Goal: Task Accomplishment & Management: Manage account settings

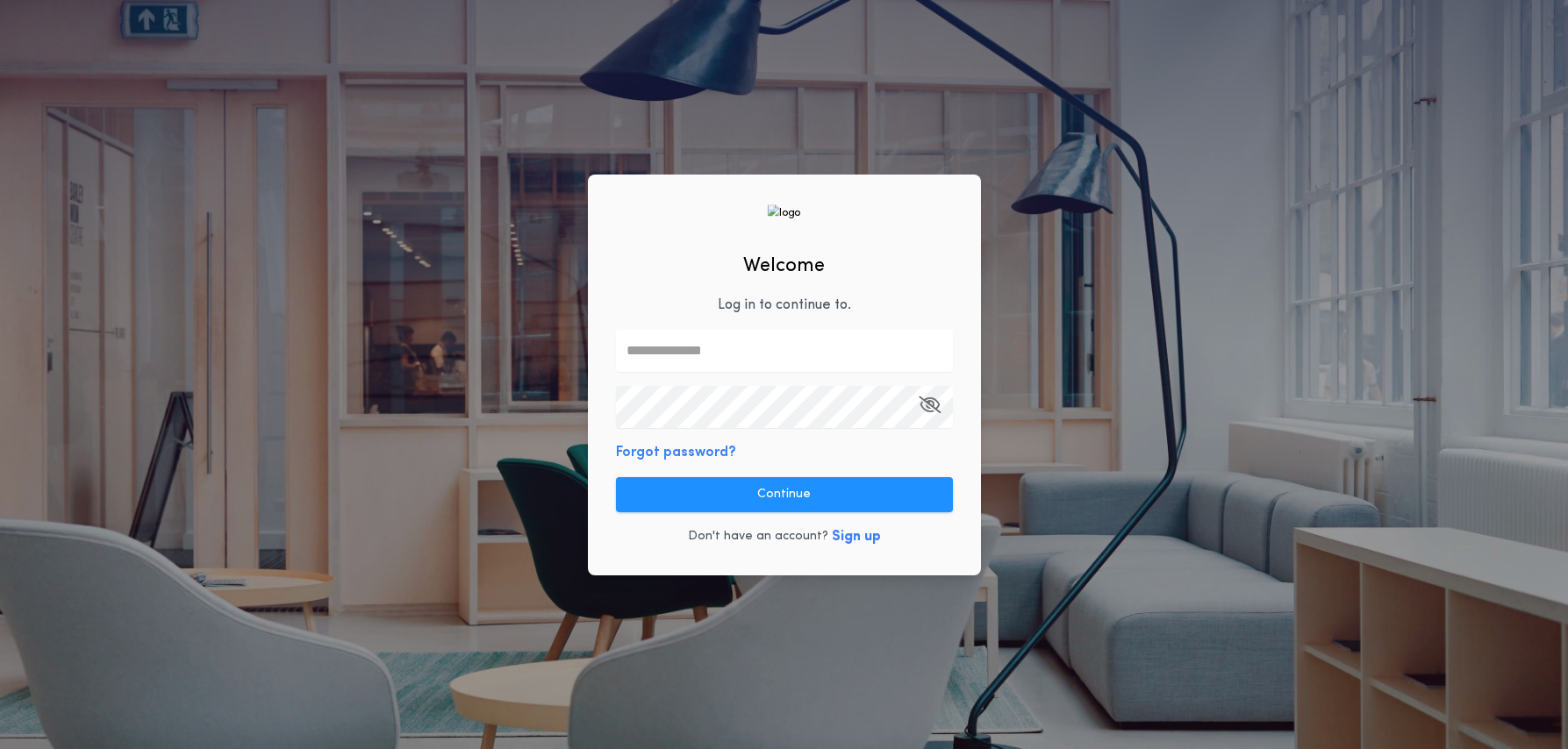
type input "**********"
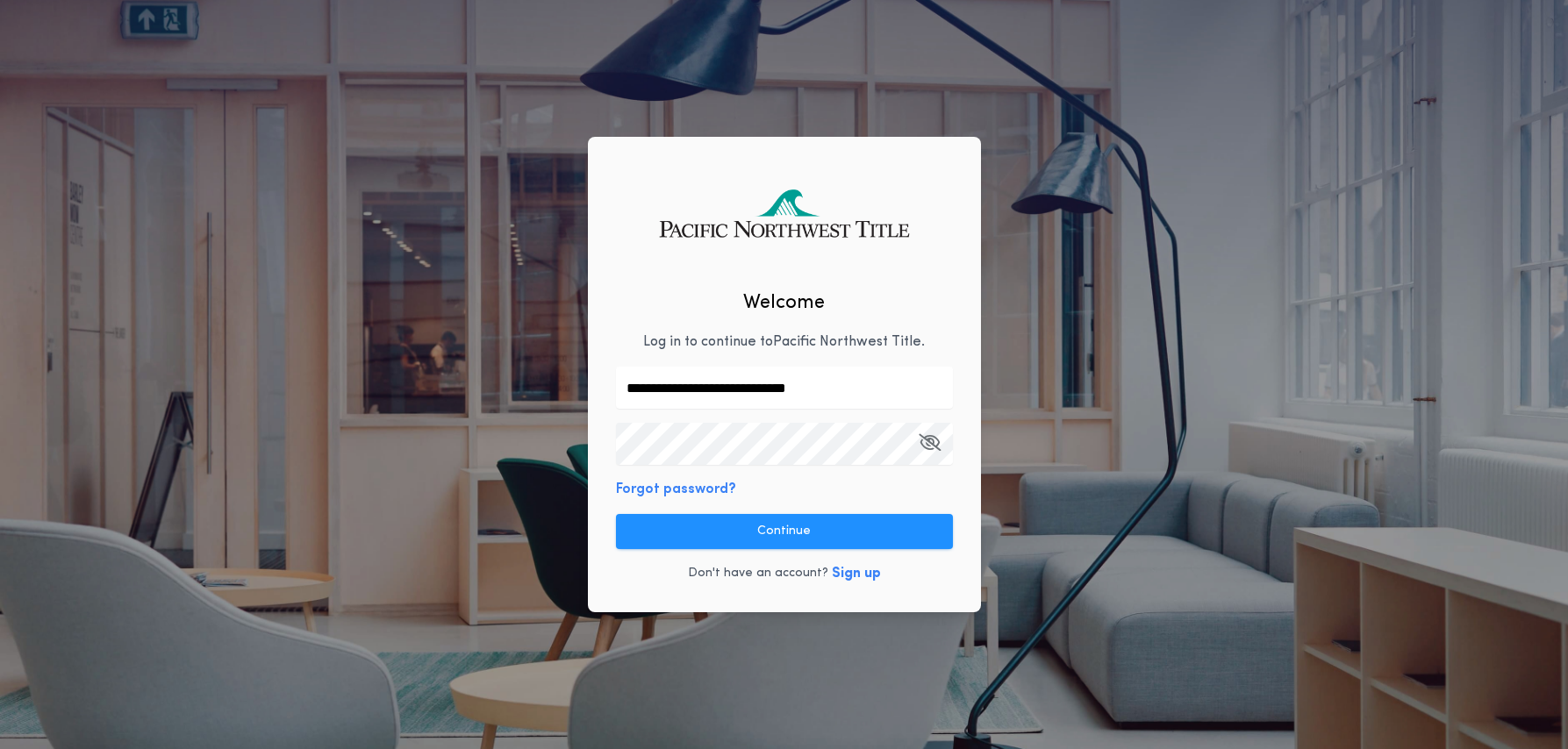
drag, startPoint x: 799, startPoint y: 540, endPoint x: 819, endPoint y: 542, distance: 20.1
click at [799, 540] on button "Continue" at bounding box center [785, 532] width 337 height 35
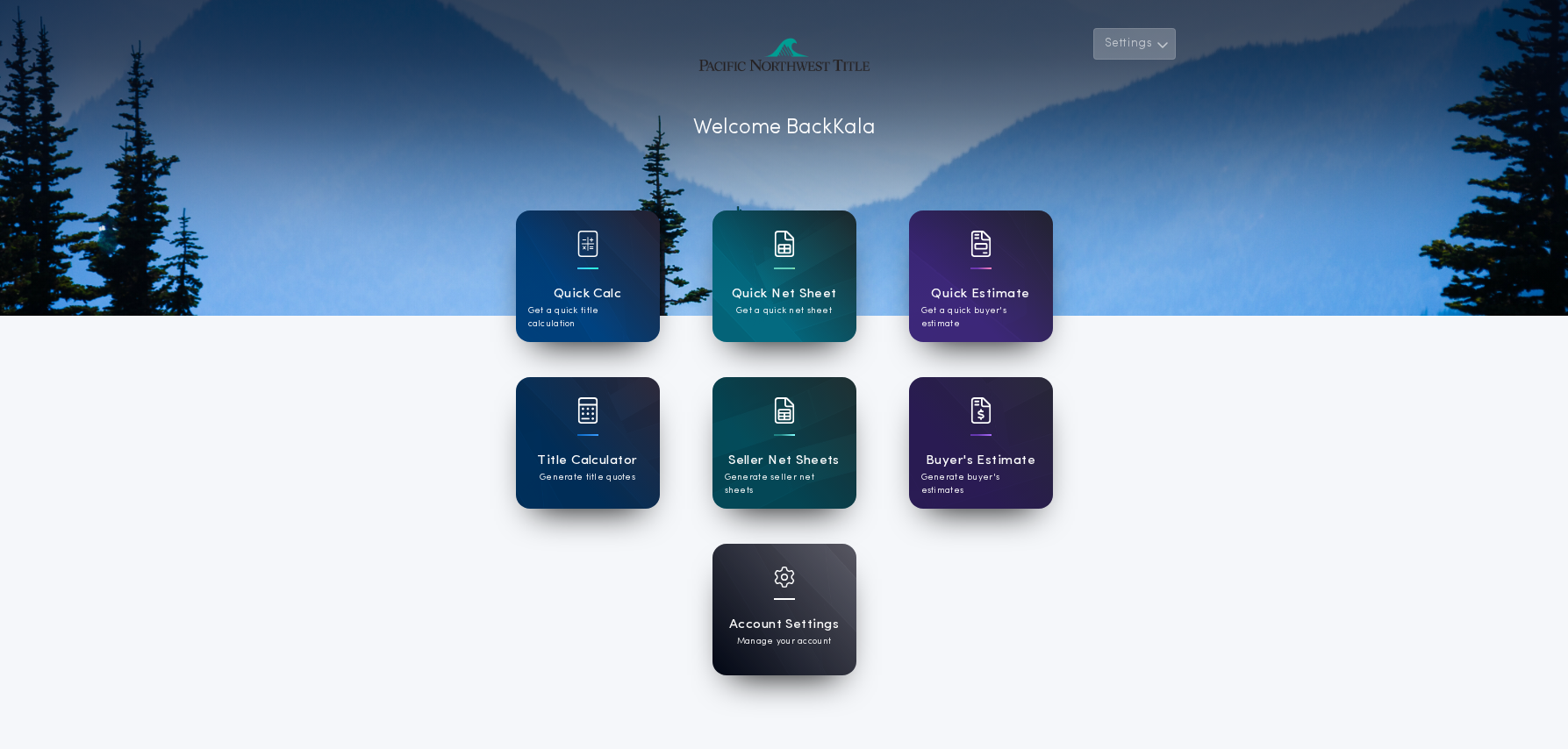
click at [1158, 50] on icon "button" at bounding box center [1163, 44] width 13 height 21
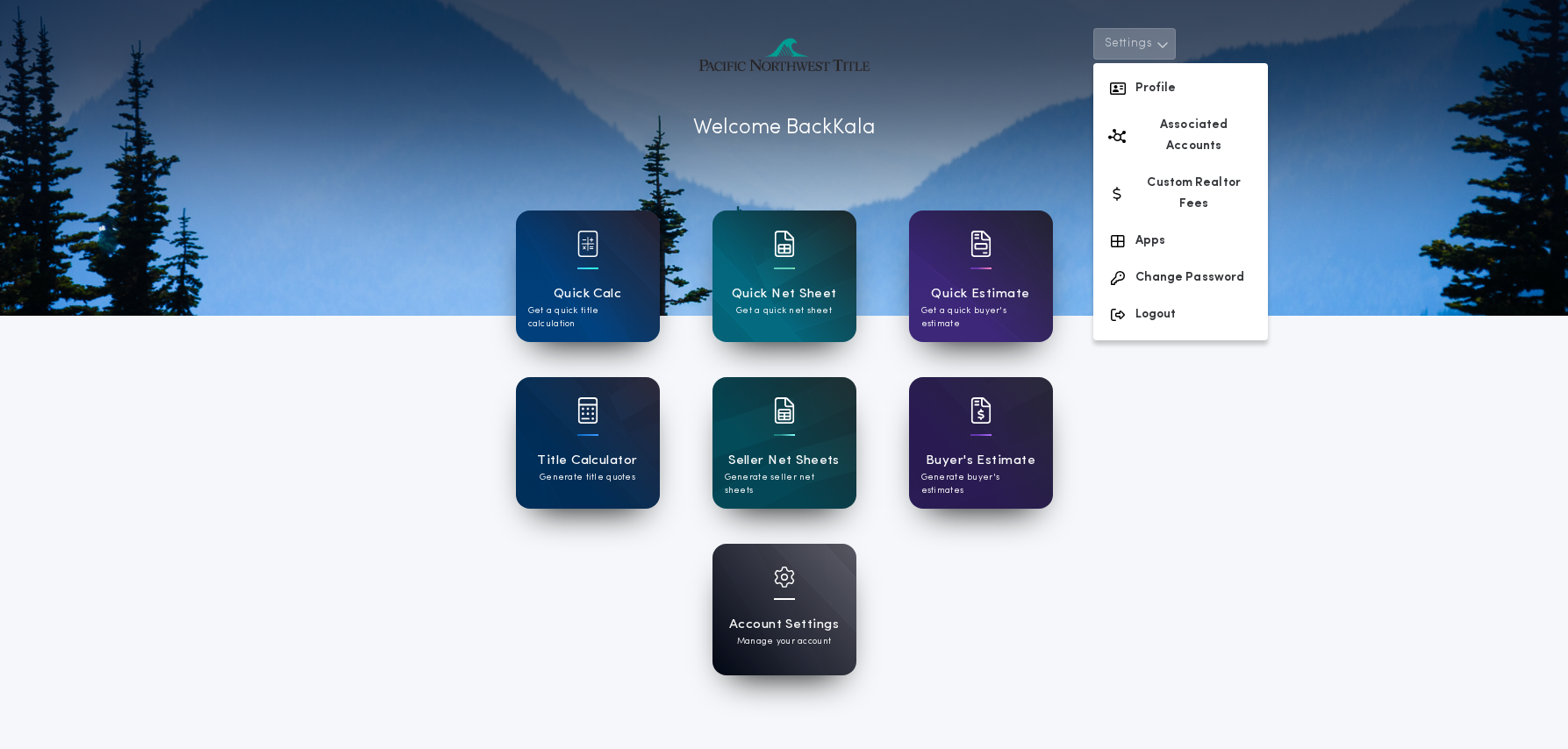
click at [1157, 49] on icon "button" at bounding box center [1163, 44] width 13 height 21
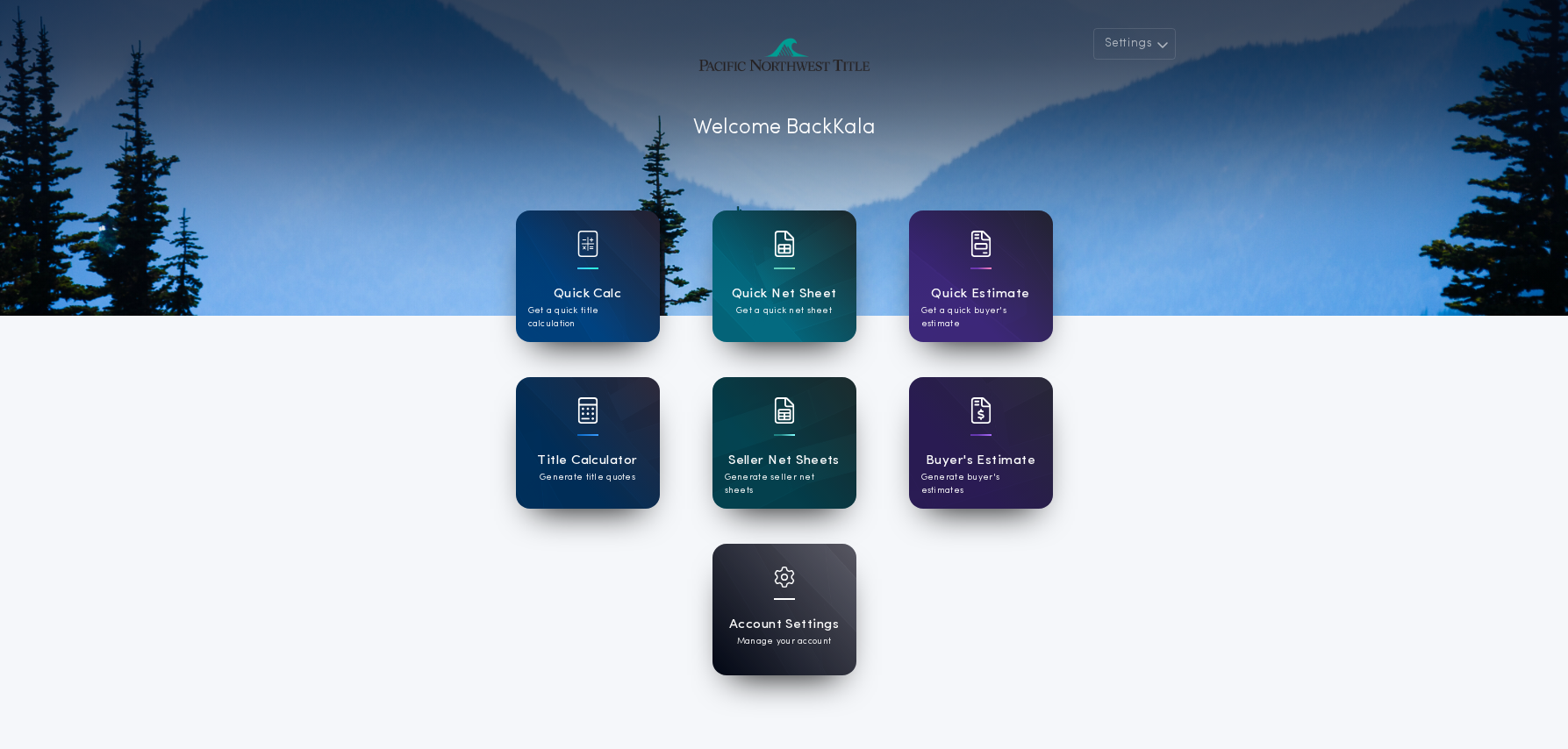
click at [817, 449] on div "Seller Net Sheets Generate seller net sheets" at bounding box center [784, 443] width 144 height 132
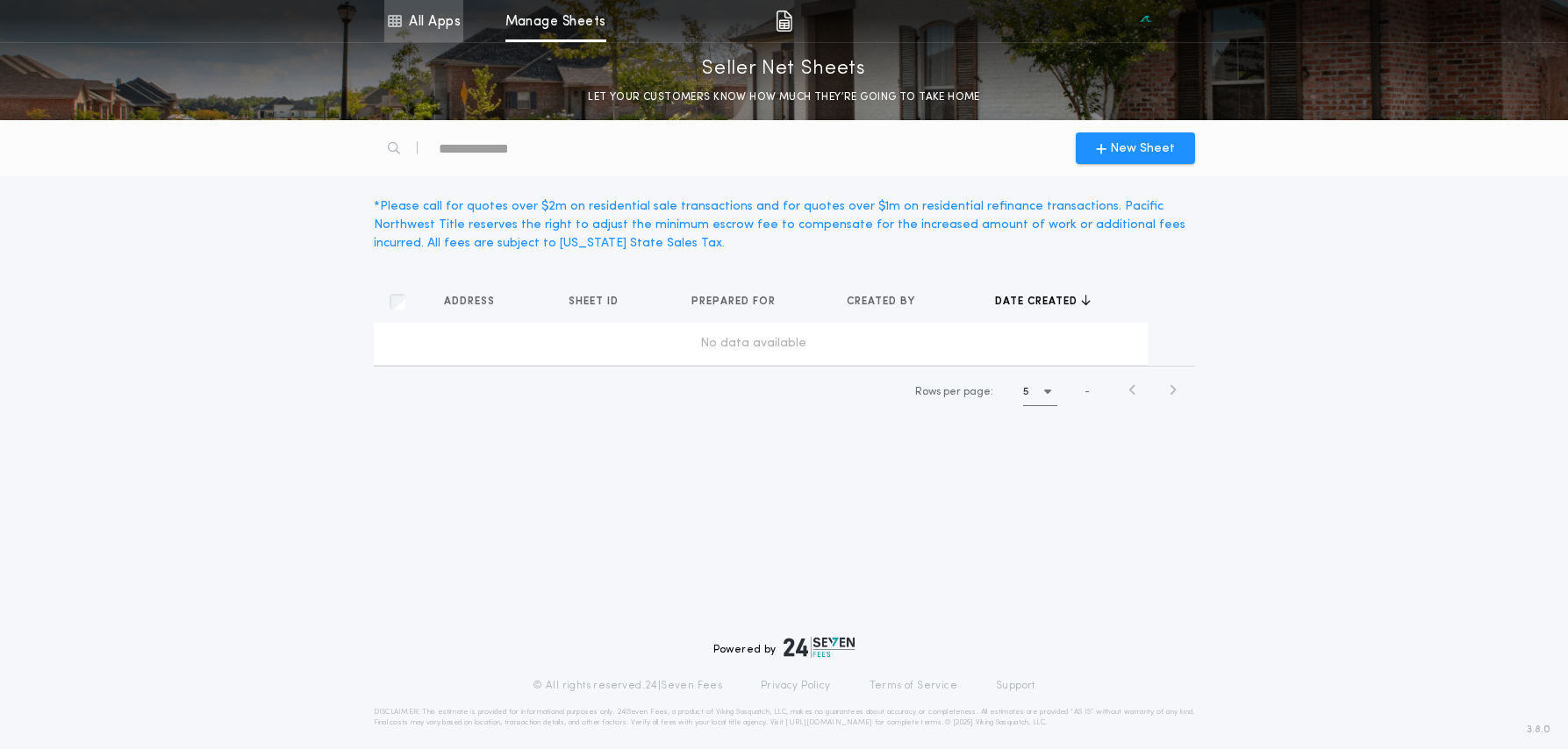
click at [420, 26] on link "All Apps" at bounding box center [423, 21] width 79 height 42
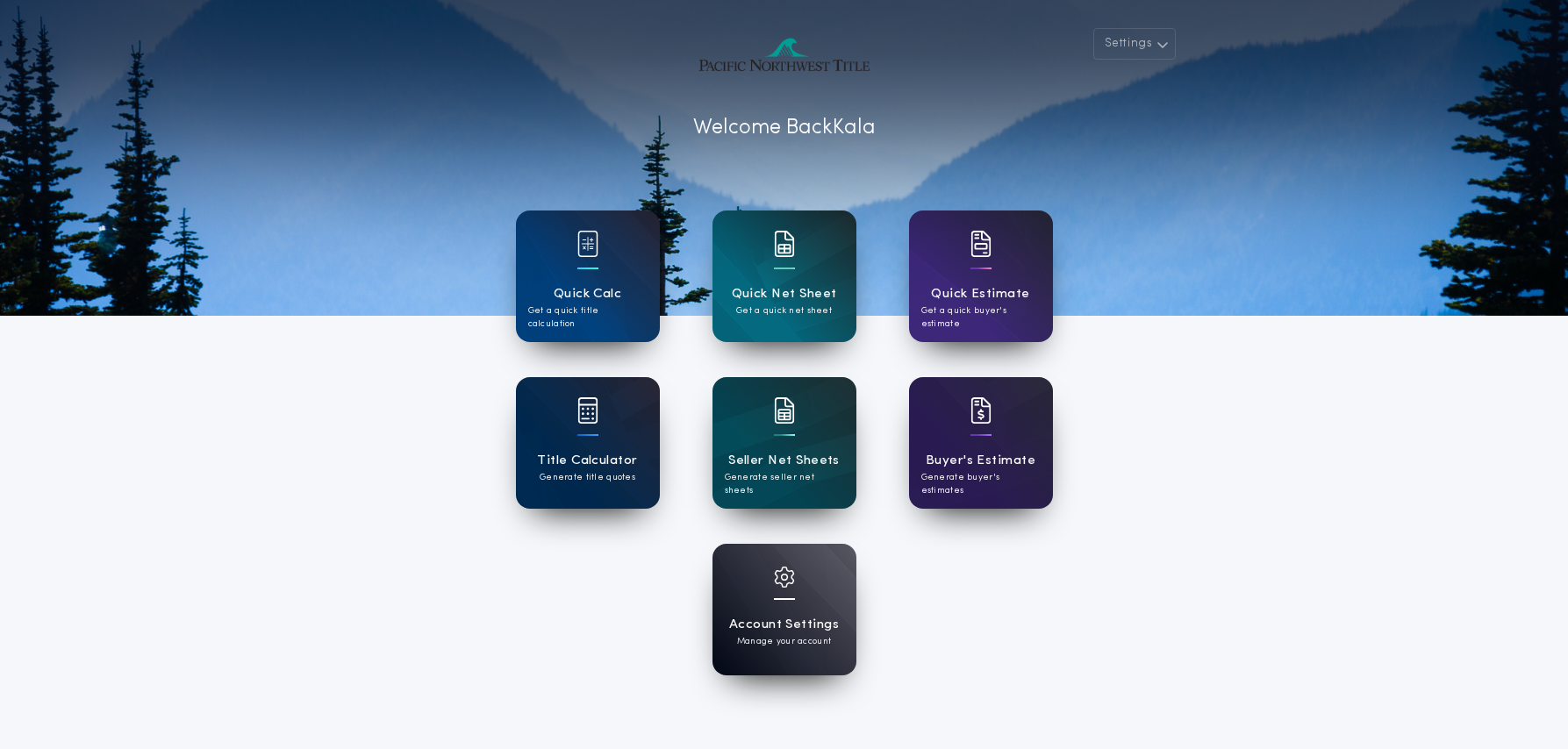
click at [566, 464] on h1 "Title Calculator" at bounding box center [587, 461] width 100 height 20
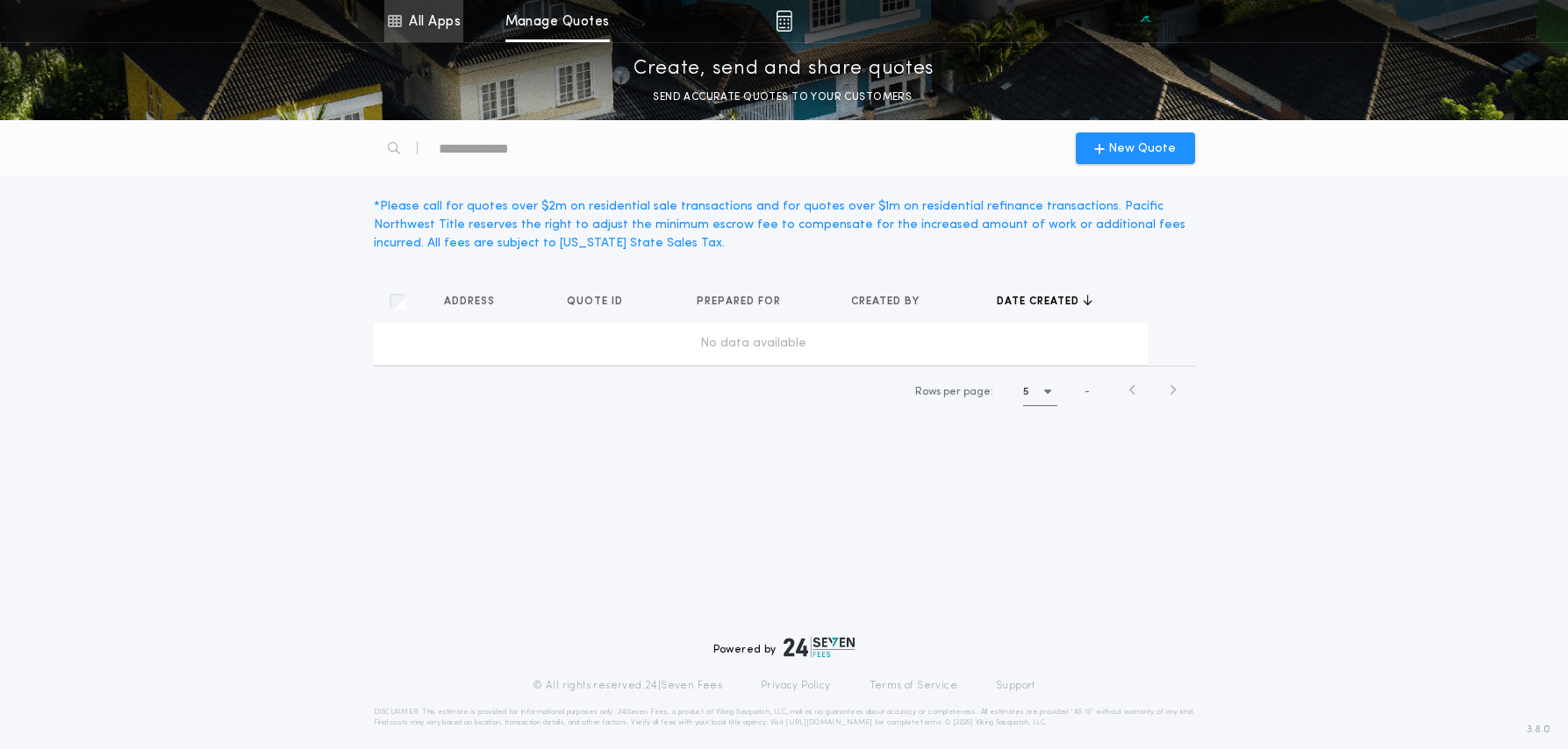
click at [426, 27] on link "All Apps" at bounding box center [423, 21] width 79 height 42
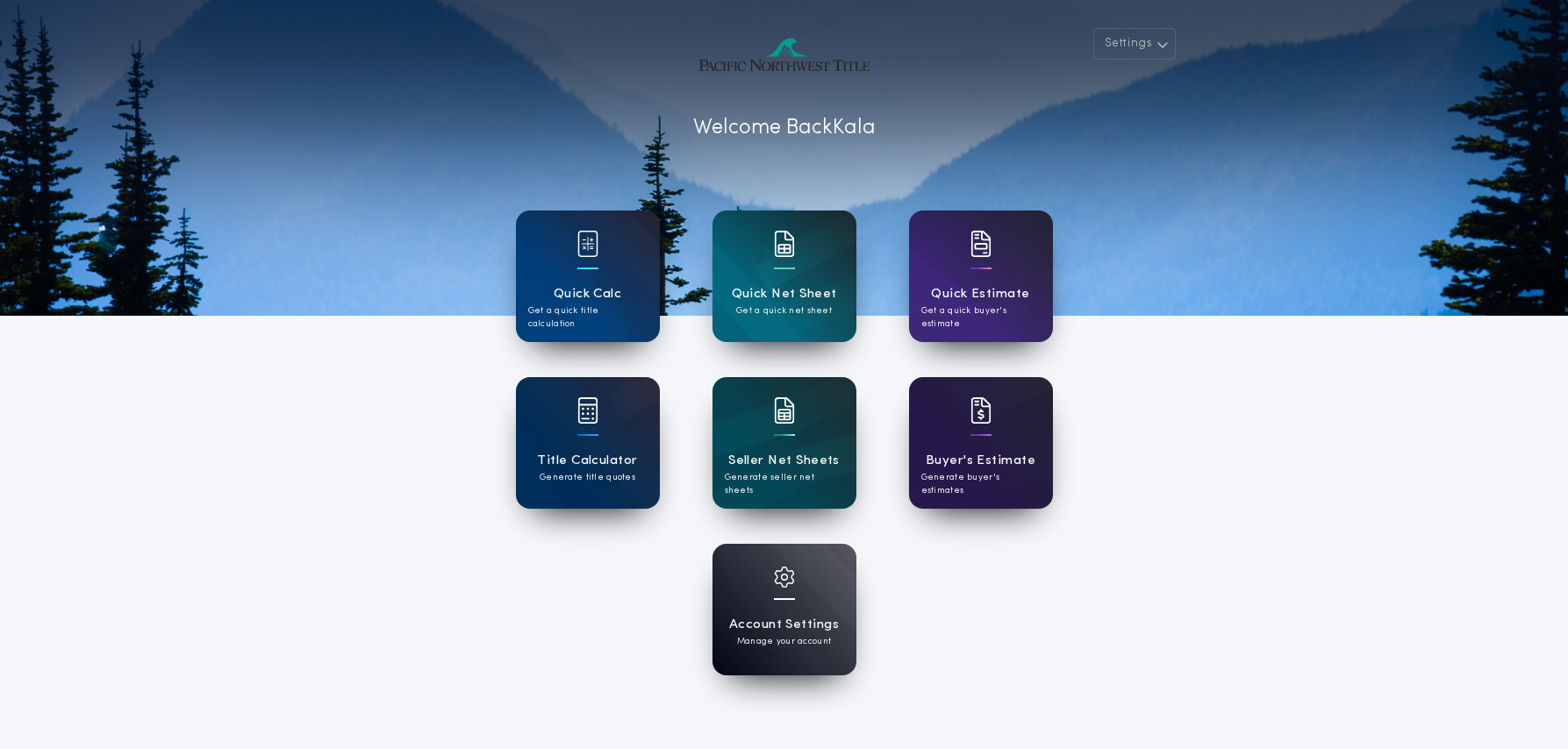
click at [1021, 443] on div "Buyer's Estimate Generate buyer's estimates" at bounding box center [980, 443] width 144 height 132
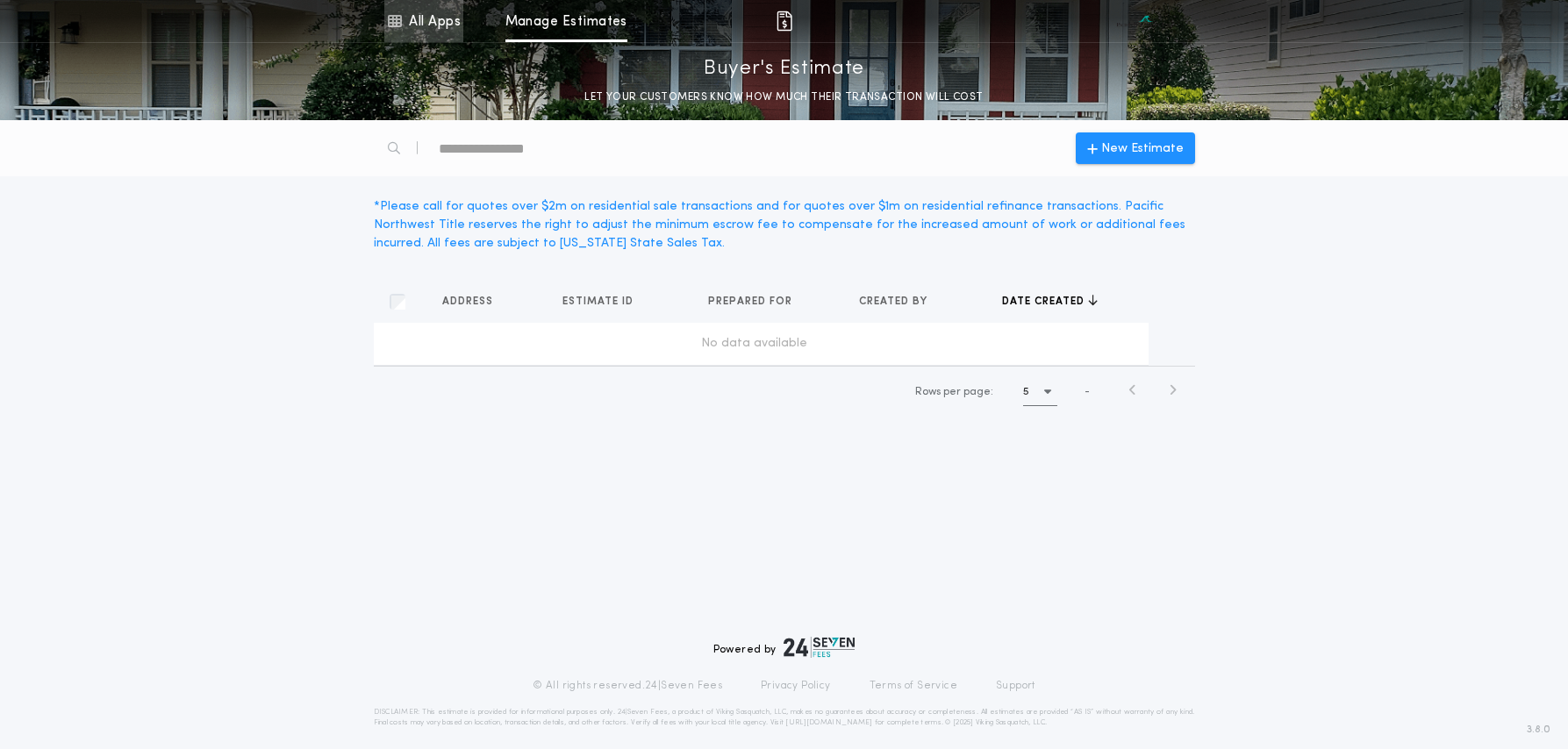
click at [444, 26] on link "All Apps" at bounding box center [423, 21] width 79 height 42
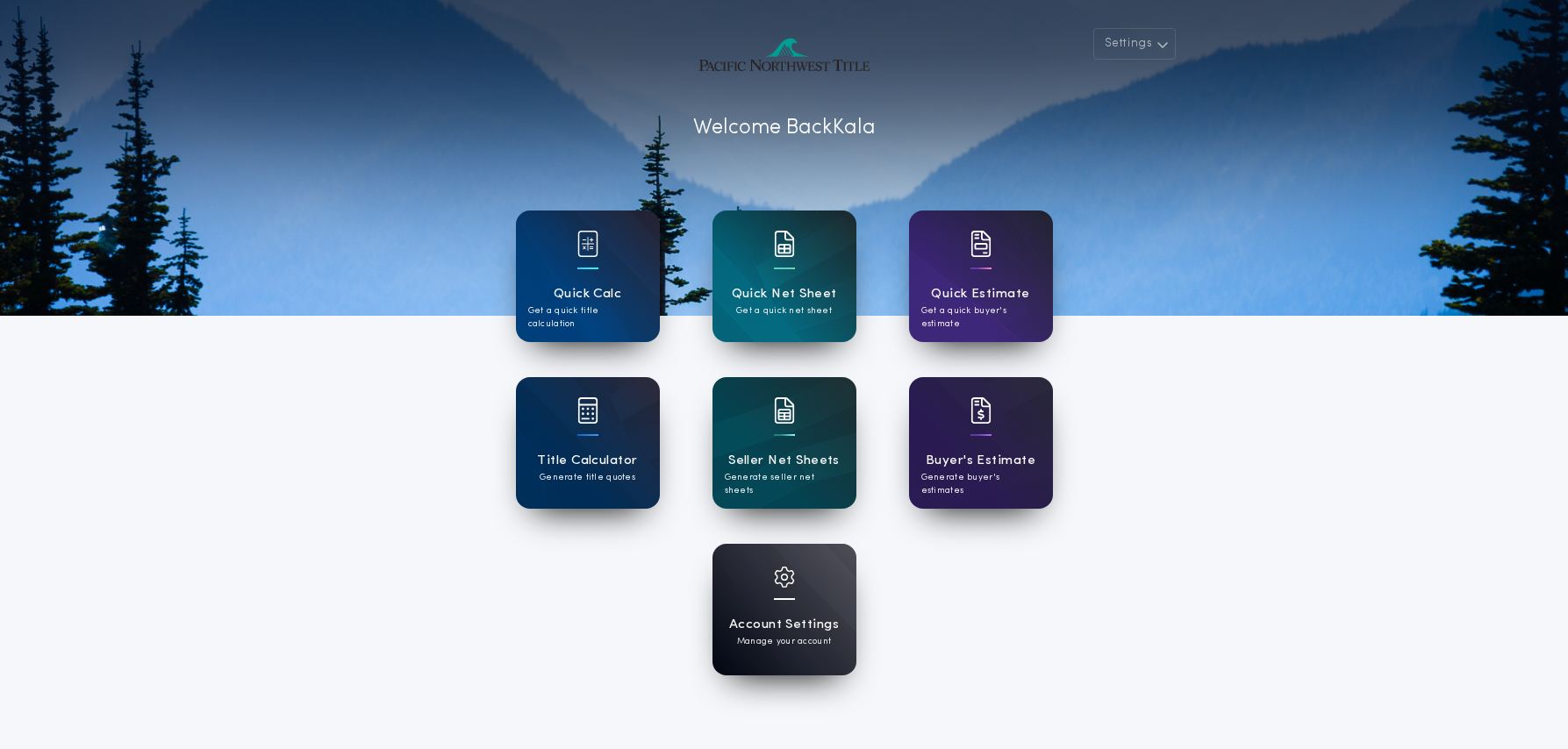
click at [788, 638] on p "Manage your account" at bounding box center [784, 641] width 94 height 13
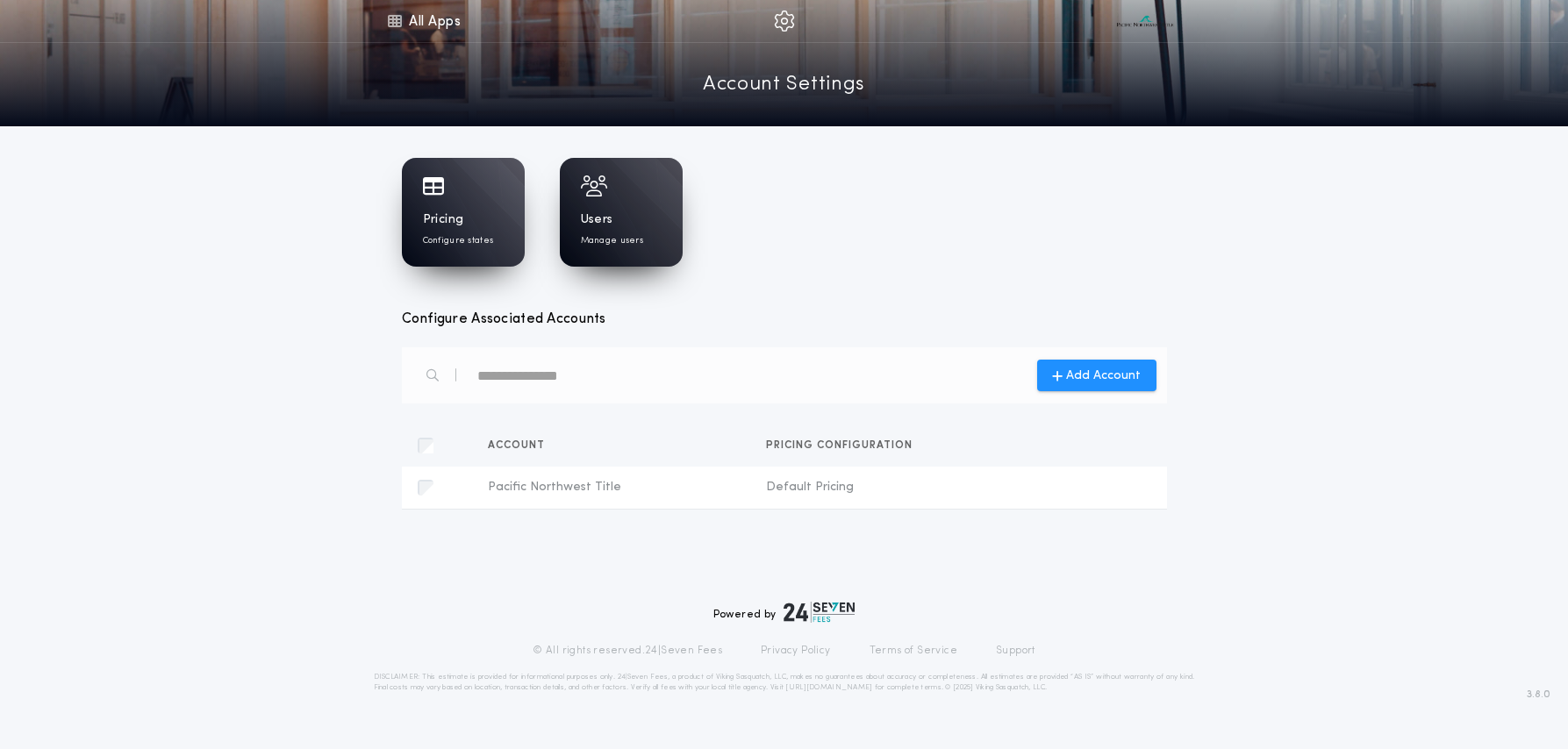
click at [617, 221] on div "Users Manage users" at bounding box center [620, 229] width 81 height 36
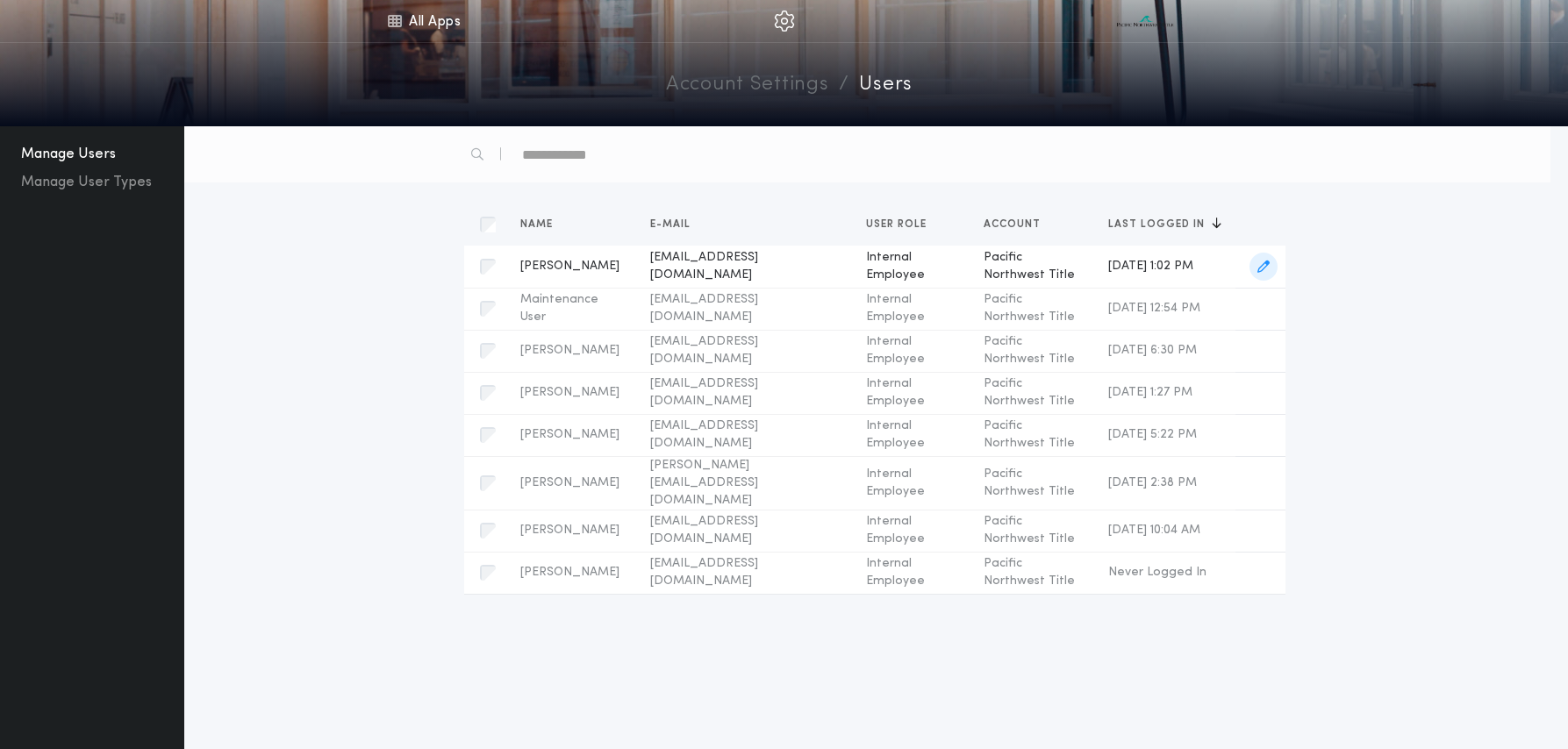
click at [1267, 264] on icon "button" at bounding box center [1264, 266] width 12 height 12
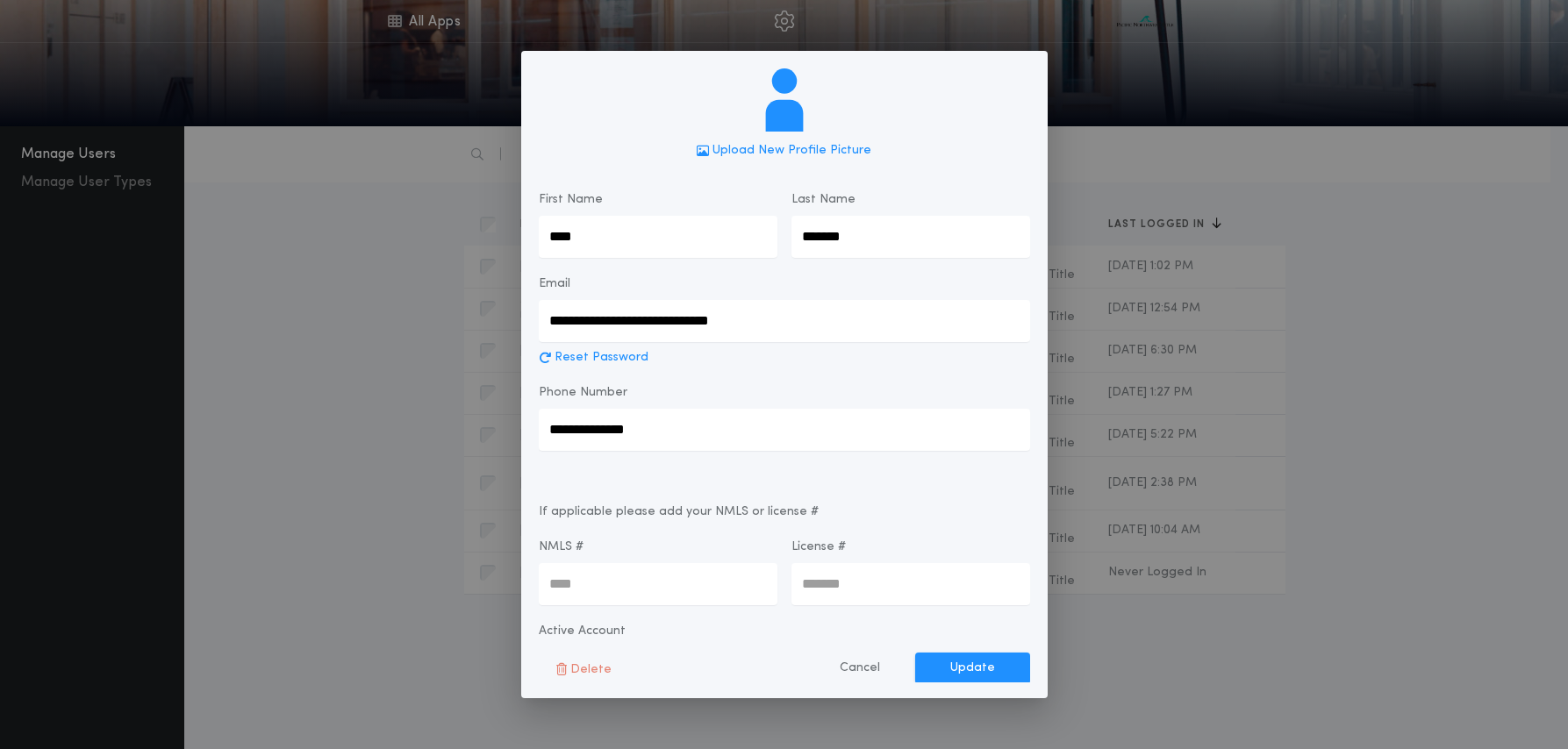
scroll to position [154, 0]
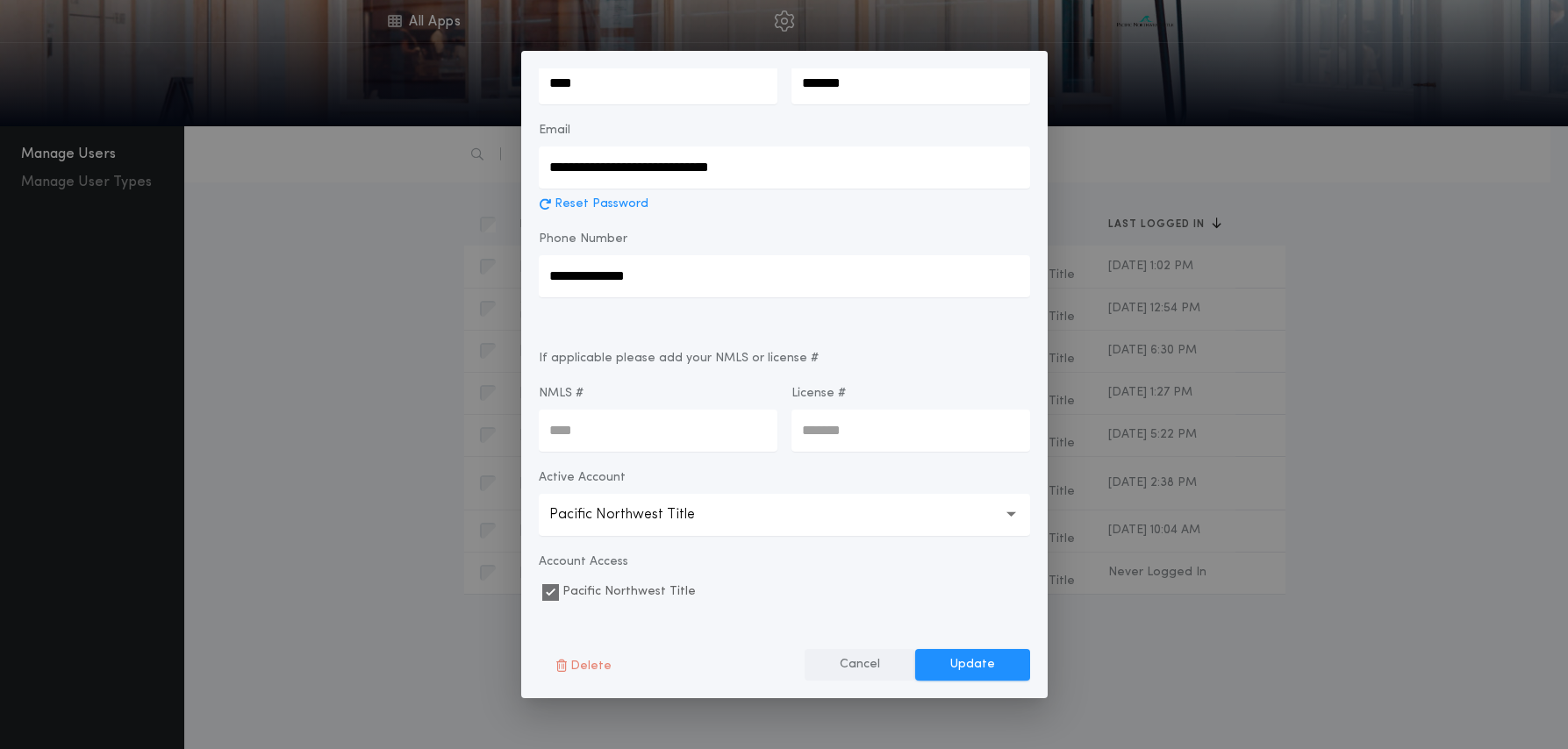
click at [868, 661] on button "Cancel" at bounding box center [860, 665] width 111 height 32
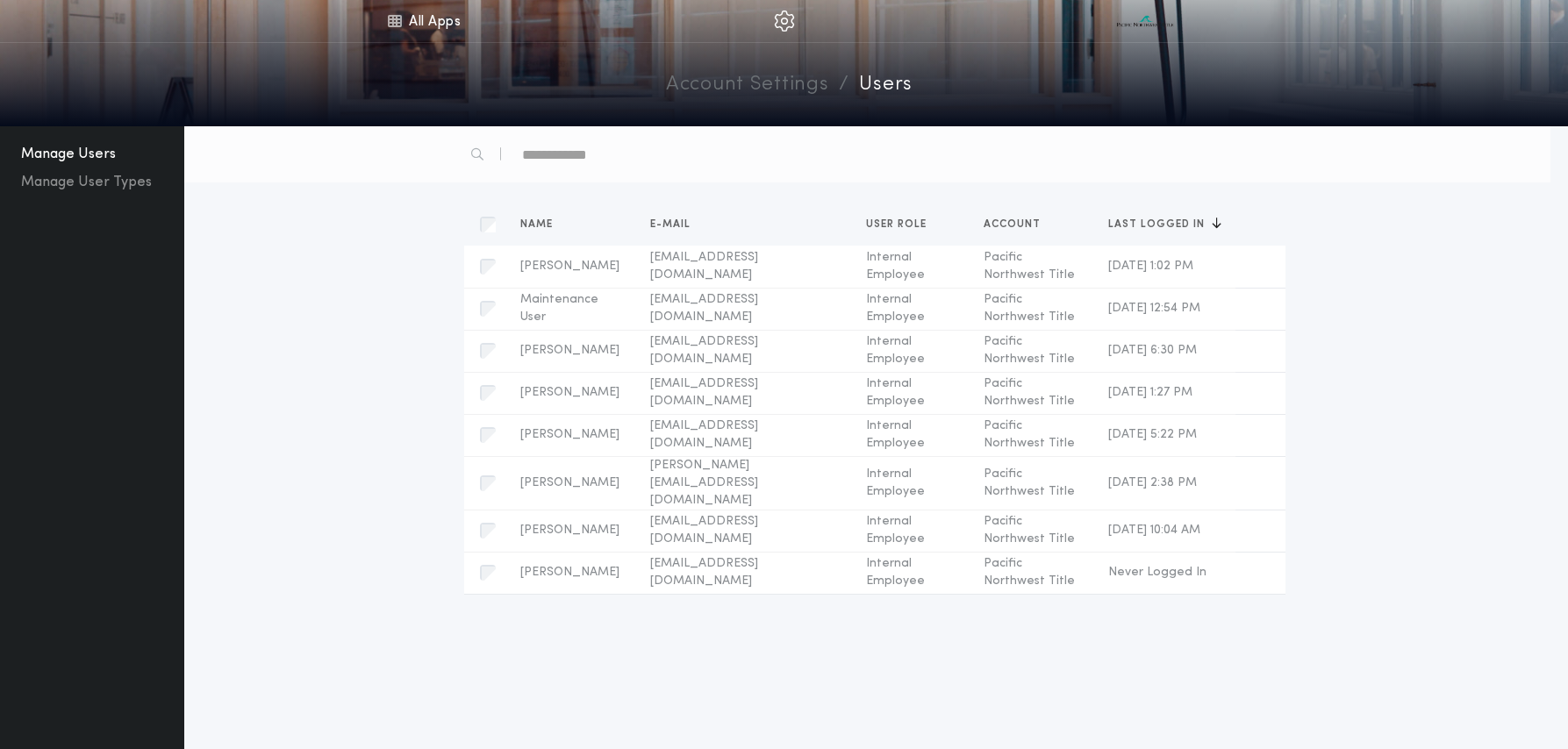
click at [776, 90] on link "Account Settings" at bounding box center [747, 85] width 163 height 31
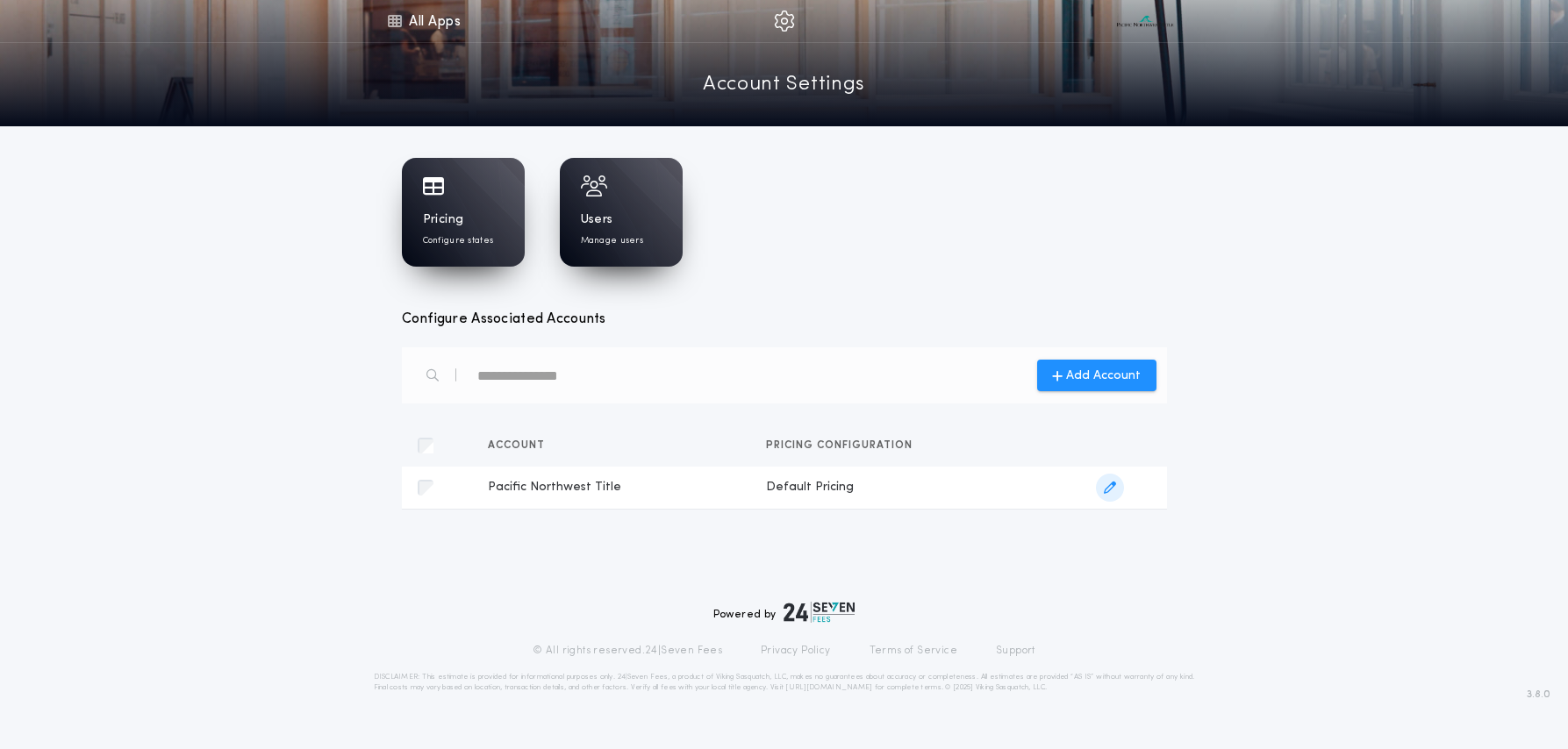
click at [1098, 492] on span "button" at bounding box center [1110, 488] width 28 height 28
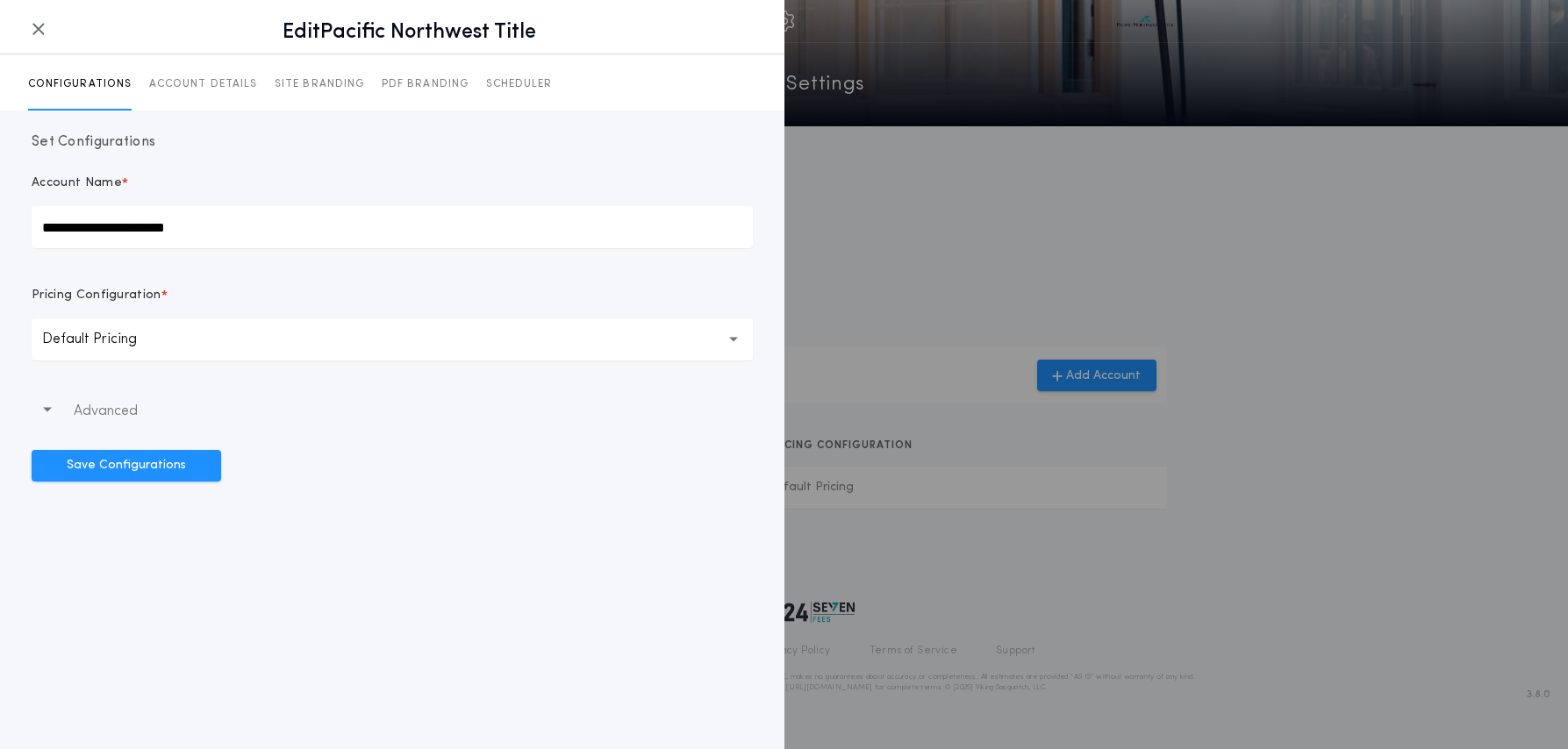
click at [1106, 490] on div at bounding box center [784, 374] width 1568 height 749
click at [315, 82] on p "SITE BRANDING" at bounding box center [319, 84] width 90 height 14
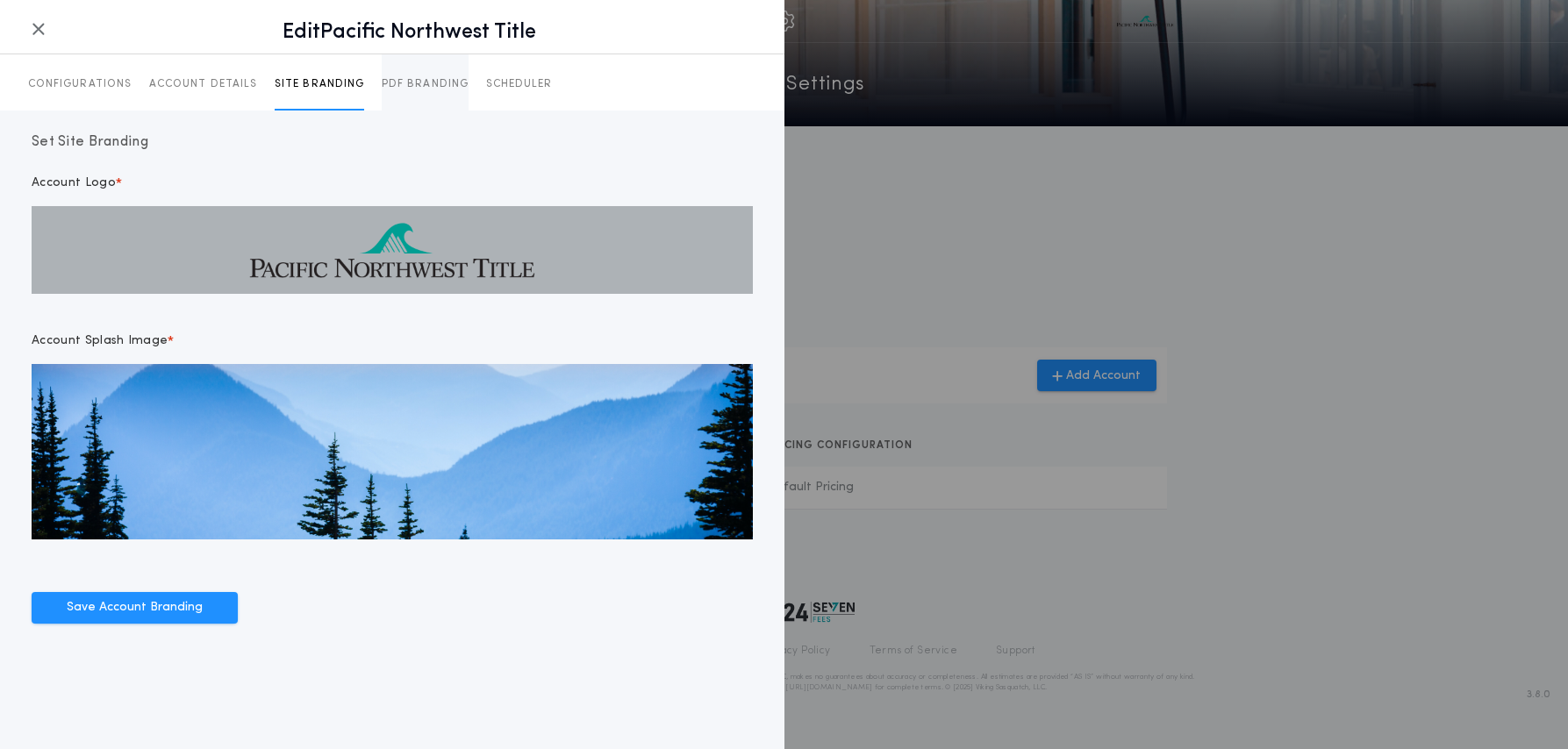
click at [411, 84] on p "PDF BRANDING" at bounding box center [425, 84] width 87 height 14
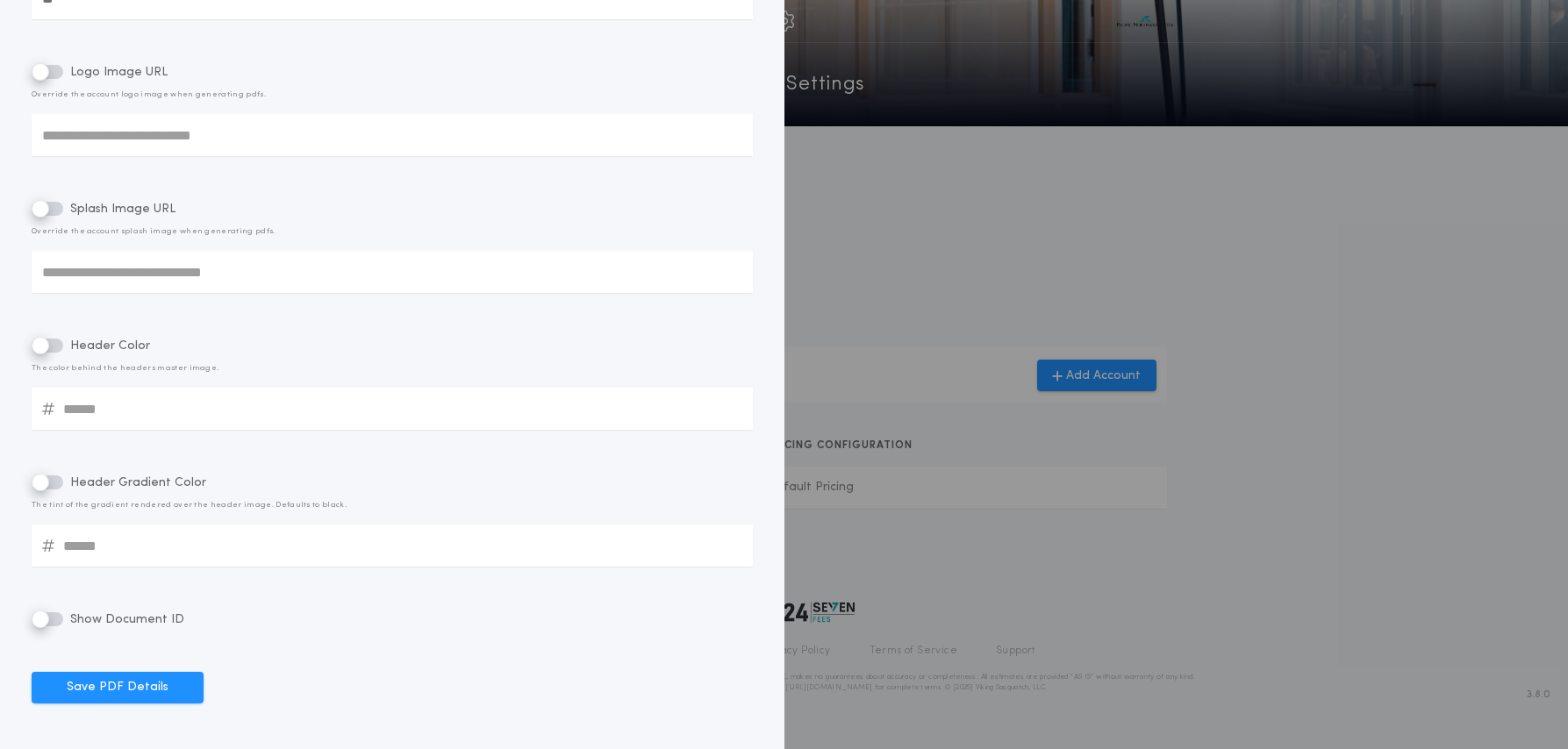
scroll to position [489, 0]
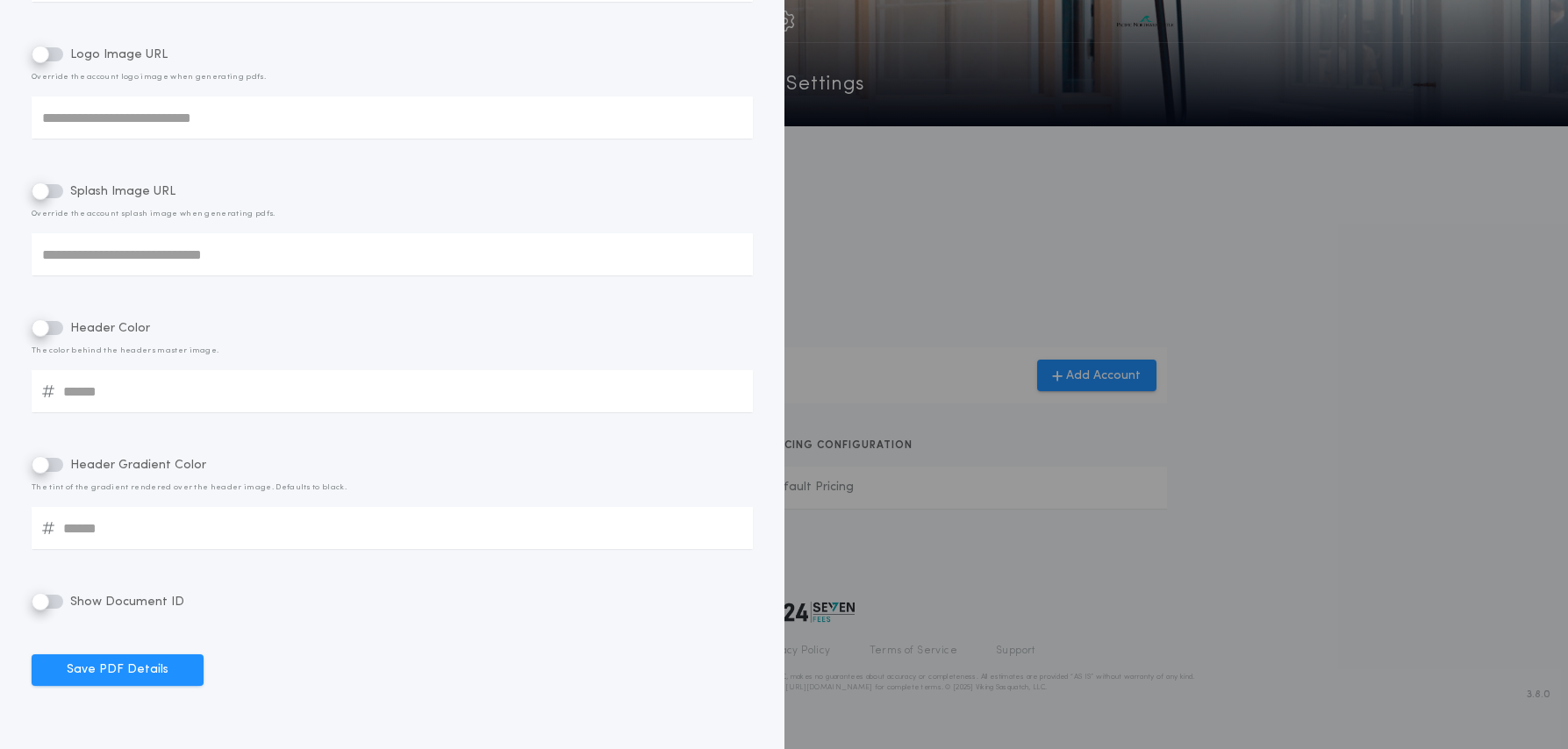
drag, startPoint x: 147, startPoint y: 678, endPoint x: 215, endPoint y: 682, distance: 68.1
click at [147, 678] on button "Save PDF Details" at bounding box center [118, 670] width 172 height 32
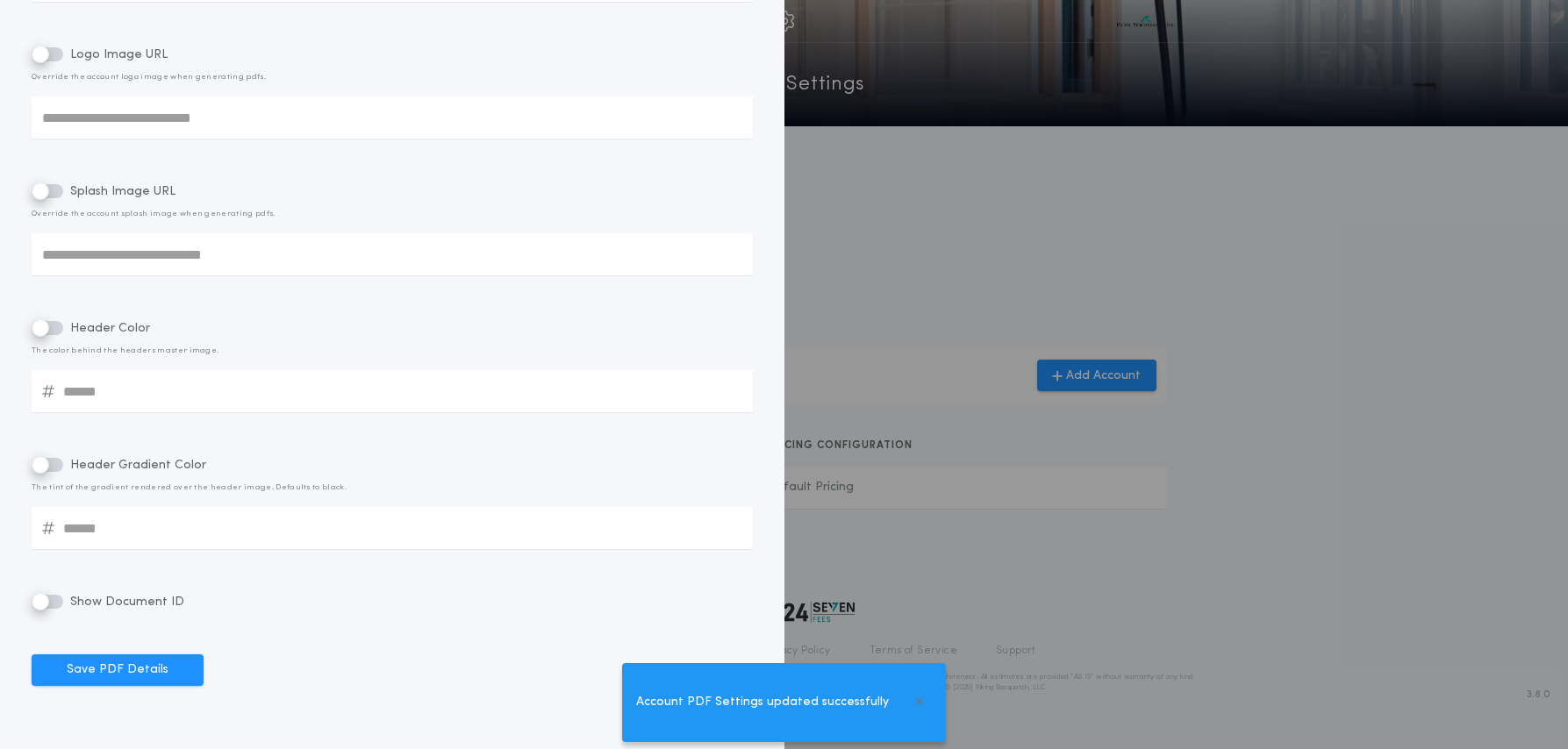
scroll to position [0, 0]
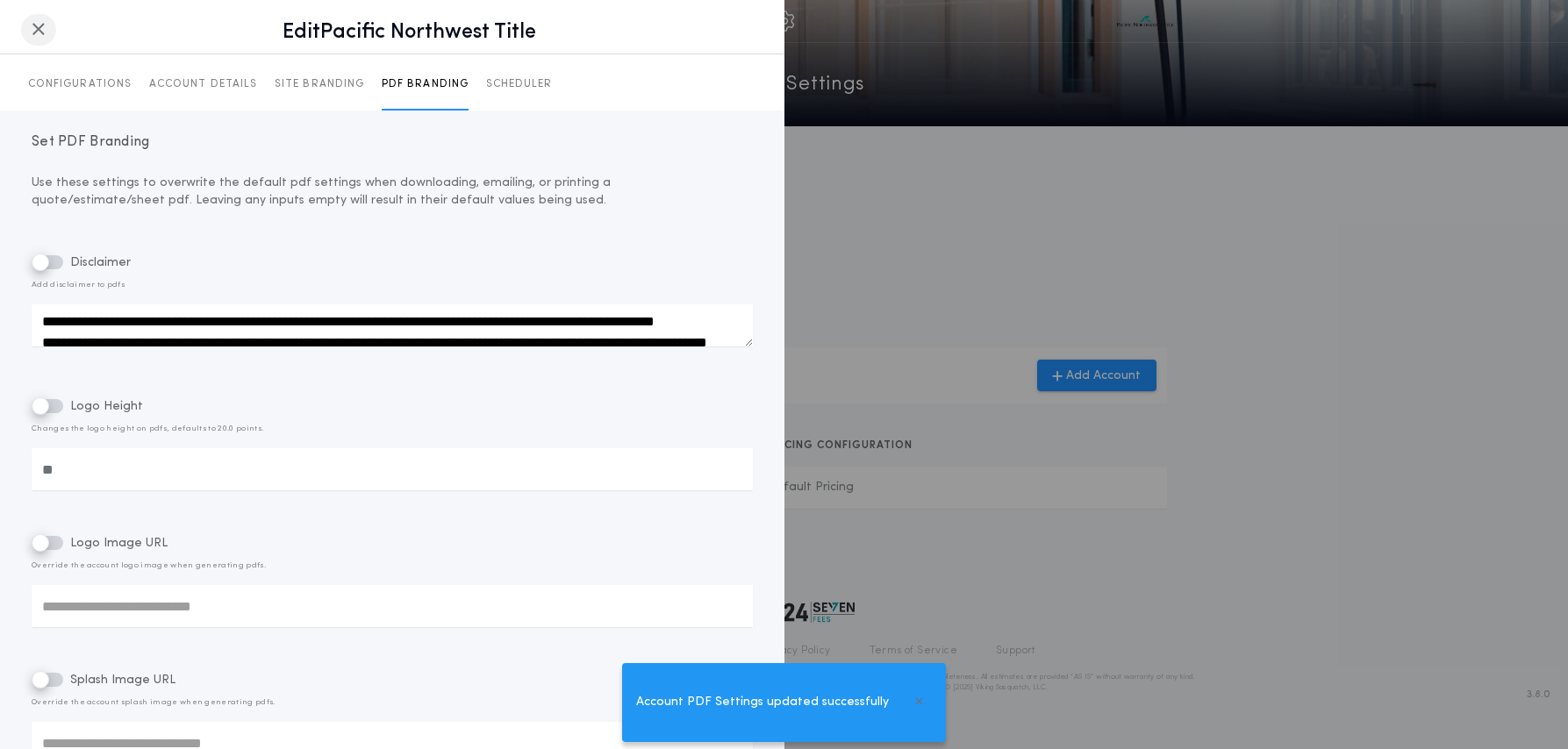
click at [41, 29] on icon "button" at bounding box center [39, 29] width 14 height 1
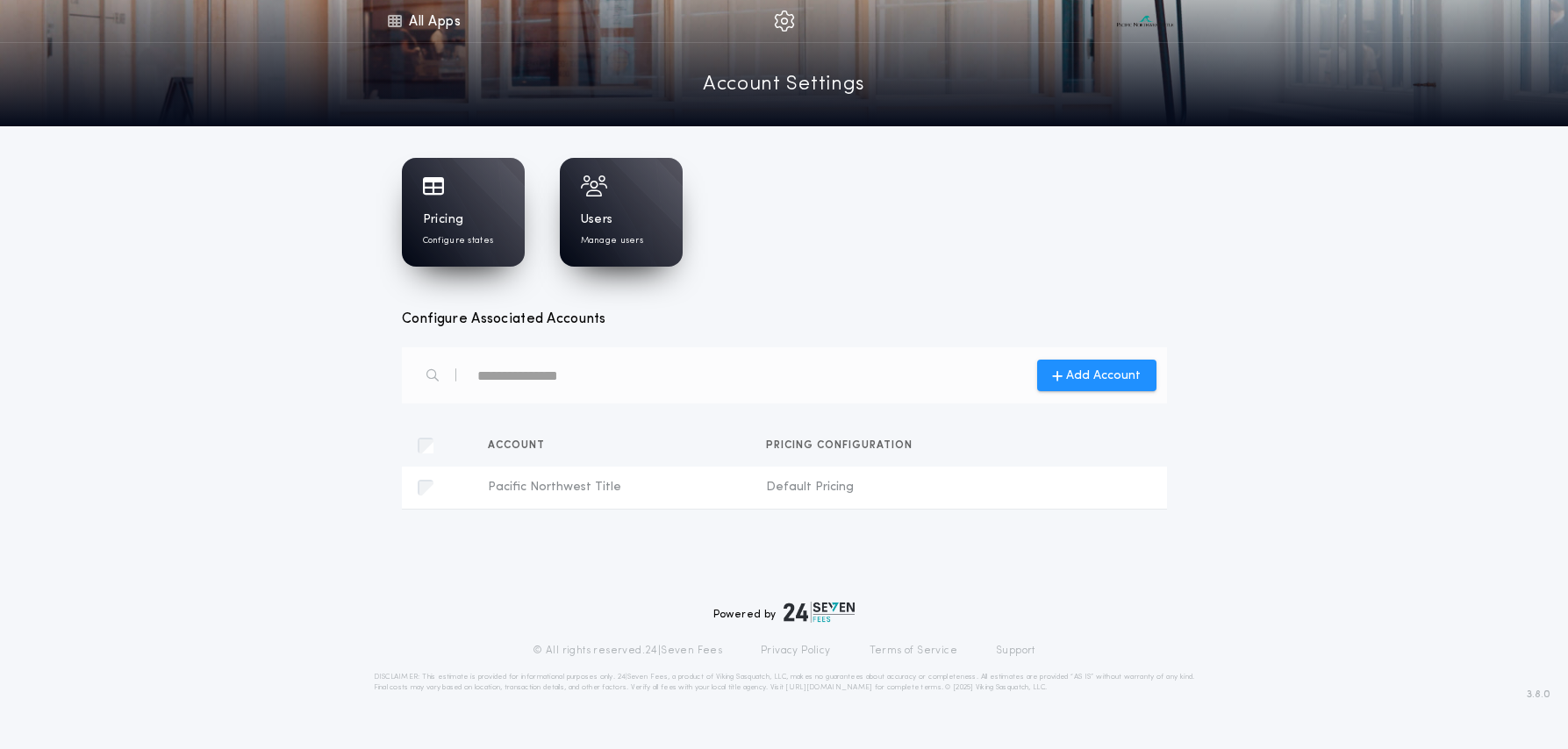
click at [910, 243] on div "Pricing Configure states Users Manage users" at bounding box center [784, 211] width 765 height 109
click at [433, 20] on link "All Apps" at bounding box center [423, 21] width 79 height 42
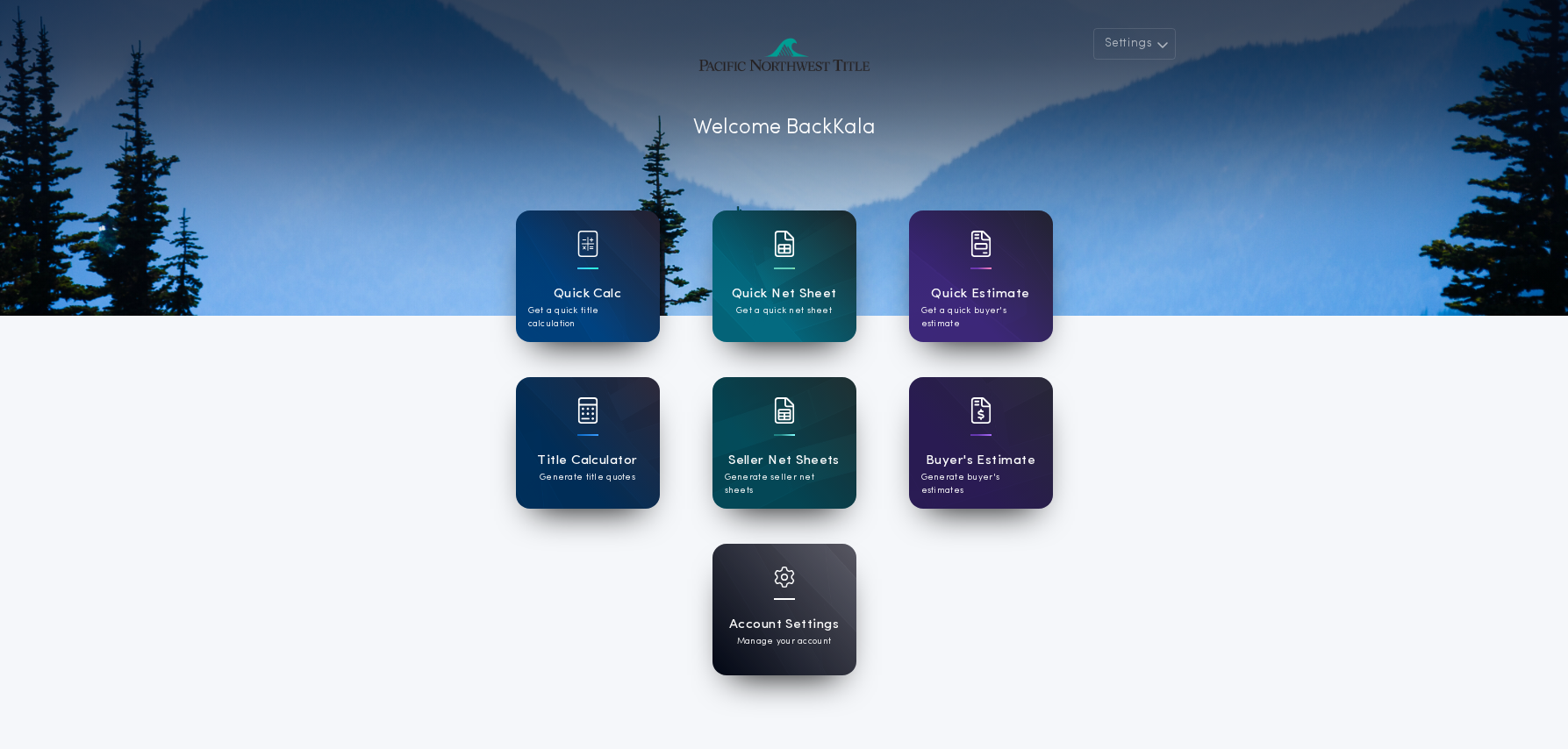
drag, startPoint x: 1115, startPoint y: 529, endPoint x: 1104, endPoint y: 528, distance: 11.0
click at [1113, 529] on div "Settings Welcome Back Kala Quick Calc Get a quick title calculation Quick Net S…" at bounding box center [784, 458] width 1568 height 917
click at [803, 284] on h1 "Quick Net Sheet" at bounding box center [785, 294] width 106 height 20
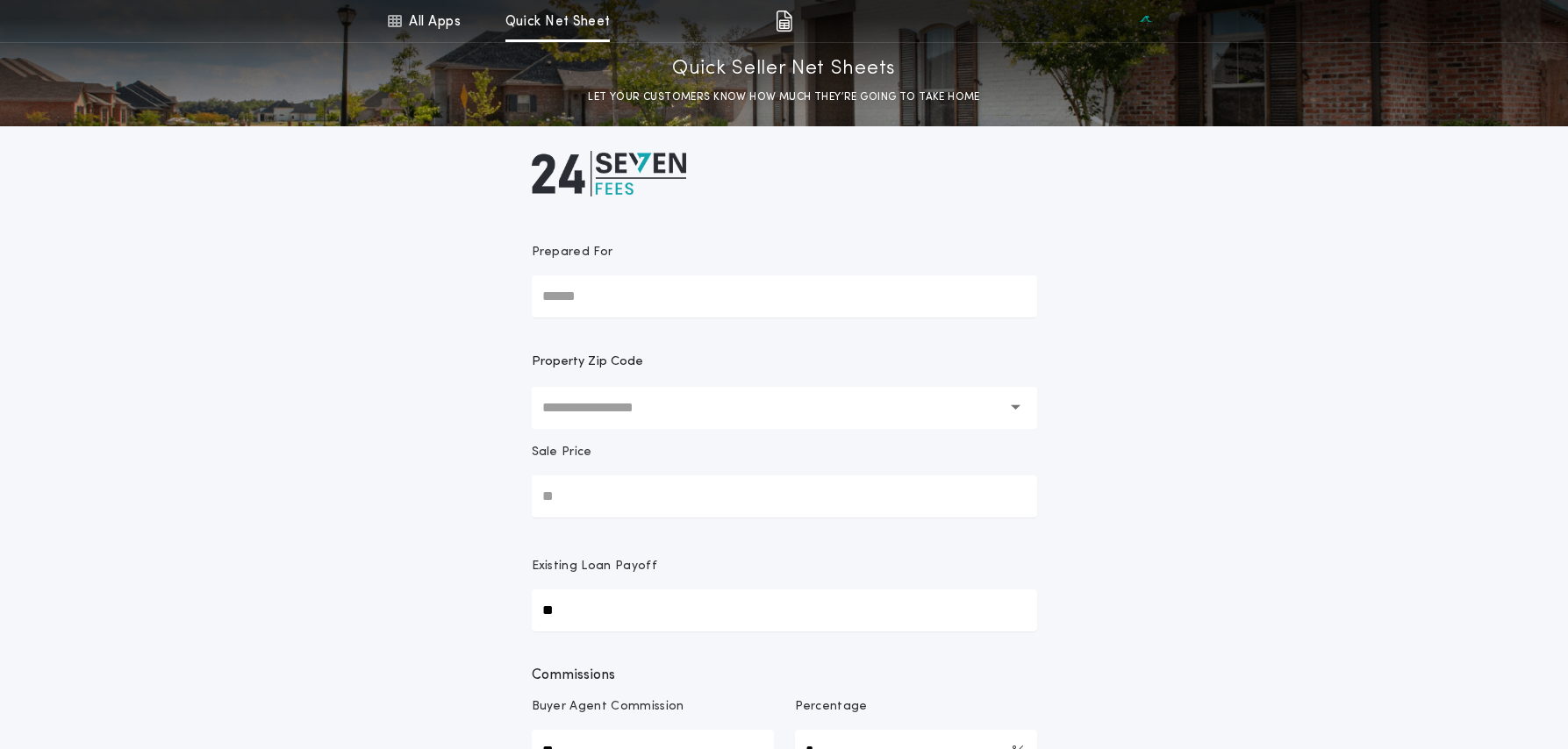
click at [566, 406] on input "text" at bounding box center [772, 408] width 460 height 42
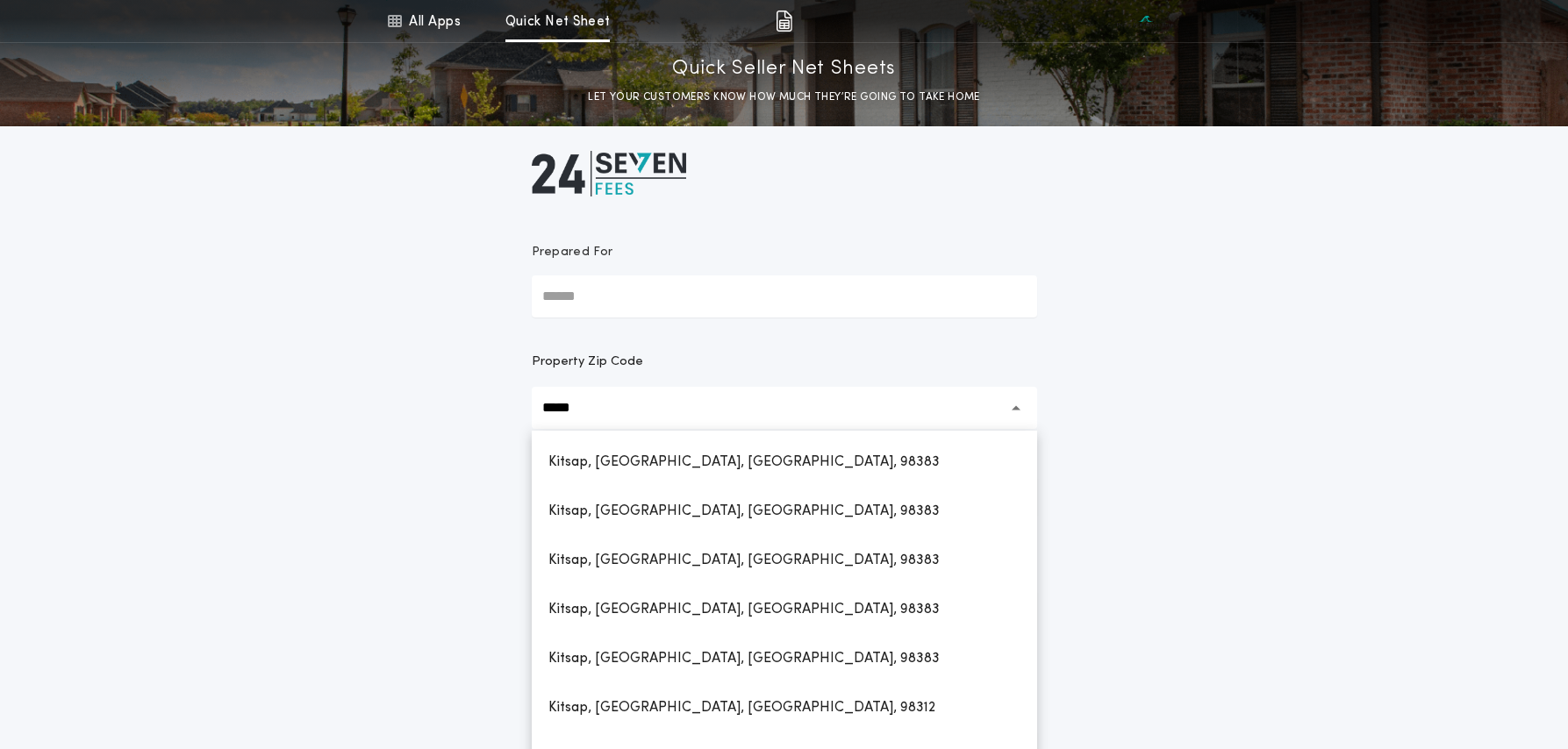
click at [691, 451] on h1 "Kitsap, Bangor, WA, 98383" at bounding box center [744, 463] width 420 height 42
type input "**********"
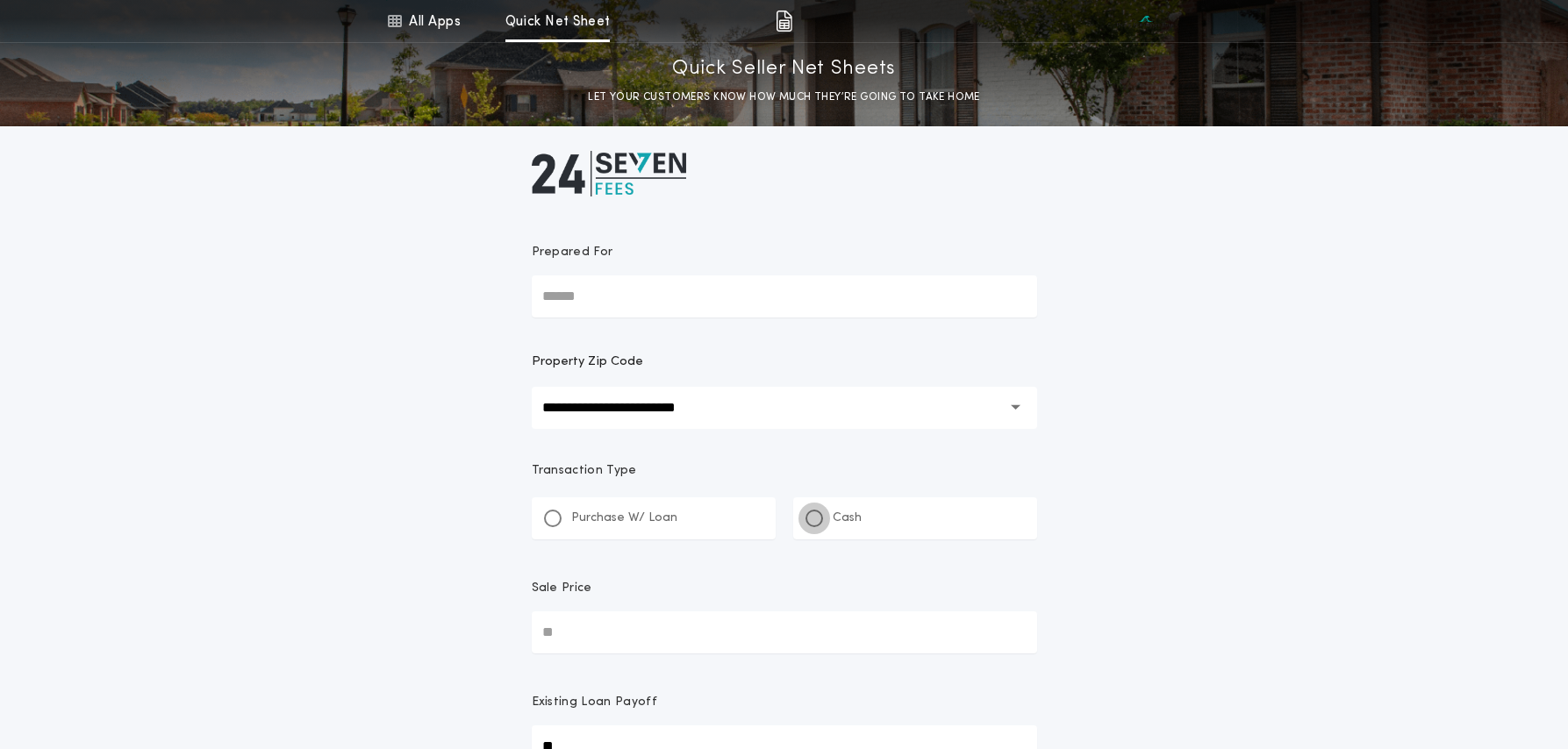
click at [821, 516] on div at bounding box center [815, 519] width 18 height 18
type input "*"
drag, startPoint x: 743, startPoint y: 618, endPoint x: 731, endPoint y: 624, distance: 13.4
click at [742, 618] on input "Sale Price" at bounding box center [784, 632] width 506 height 42
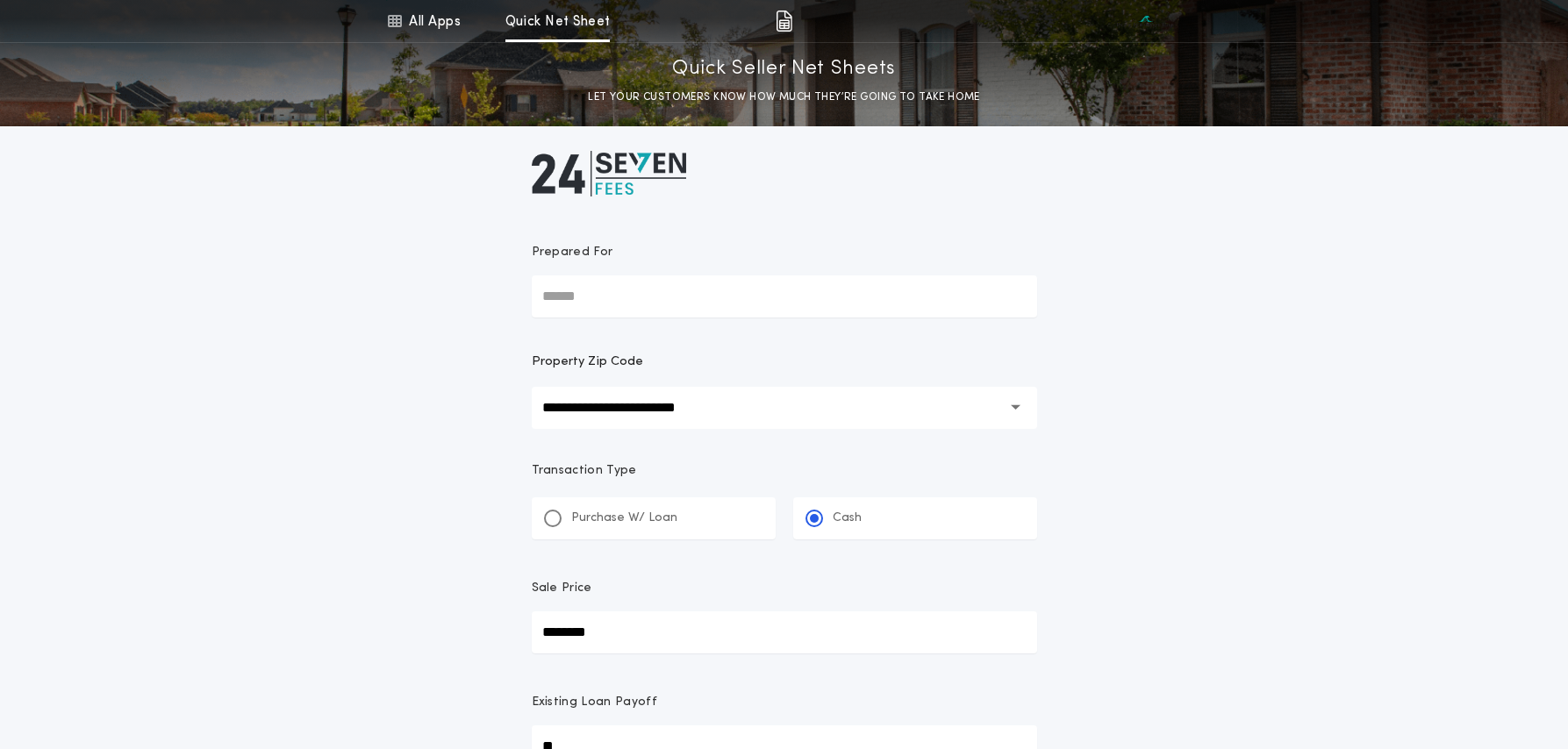
type input "********"
type input "*******"
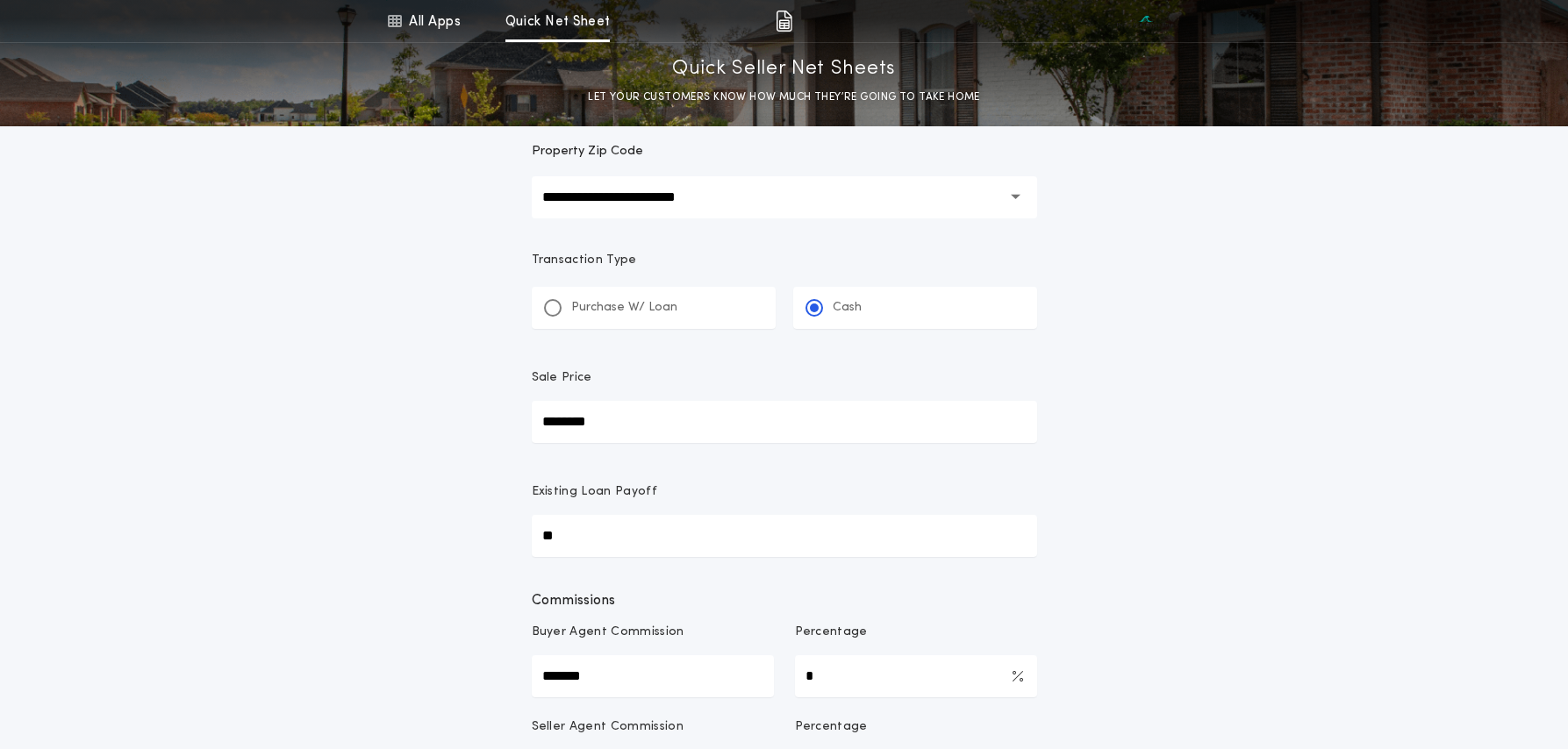
scroll to position [497, 0]
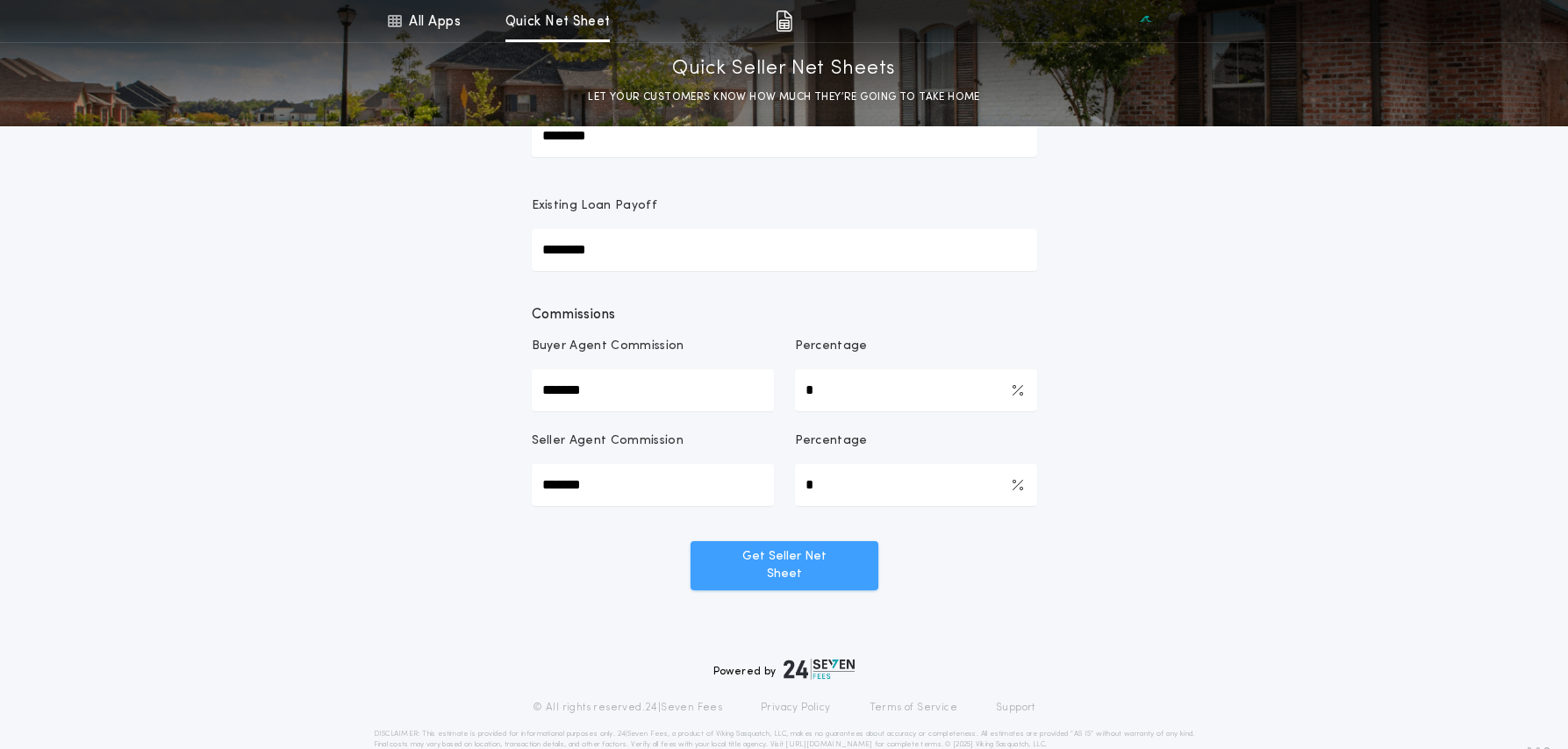
type input "********"
click at [777, 572] on div "**********" at bounding box center [785, 116] width 527 height 971
click at [828, 565] on button "Get Seller Net Sheet" at bounding box center [784, 565] width 188 height 49
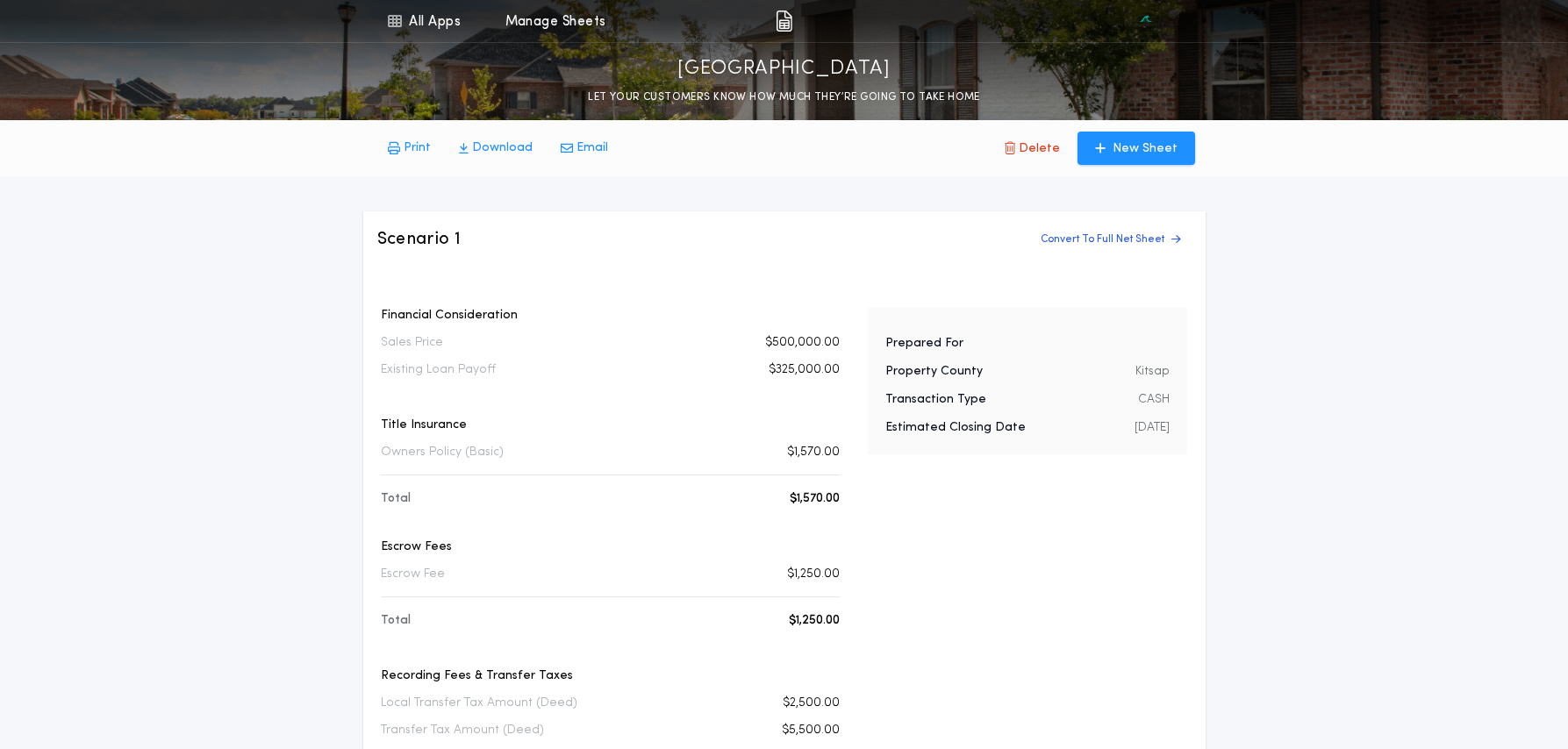
click at [417, 143] on p "Print" at bounding box center [417, 149] width 27 height 18
click at [430, 18] on link "All Apps" at bounding box center [423, 21] width 79 height 42
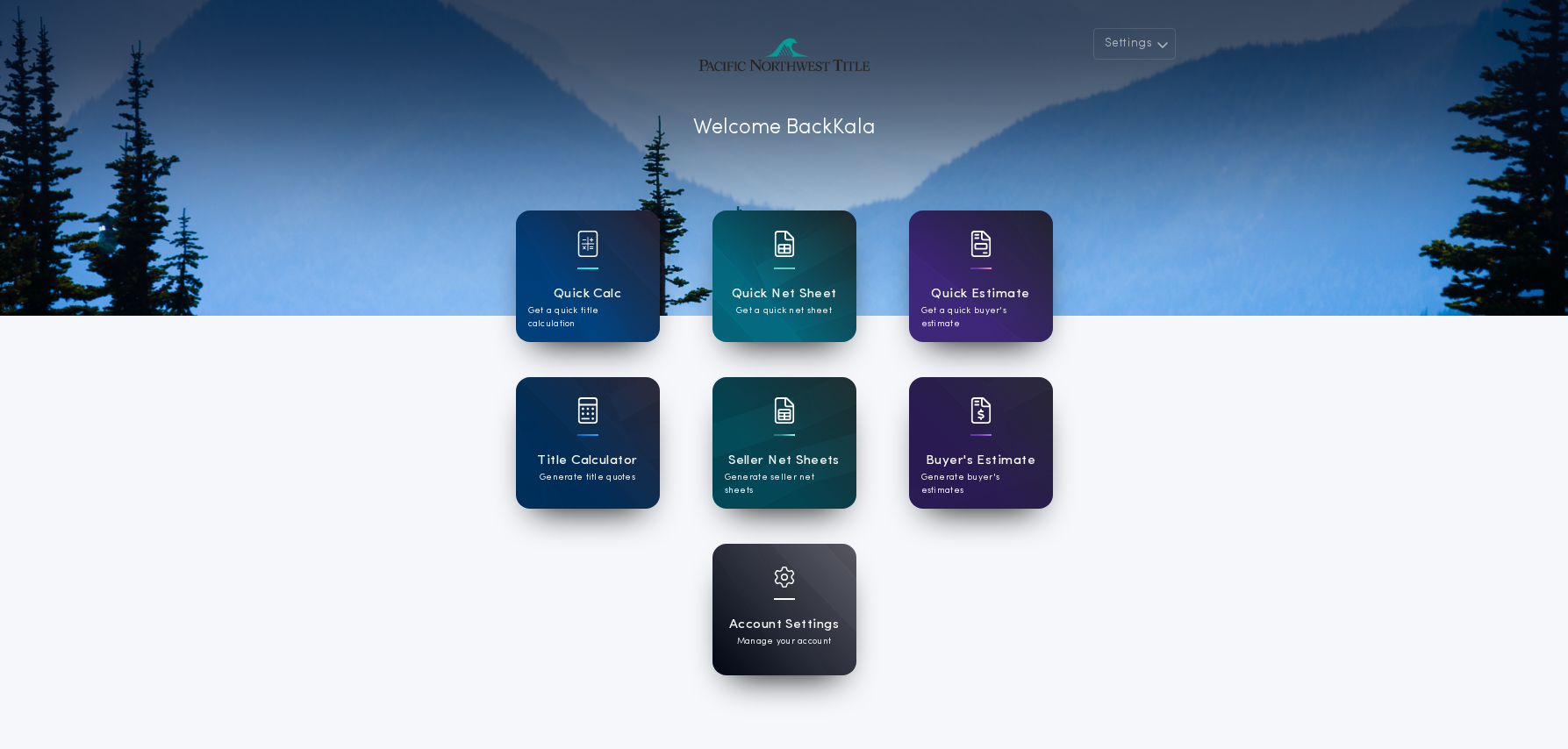
click at [1216, 420] on div "Settings Welcome Back Kala Quick Calc Get a quick title calculation Quick Net S…" at bounding box center [784, 458] width 1568 height 917
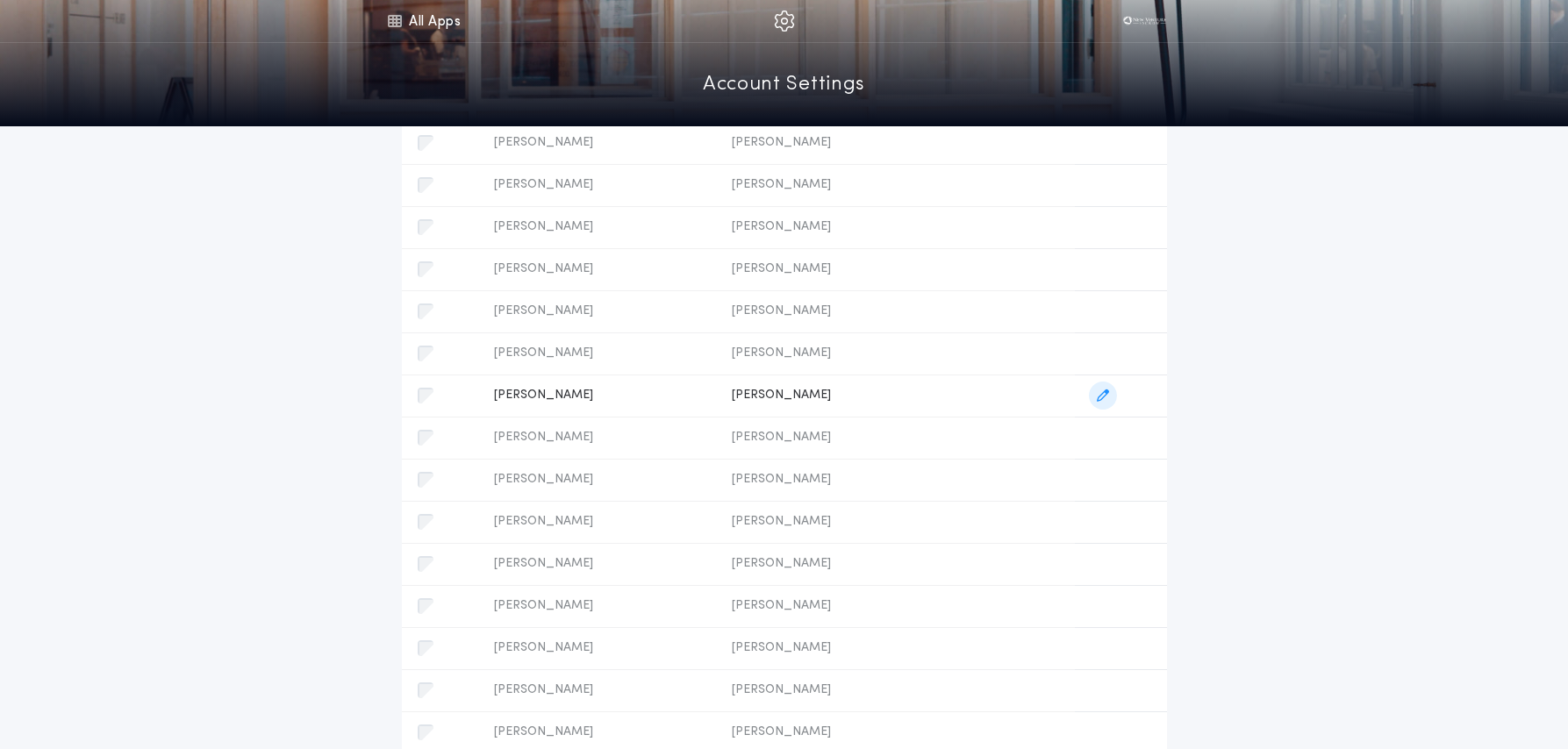
scroll to position [626, 0]
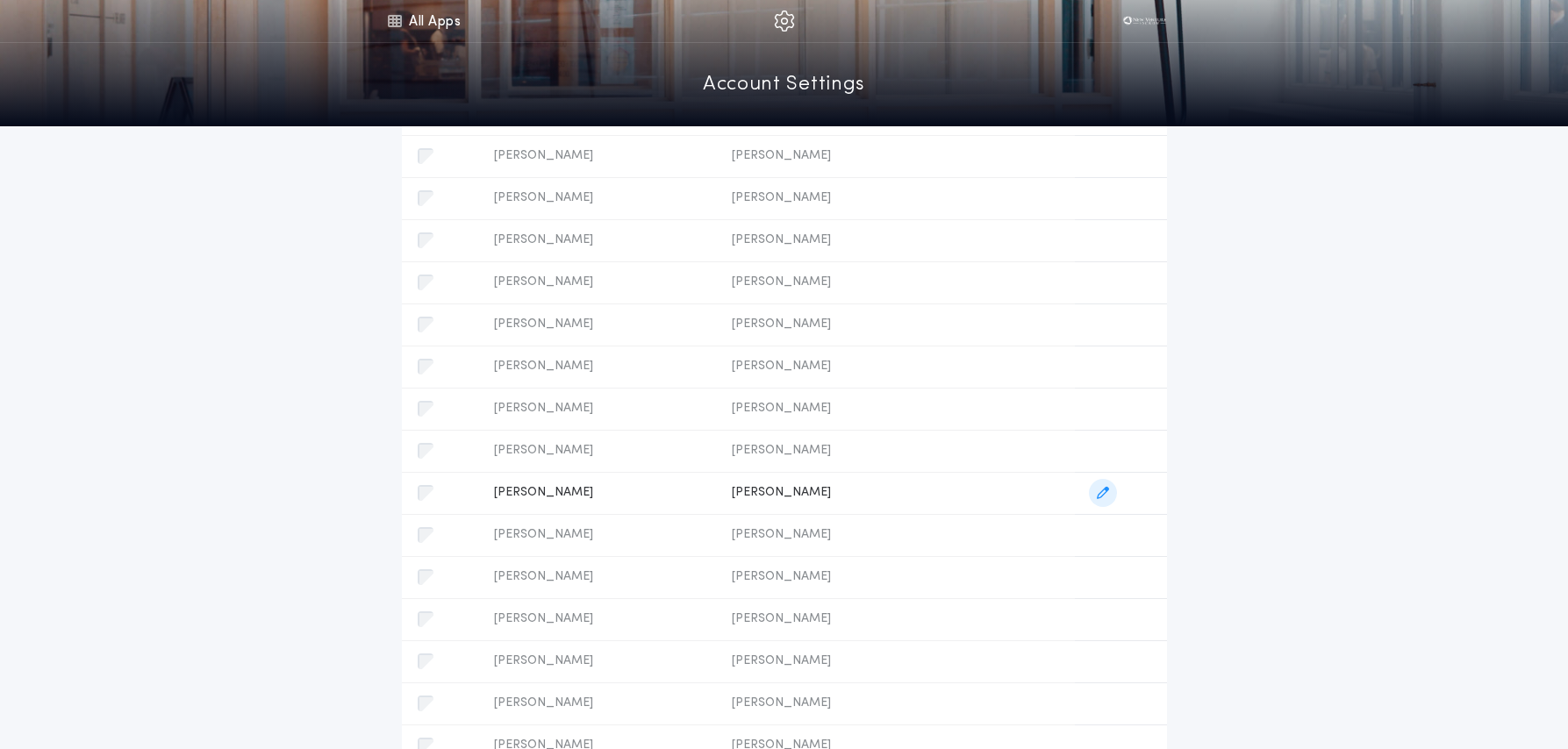
click at [1104, 495] on icon "button" at bounding box center [1103, 493] width 12 height 12
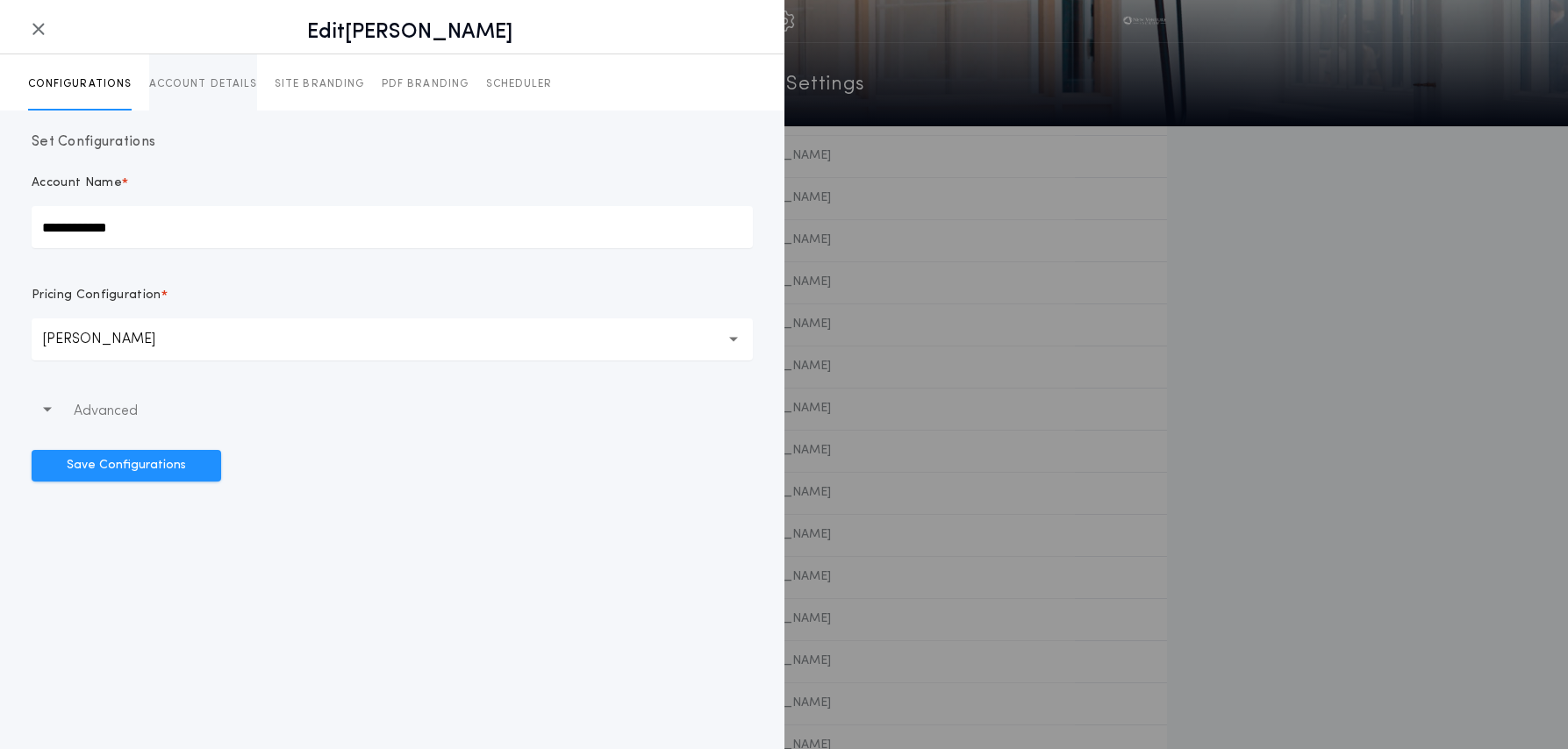
drag, startPoint x: 188, startPoint y: 79, endPoint x: 207, endPoint y: 79, distance: 19.0
click at [188, 79] on p "ACCOUNT DETAILS" at bounding box center [203, 84] width 108 height 14
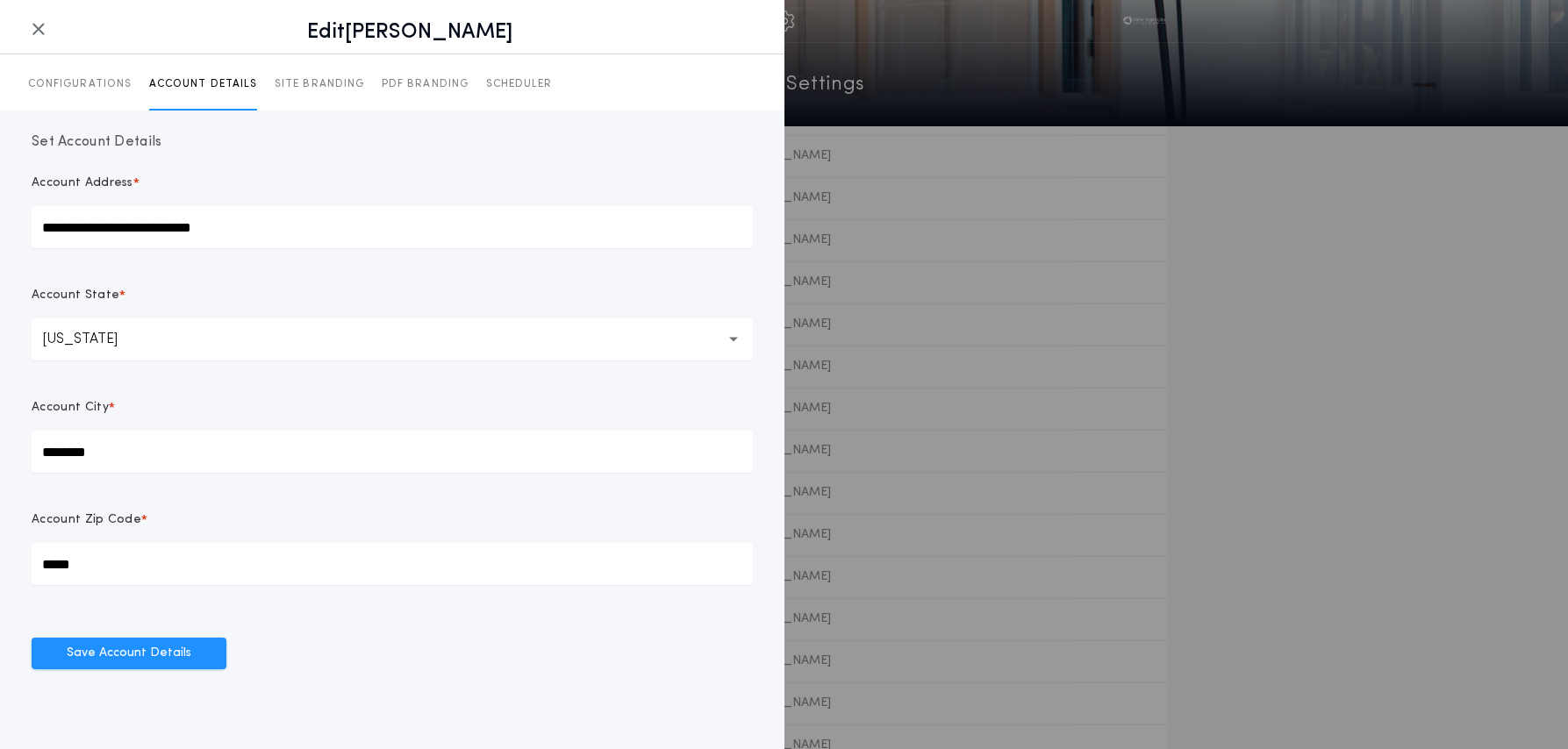
drag, startPoint x: 46, startPoint y: 34, endPoint x: 105, endPoint y: 33, distance: 59.0
click at [45, 34] on button "button" at bounding box center [38, 30] width 35 height 32
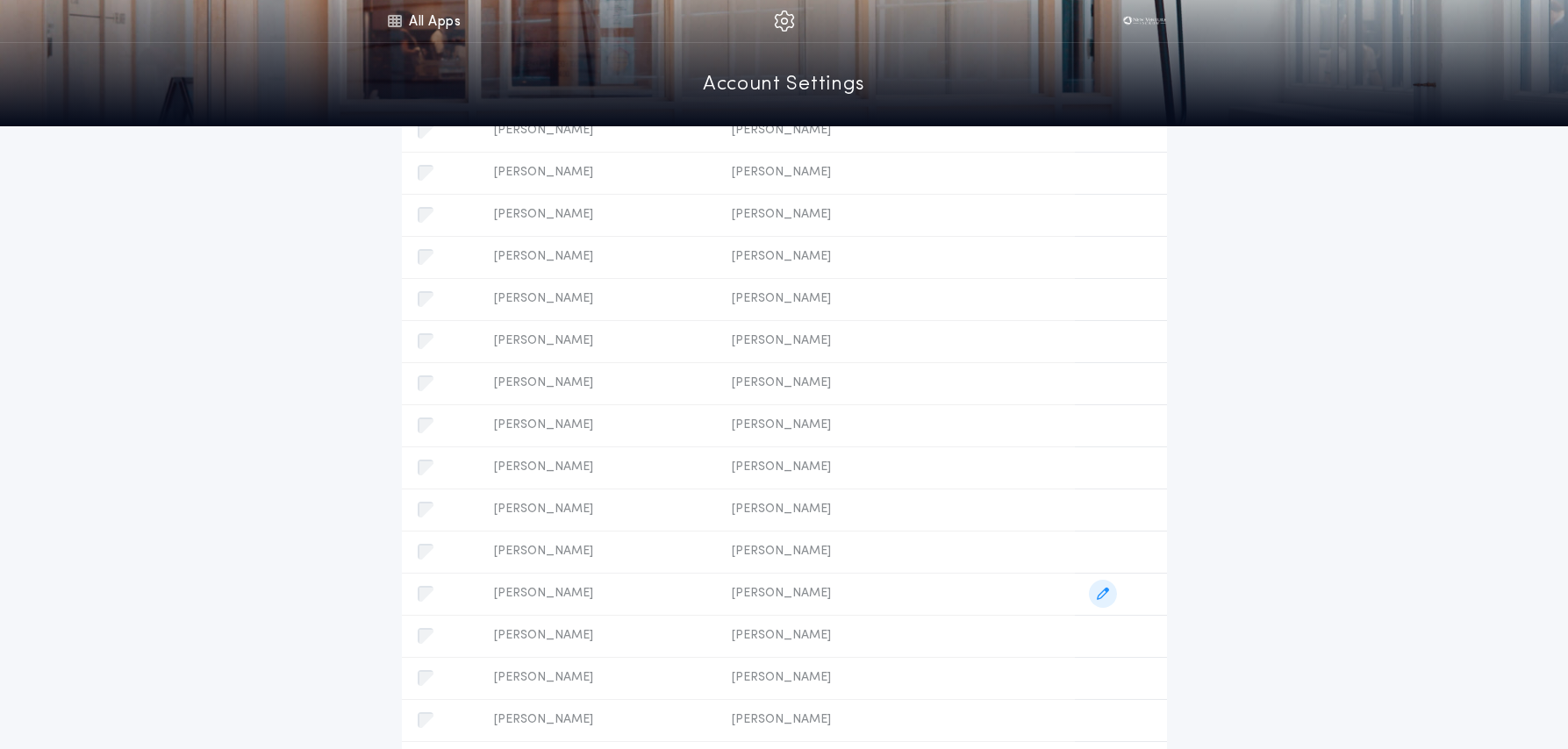
scroll to position [0, 0]
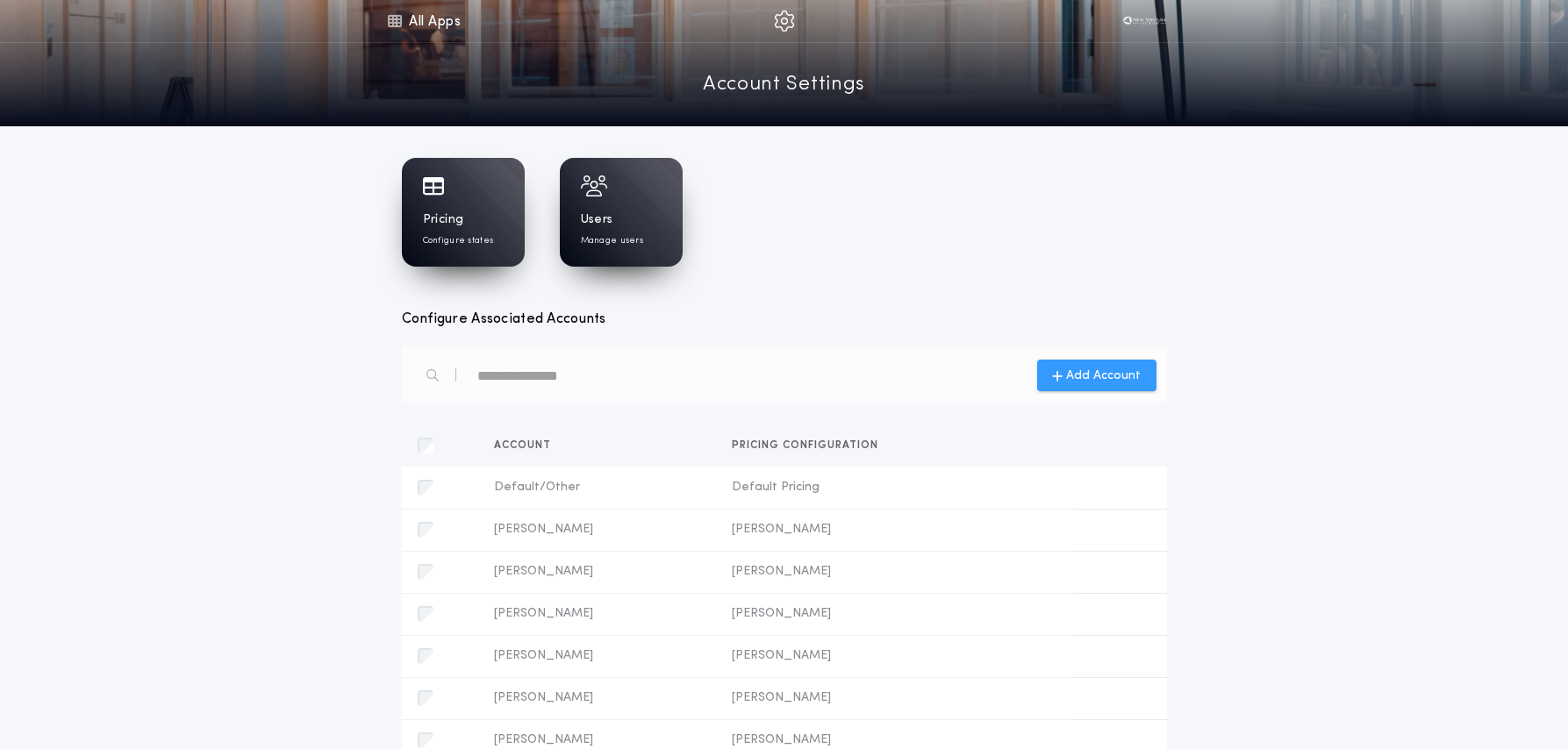
click at [1119, 379] on span "Add Account" at bounding box center [1103, 376] width 75 height 18
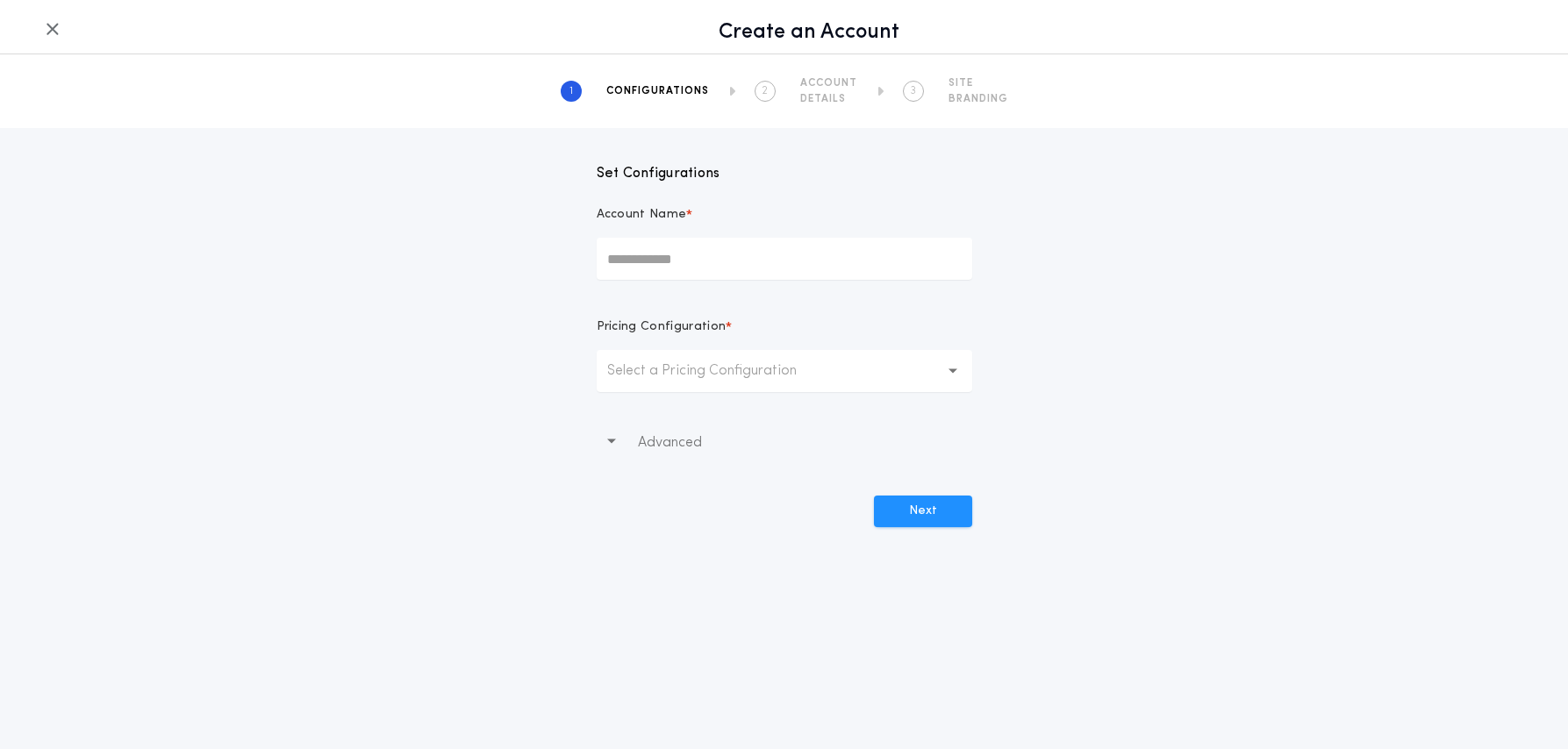
click at [639, 241] on input "Account Name *" at bounding box center [784, 258] width 376 height 42
type input "**********"
click at [651, 380] on p "Select a Pricing Configuration" at bounding box center [716, 371] width 217 height 21
click at [665, 370] on p "Select a Pricing Configuration" at bounding box center [716, 371] width 217 height 21
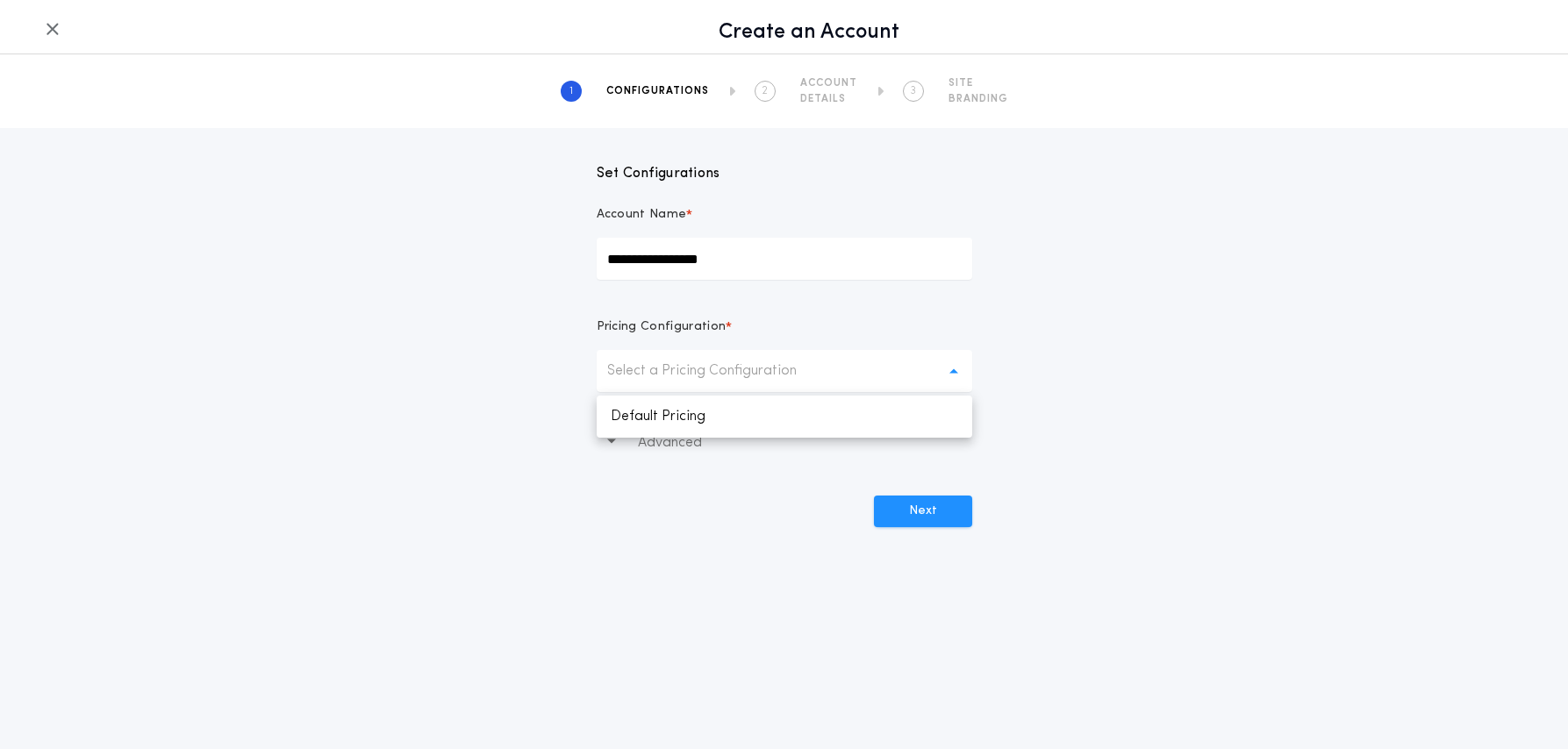
click at [997, 332] on div "**********" at bounding box center [784, 327] width 1568 height 399
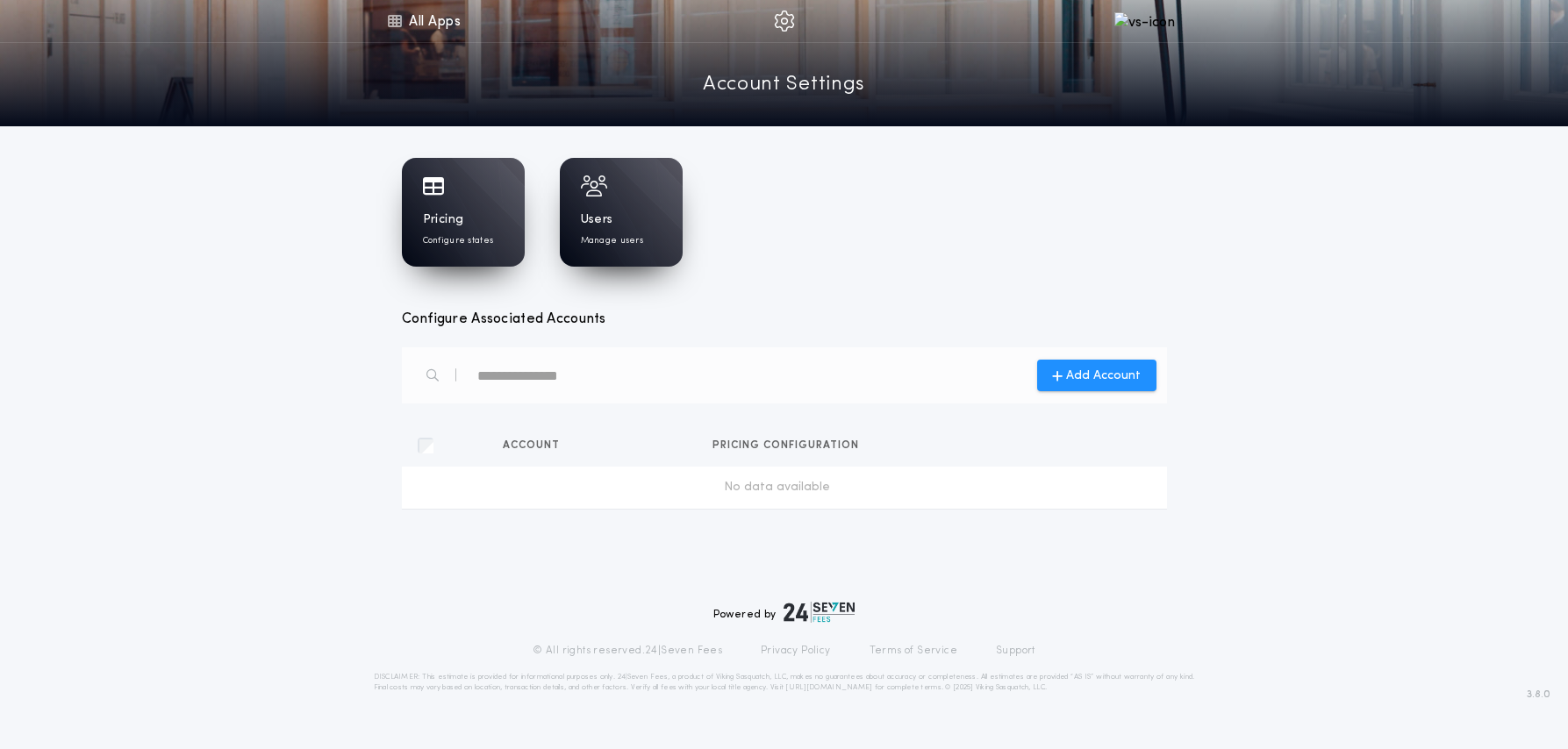
click at [1141, 24] on img at bounding box center [1144, 21] width 61 height 18
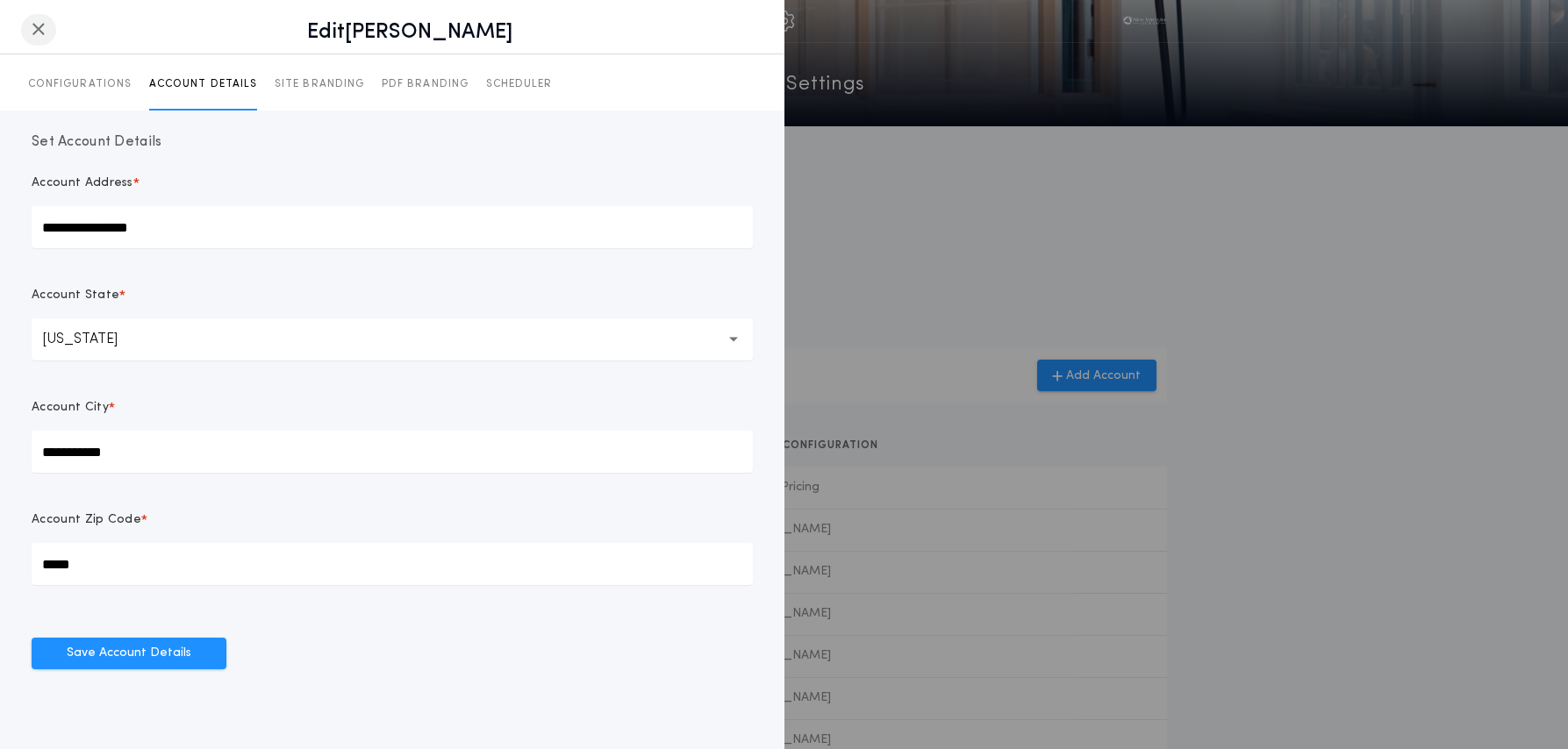
scroll to position [760, 0]
click at [39, 30] on icon "button" at bounding box center [39, 29] width 14 height 1
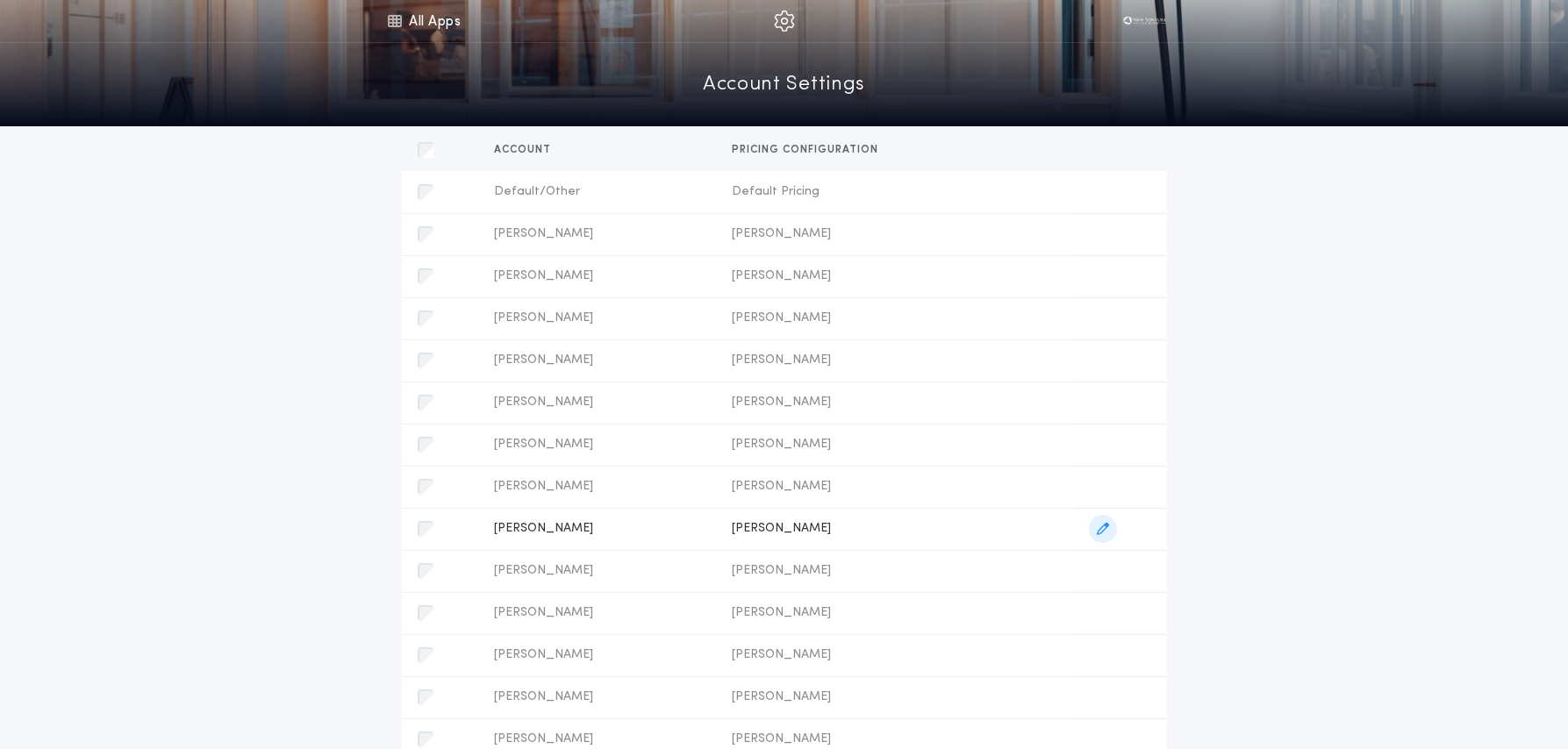
scroll to position [0, 0]
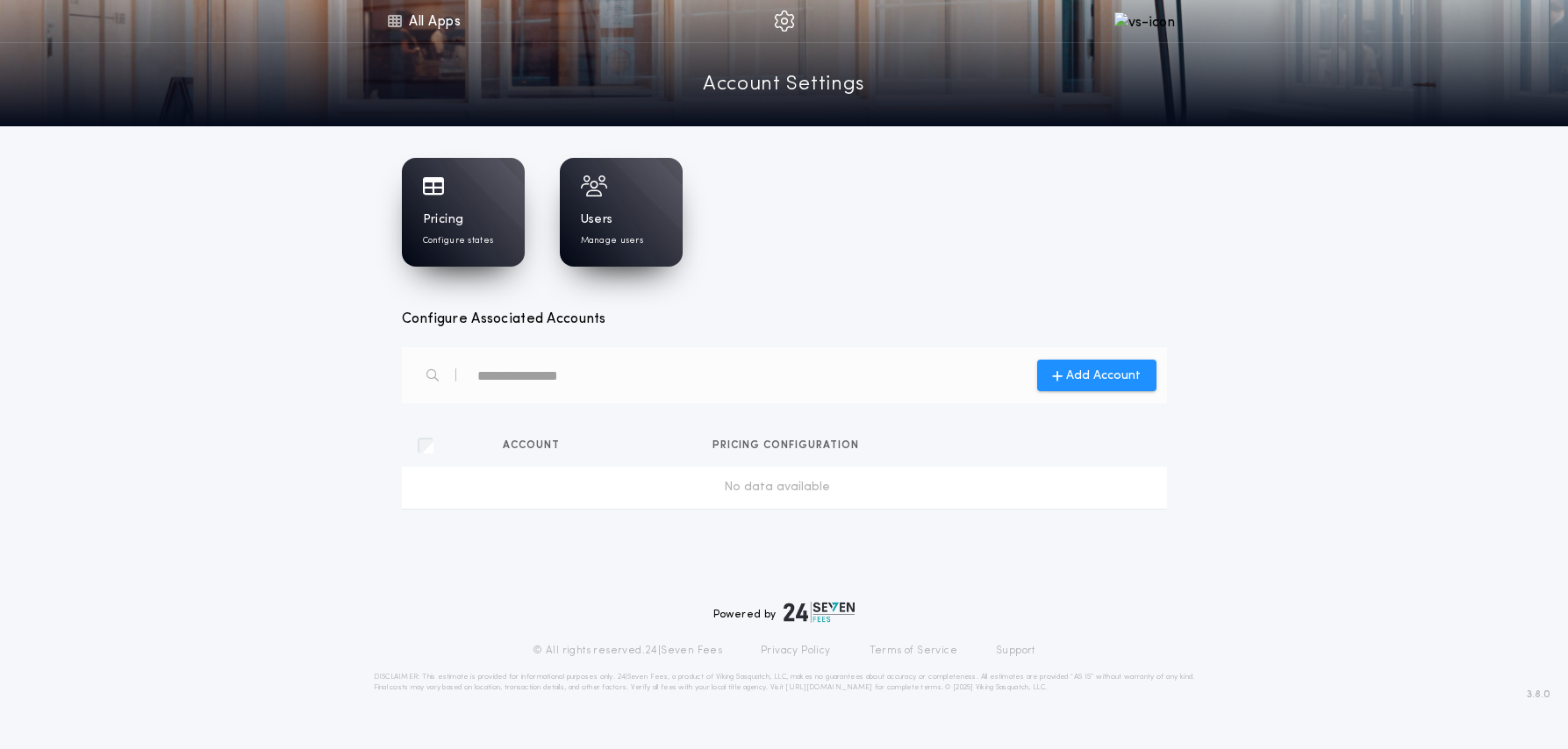
drag, startPoint x: 1018, startPoint y: 184, endPoint x: 975, endPoint y: 173, distance: 44.4
click at [1018, 184] on div "Pricing Configure states Users Manage users" at bounding box center [784, 211] width 765 height 109
click at [410, 26] on link "All Apps" at bounding box center [423, 21] width 79 height 42
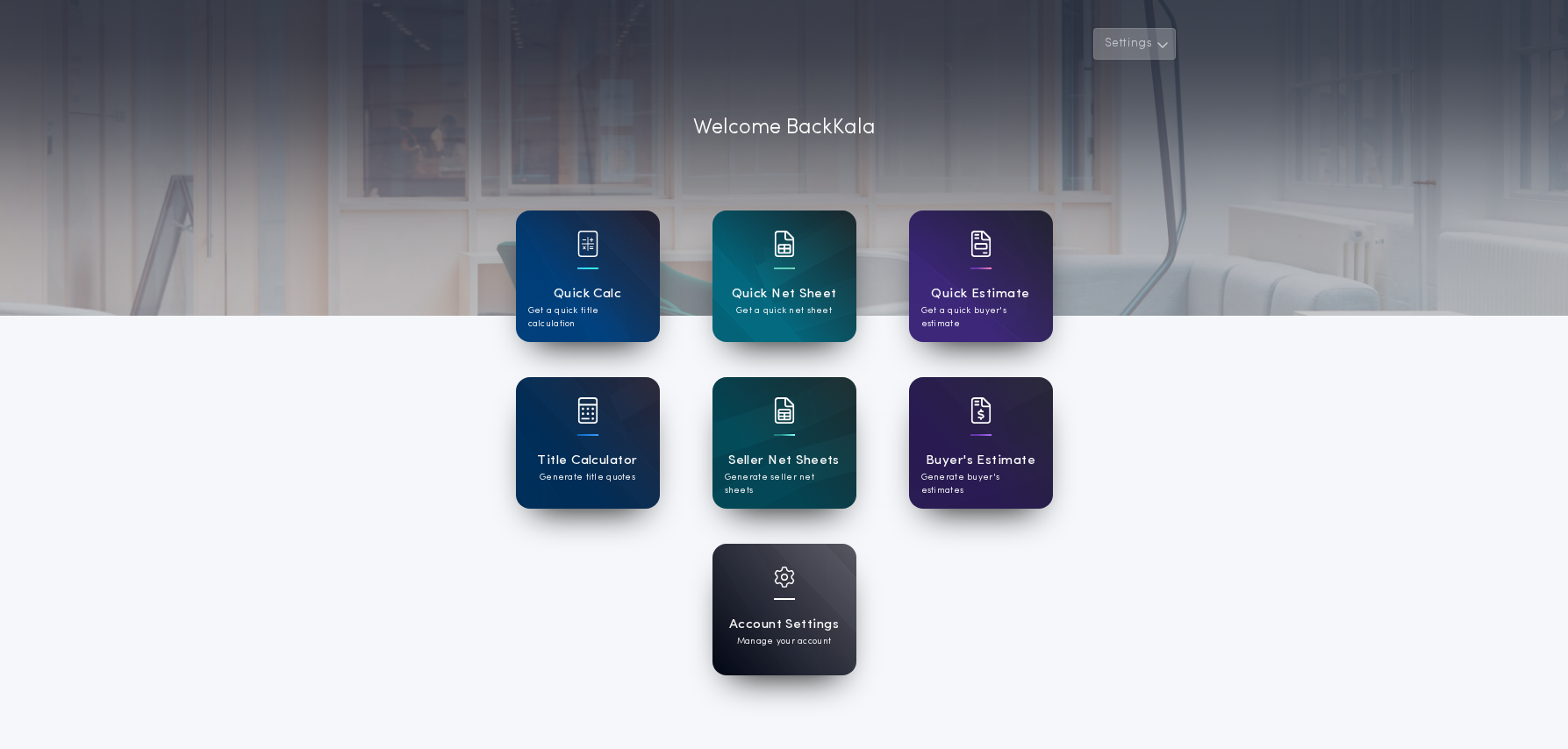
click at [1118, 43] on button "Settings" at bounding box center [1134, 44] width 83 height 32
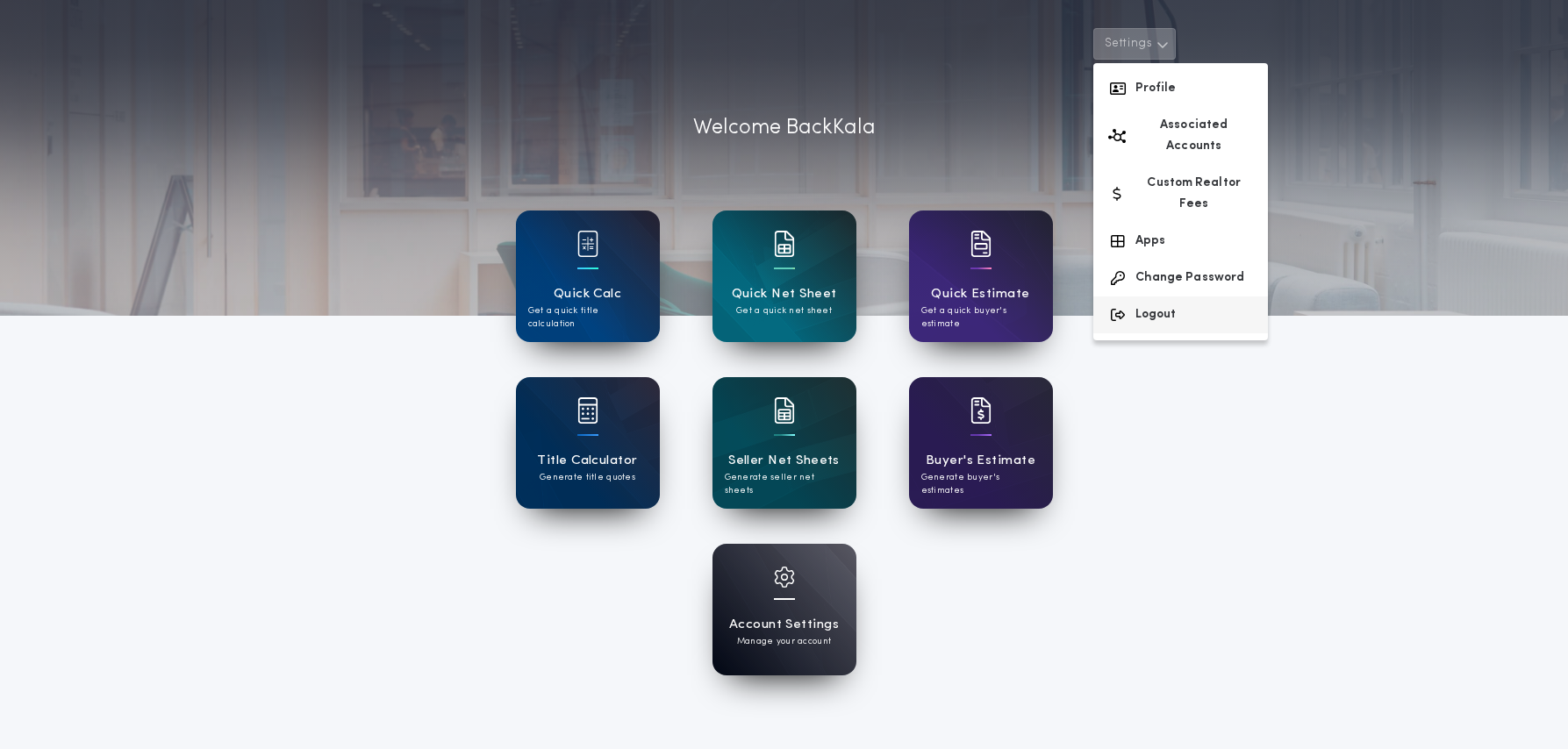
click at [1149, 296] on button "Logout" at bounding box center [1180, 314] width 175 height 37
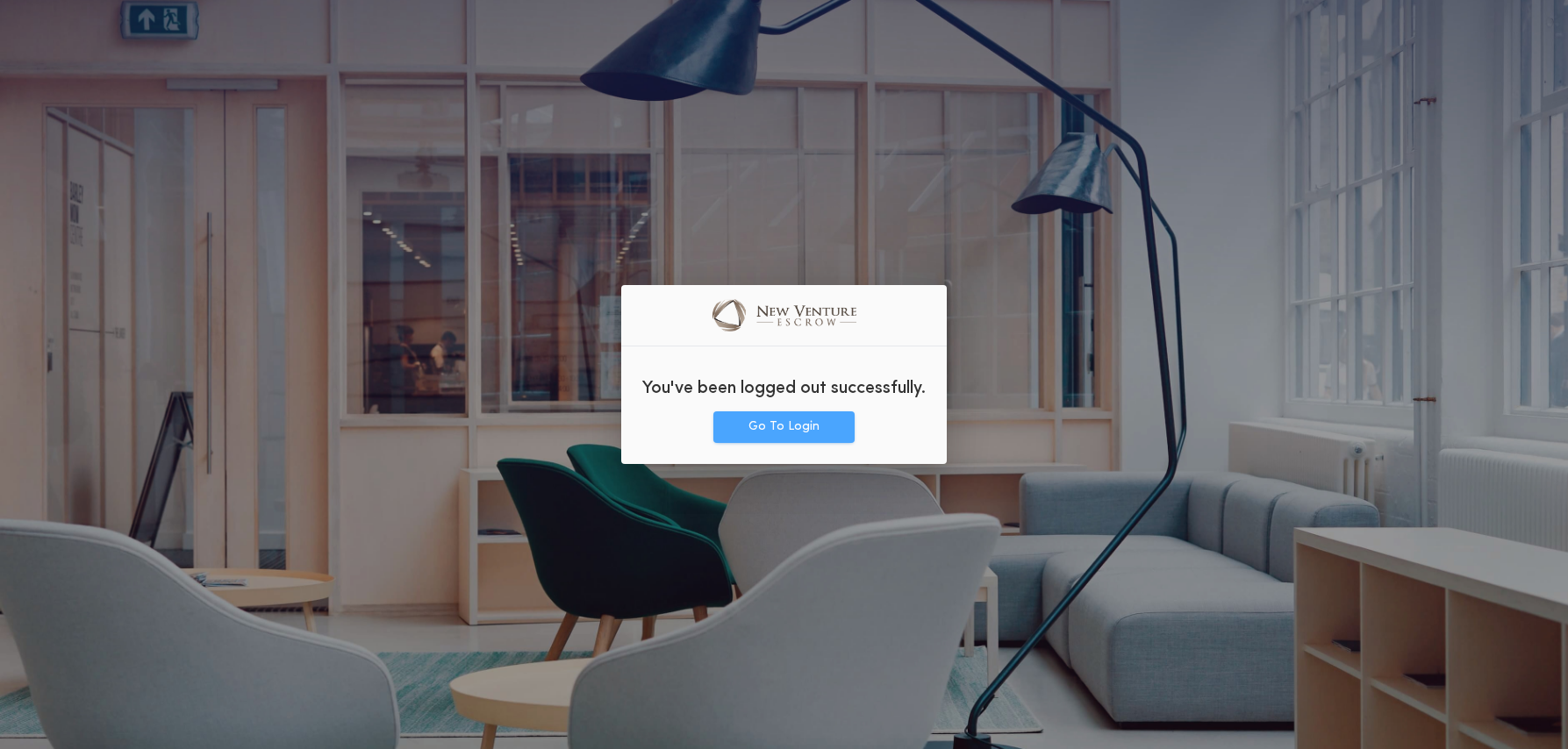
click at [795, 424] on button "Go To Login" at bounding box center [784, 428] width 142 height 32
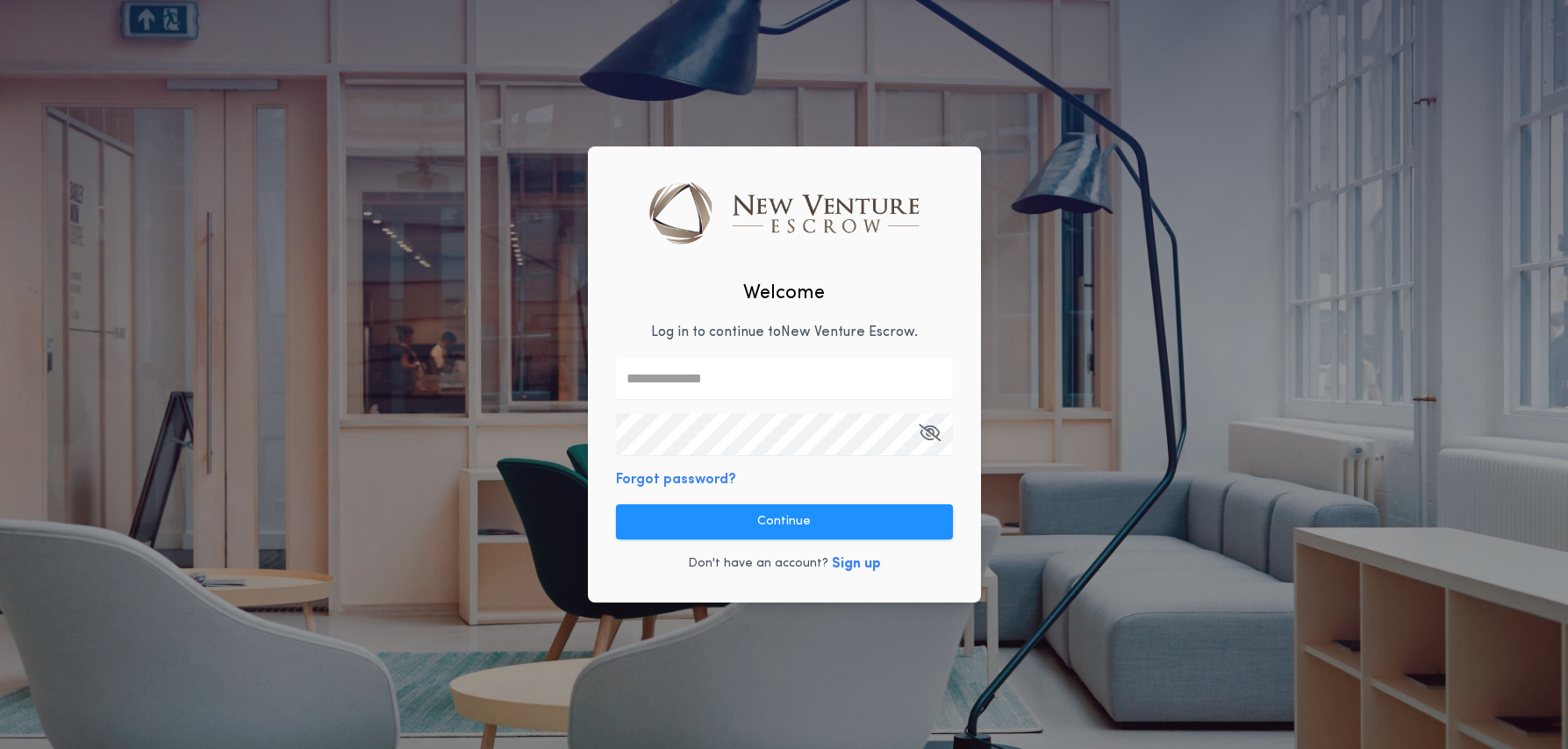
type input "**********"
drag, startPoint x: 787, startPoint y: 525, endPoint x: 824, endPoint y: 526, distance: 37.0
click at [786, 525] on button "Continue" at bounding box center [785, 522] width 337 height 35
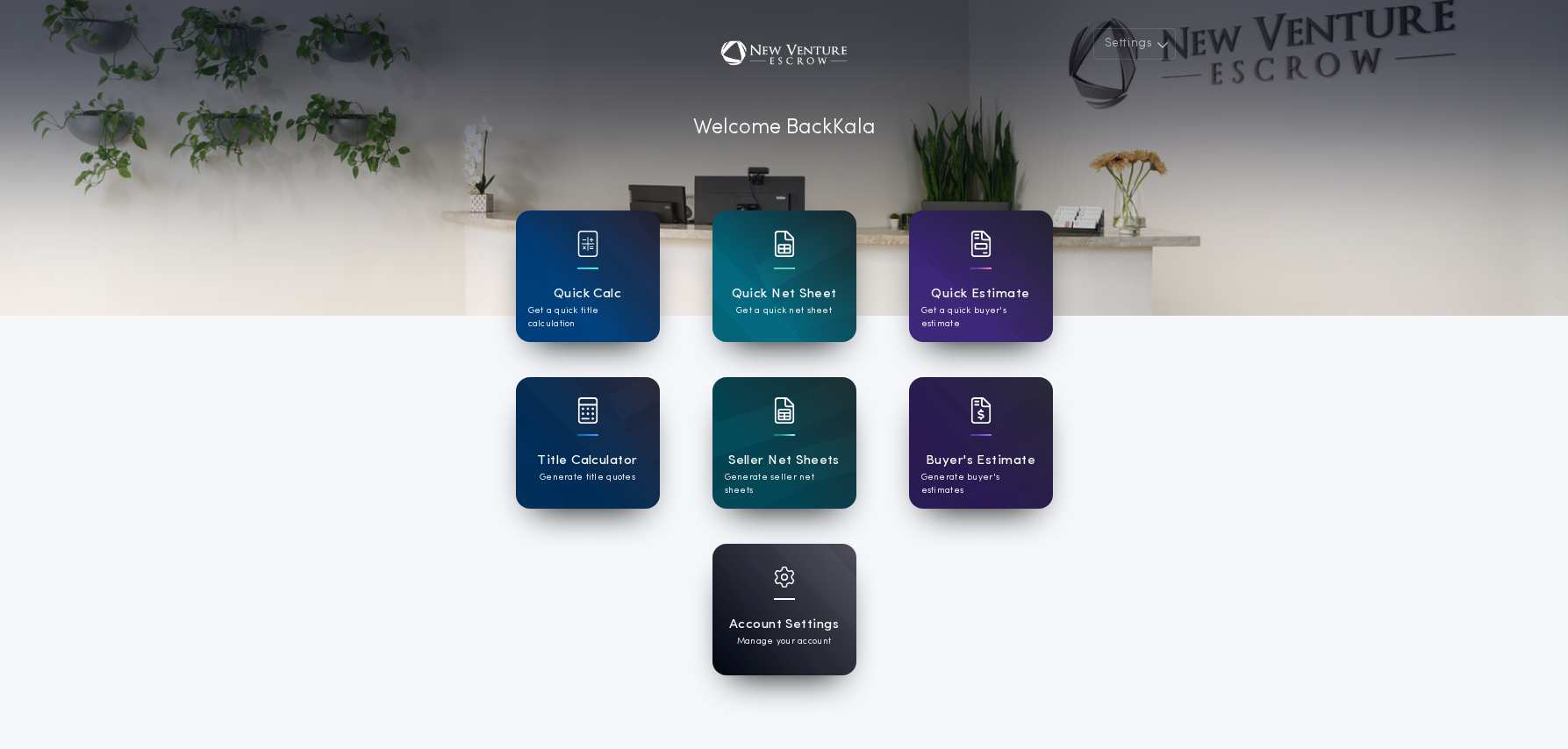
click at [765, 616] on h1 "Account Settings" at bounding box center [784, 625] width 110 height 20
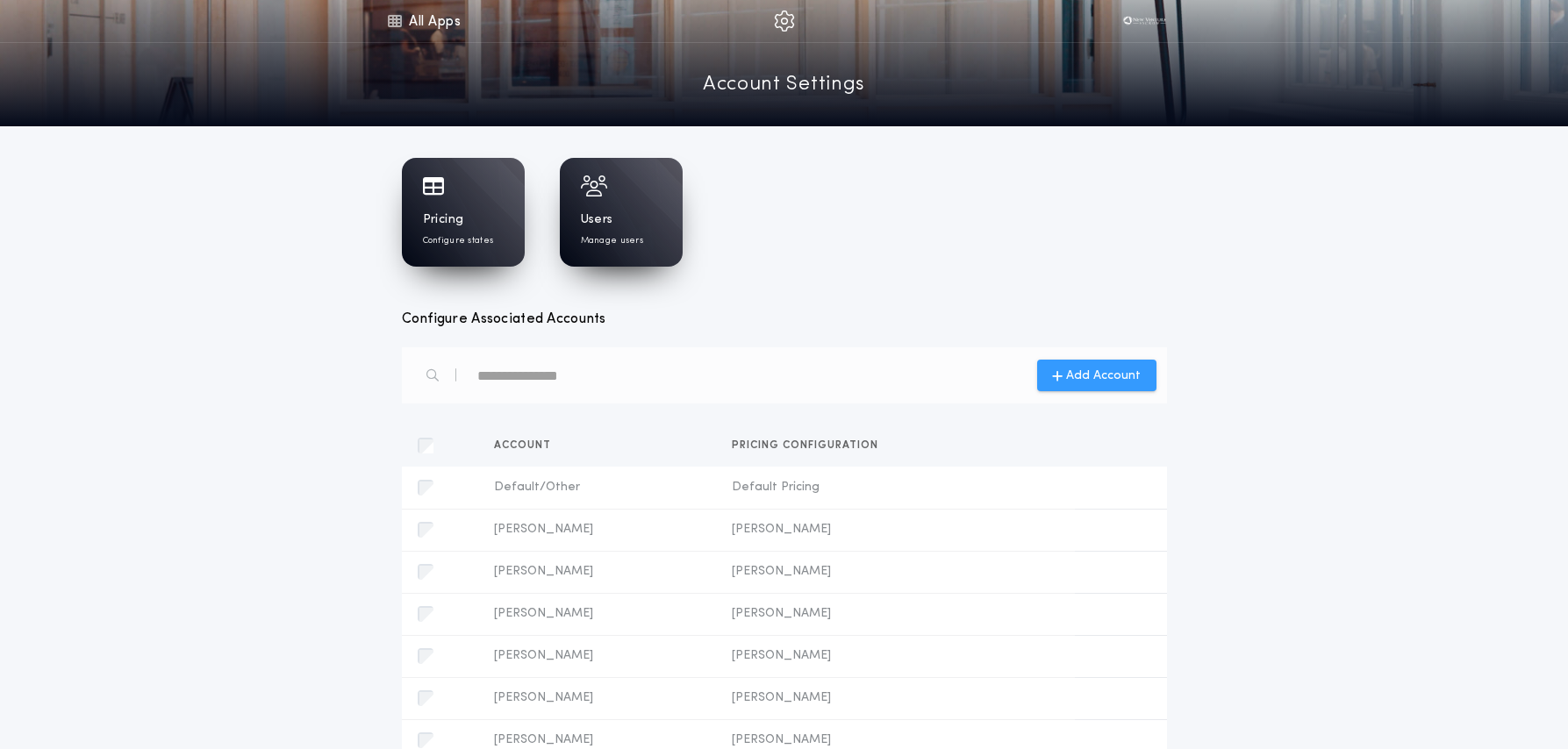
click at [1080, 369] on span "Add Account" at bounding box center [1103, 376] width 75 height 18
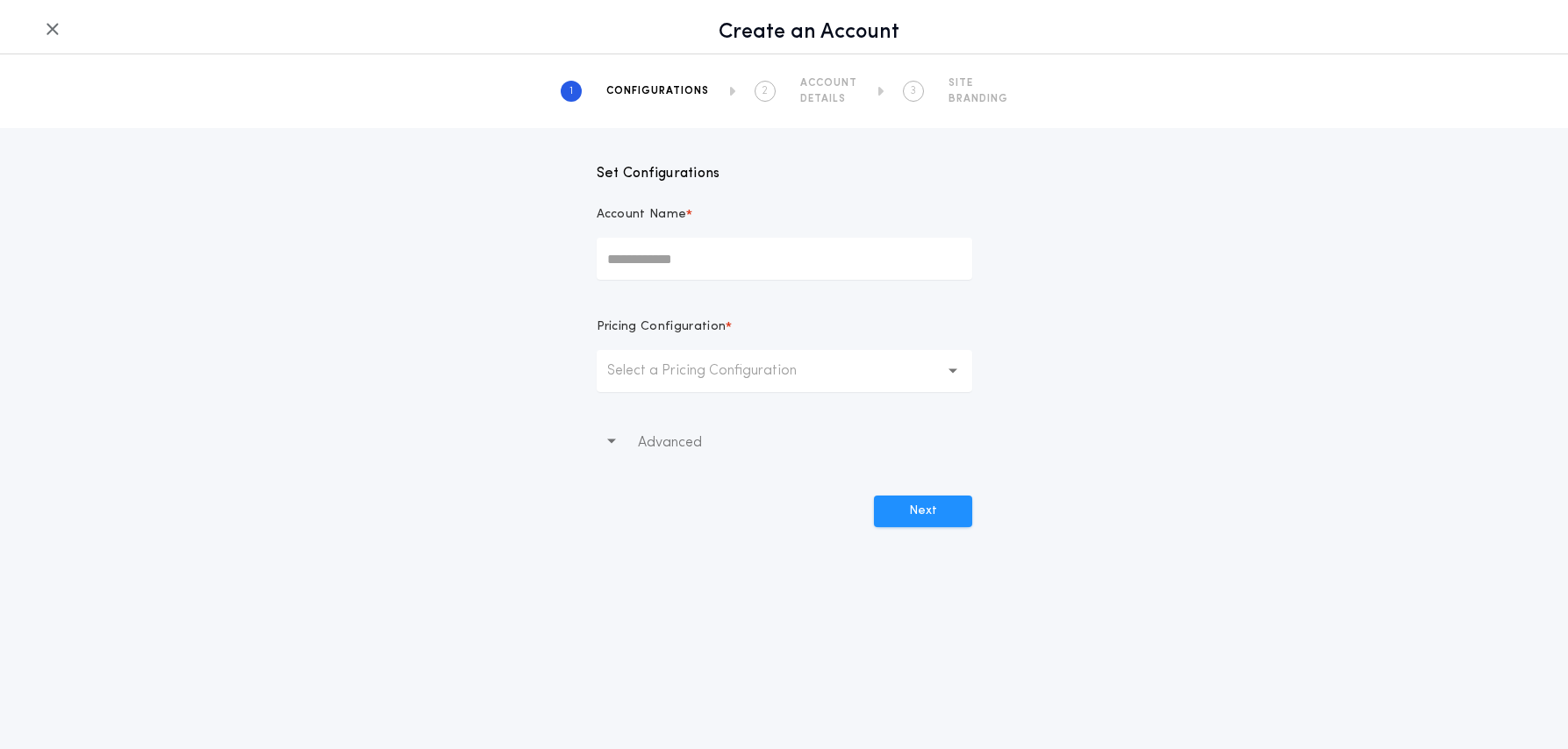
click at [763, 265] on input "Account Name *" at bounding box center [784, 258] width 376 height 42
type input "**********"
click at [729, 376] on p "Select a Pricing Configuration" at bounding box center [716, 371] width 217 height 21
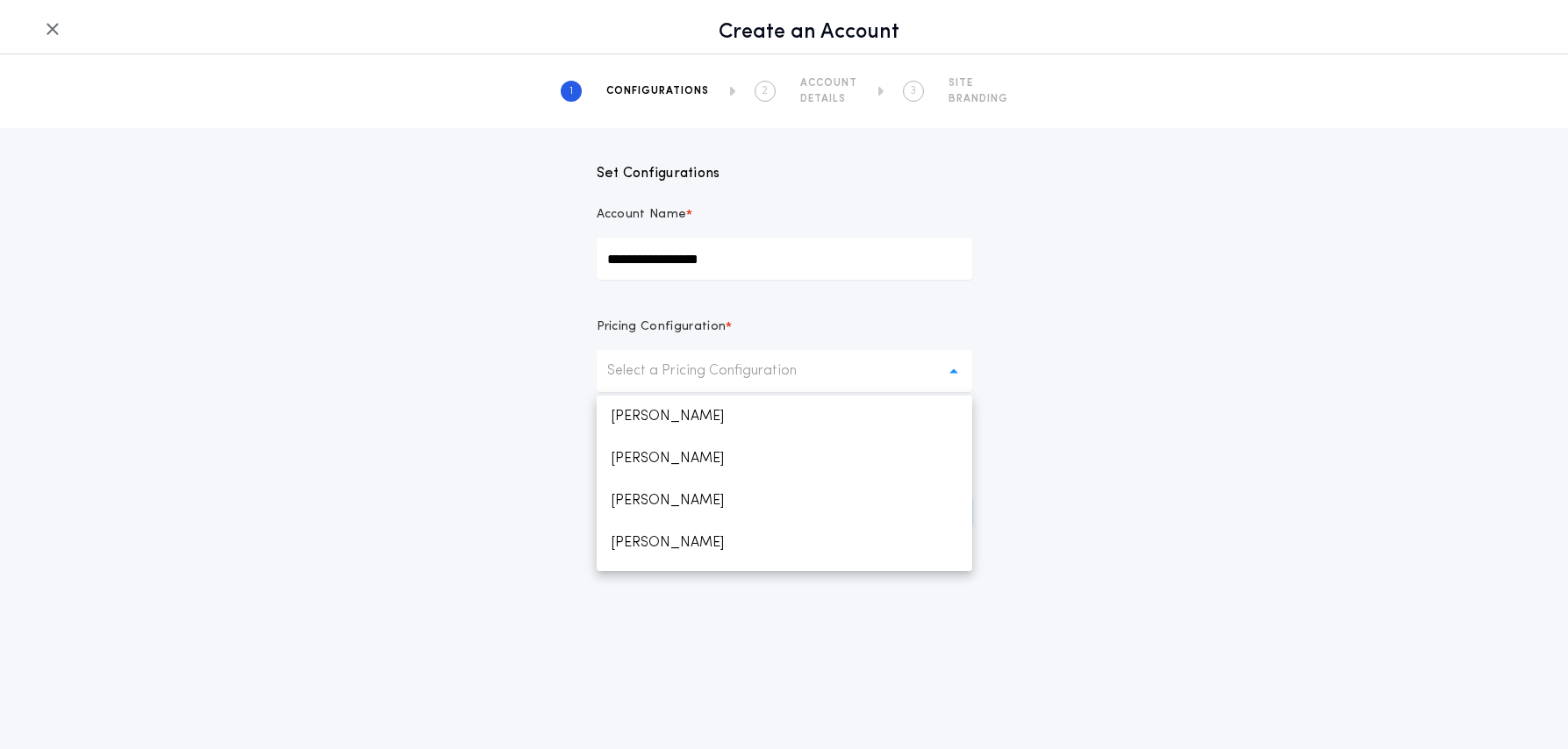
scroll to position [751, 0]
click at [682, 552] on p "[PERSON_NAME] [PERSON_NAME]" at bounding box center [784, 551] width 376 height 42
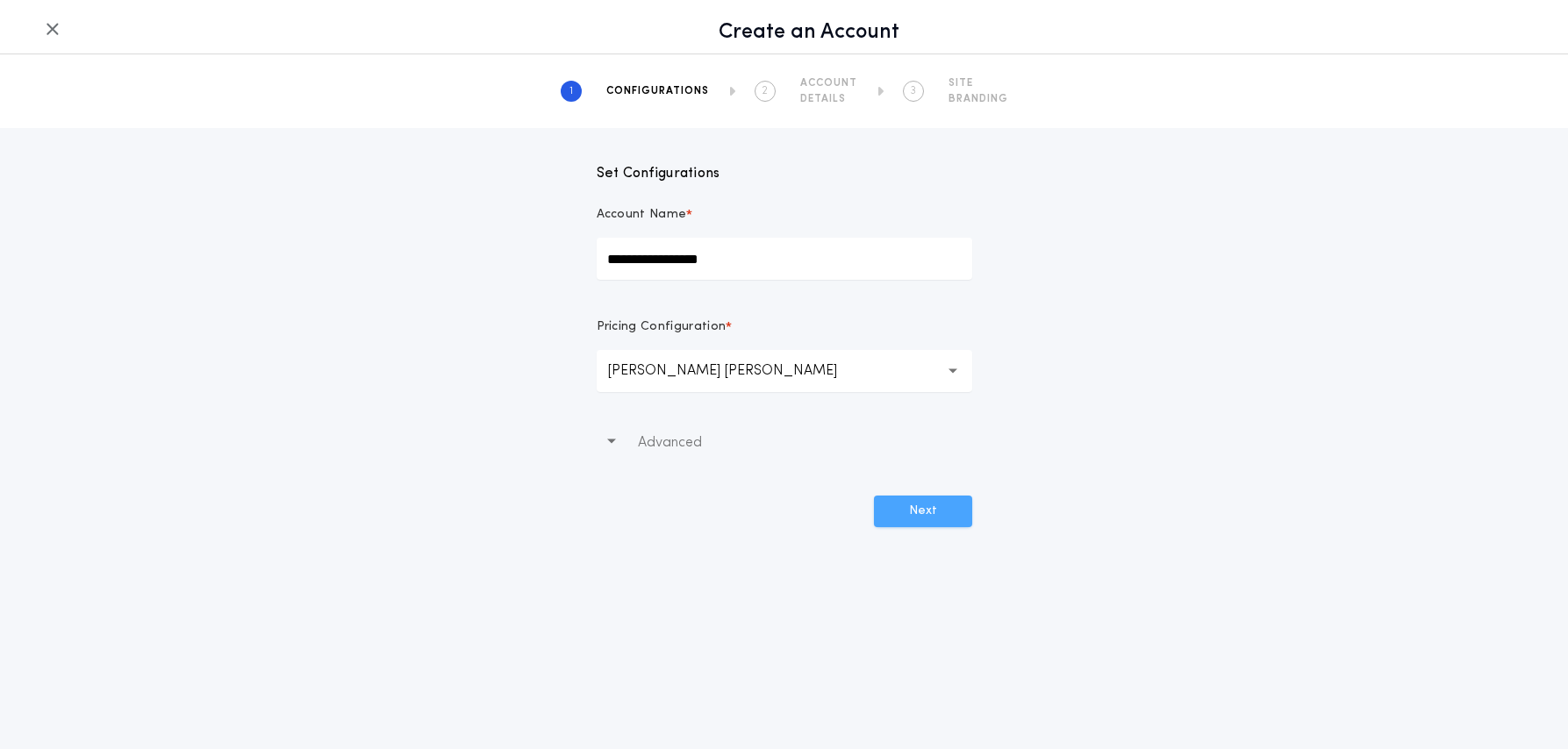
click at [924, 521] on button "Next" at bounding box center [923, 512] width 99 height 32
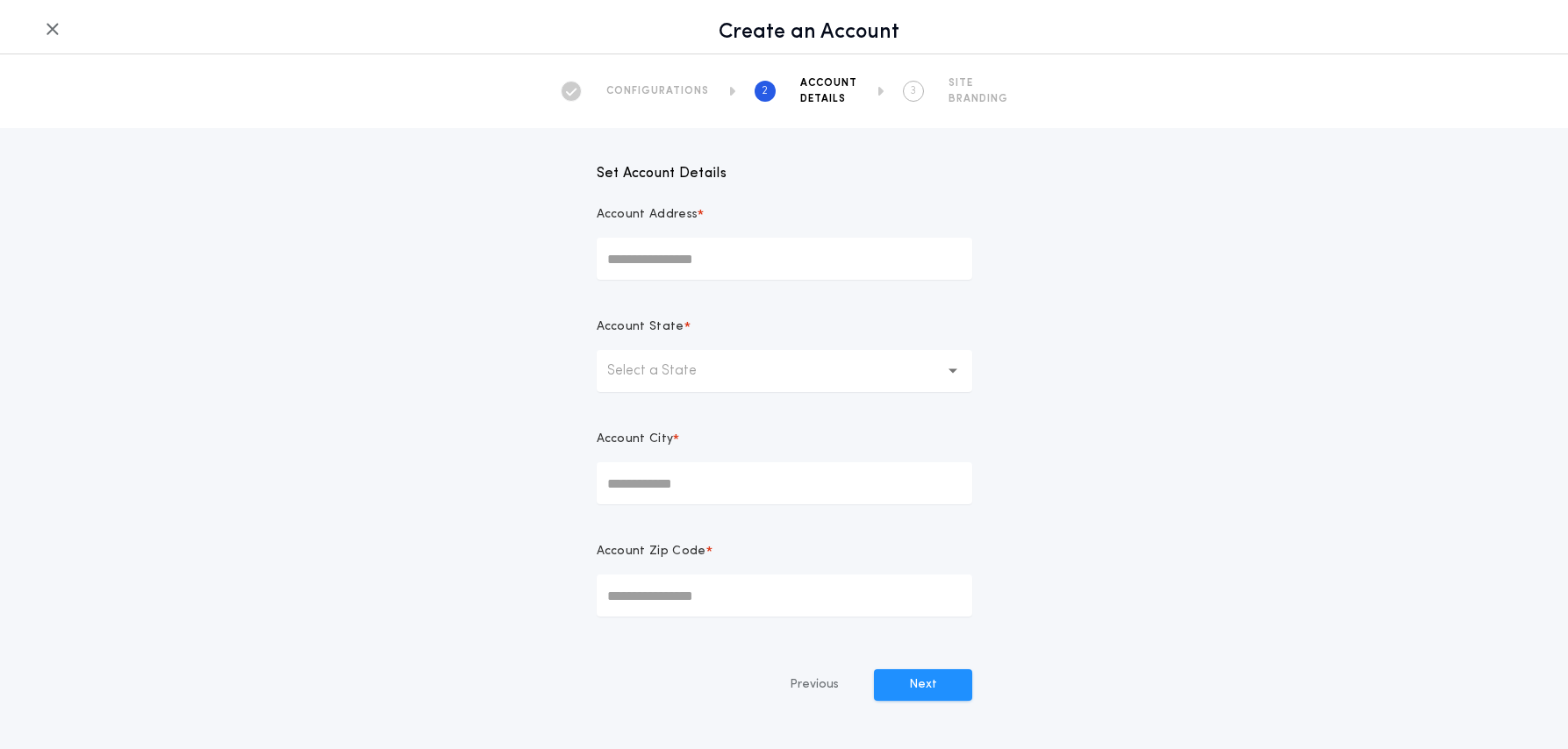
click at [686, 260] on input "Account Address *" at bounding box center [784, 258] width 376 height 42
paste input "**********"
type input "**********"
click at [687, 369] on p "Select a State" at bounding box center [666, 371] width 118 height 21
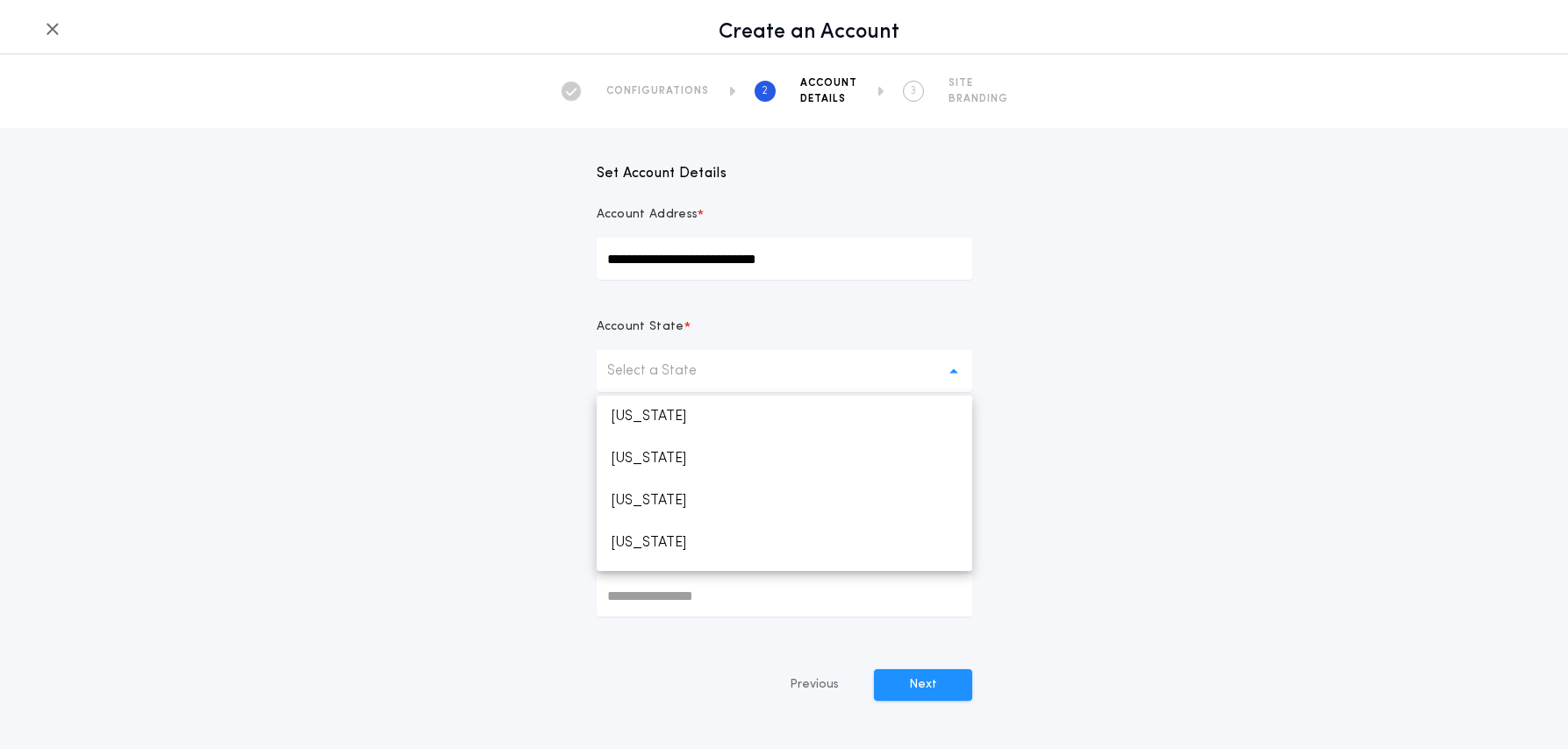
scroll to position [35, 0]
click at [678, 551] on p "[US_STATE]" at bounding box center [784, 551] width 376 height 42
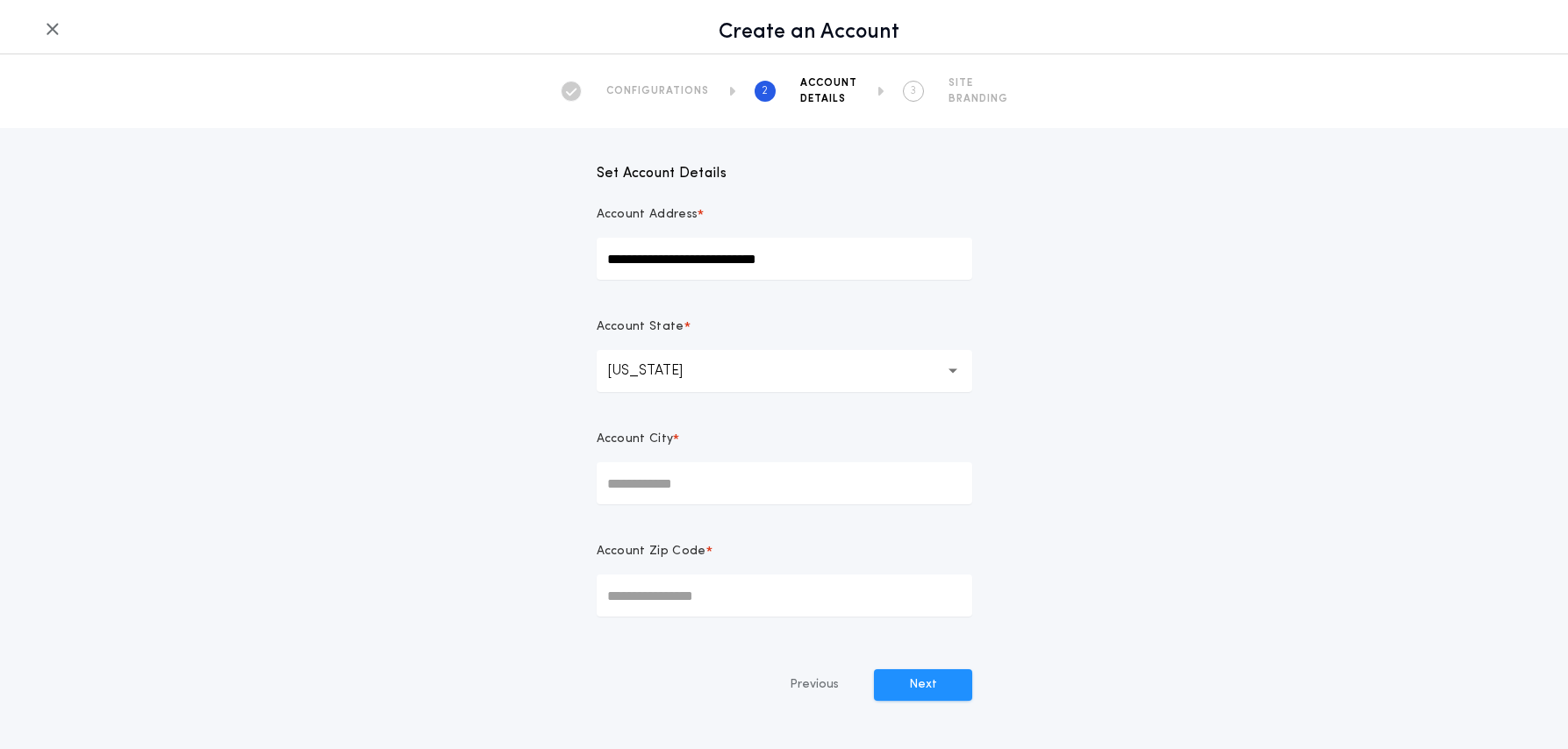
click at [674, 479] on input "Account City *" at bounding box center [784, 484] width 376 height 42
type input "********"
type input "*****"
click at [899, 687] on button "Next" at bounding box center [923, 685] width 99 height 32
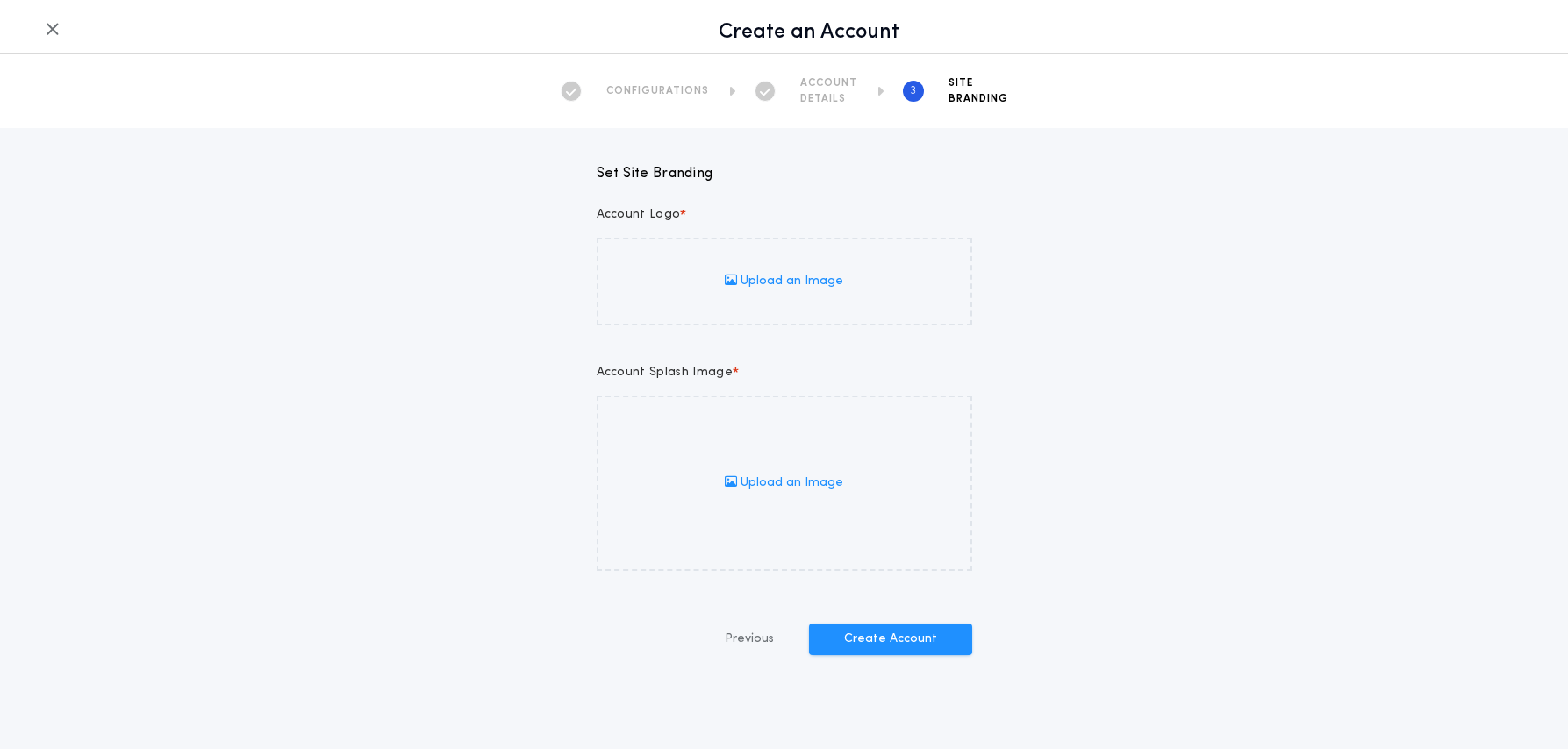
click at [804, 266] on label "Upload an Image" at bounding box center [784, 281] width 376 height 88
click at [0, 0] on input "Upload an Image" at bounding box center [0, 0] width 0 height 0
click at [771, 287] on span "Upload an Image" at bounding box center [784, 282] width 119 height 18
click at [0, 0] on input "Upload an Image" at bounding box center [0, 0] width 0 height 0
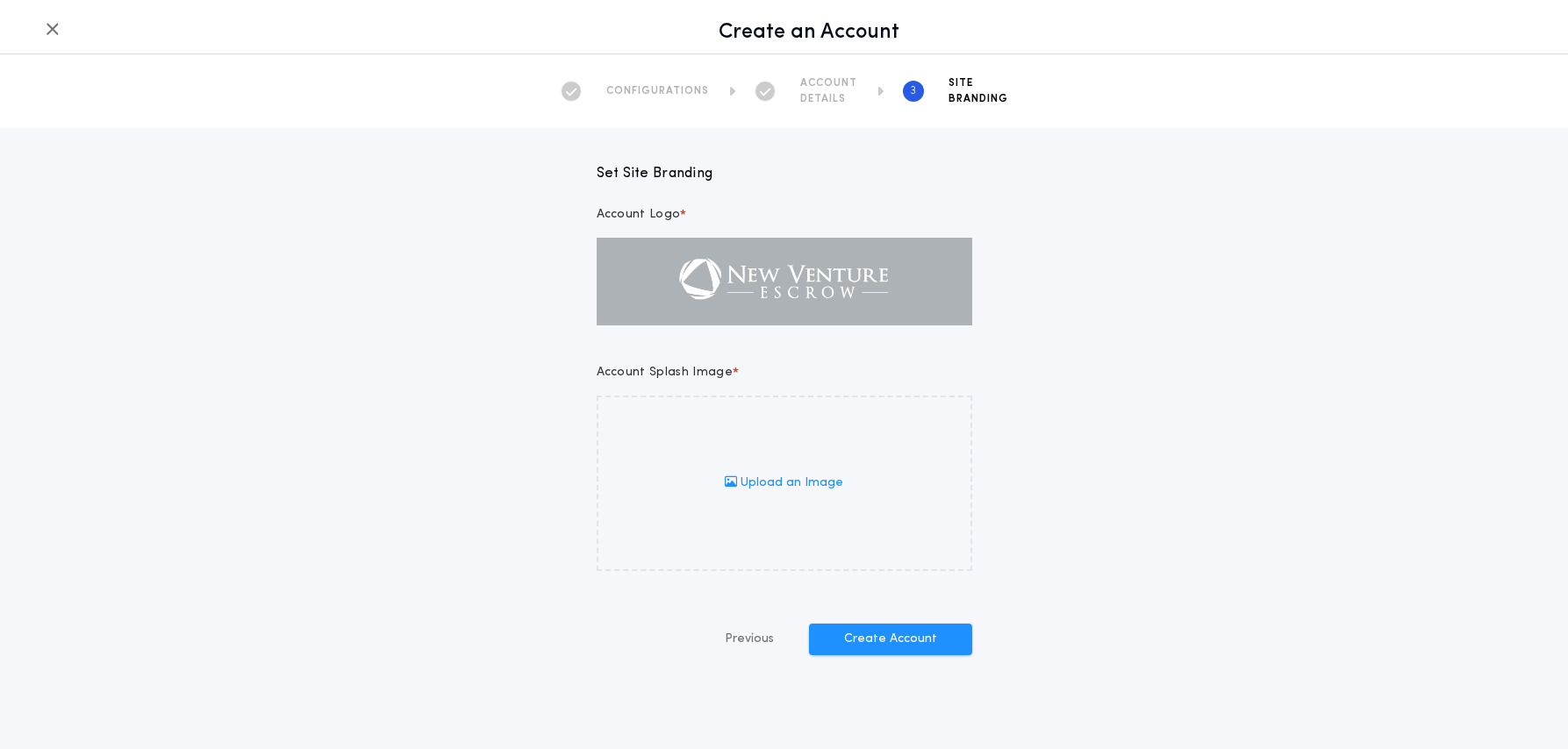
click at [814, 486] on span "Upload an Image" at bounding box center [784, 484] width 119 height 18
click at [0, 0] on input "Upload an Image" at bounding box center [0, 0] width 0 height 0
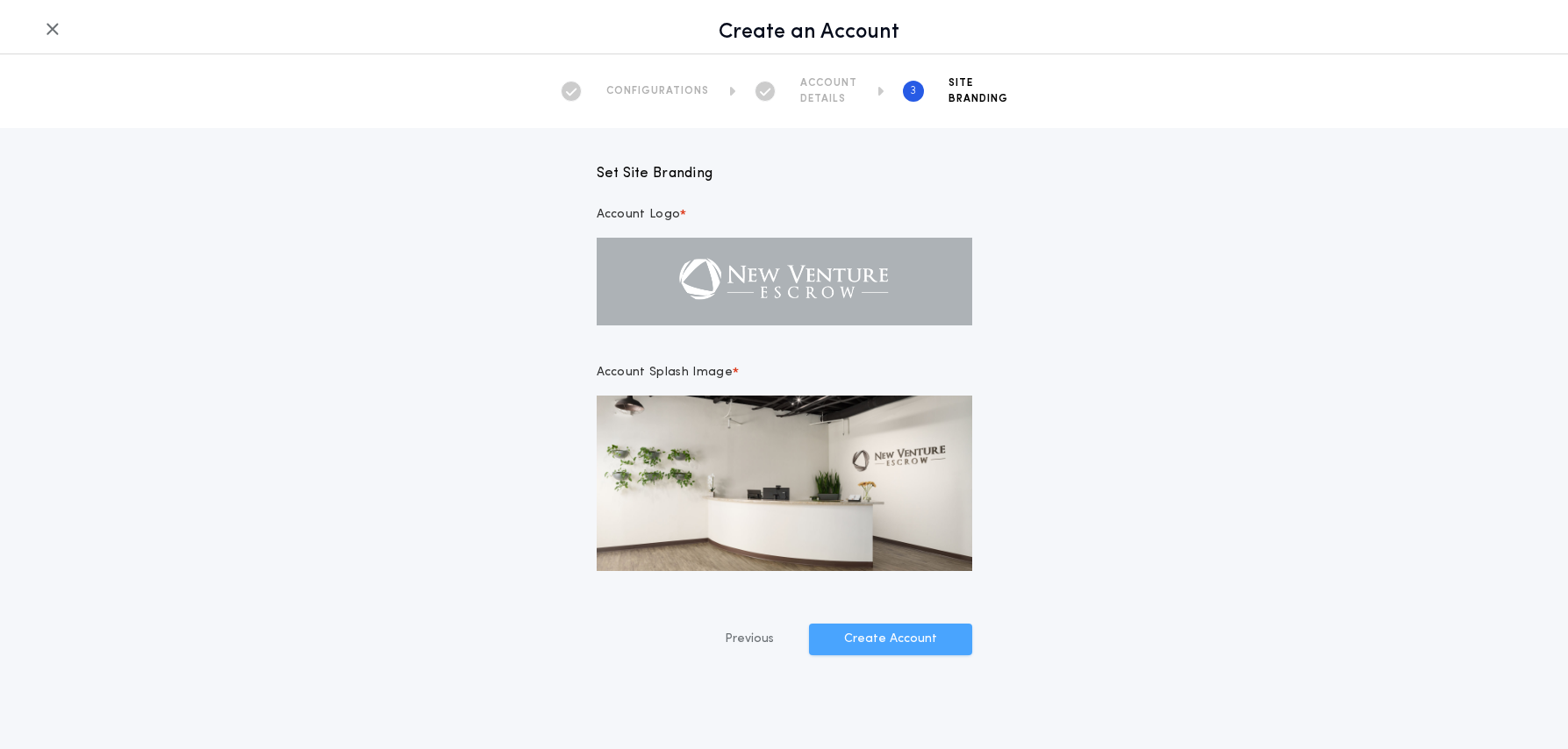
click at [897, 643] on button "Create Account" at bounding box center [891, 640] width 164 height 32
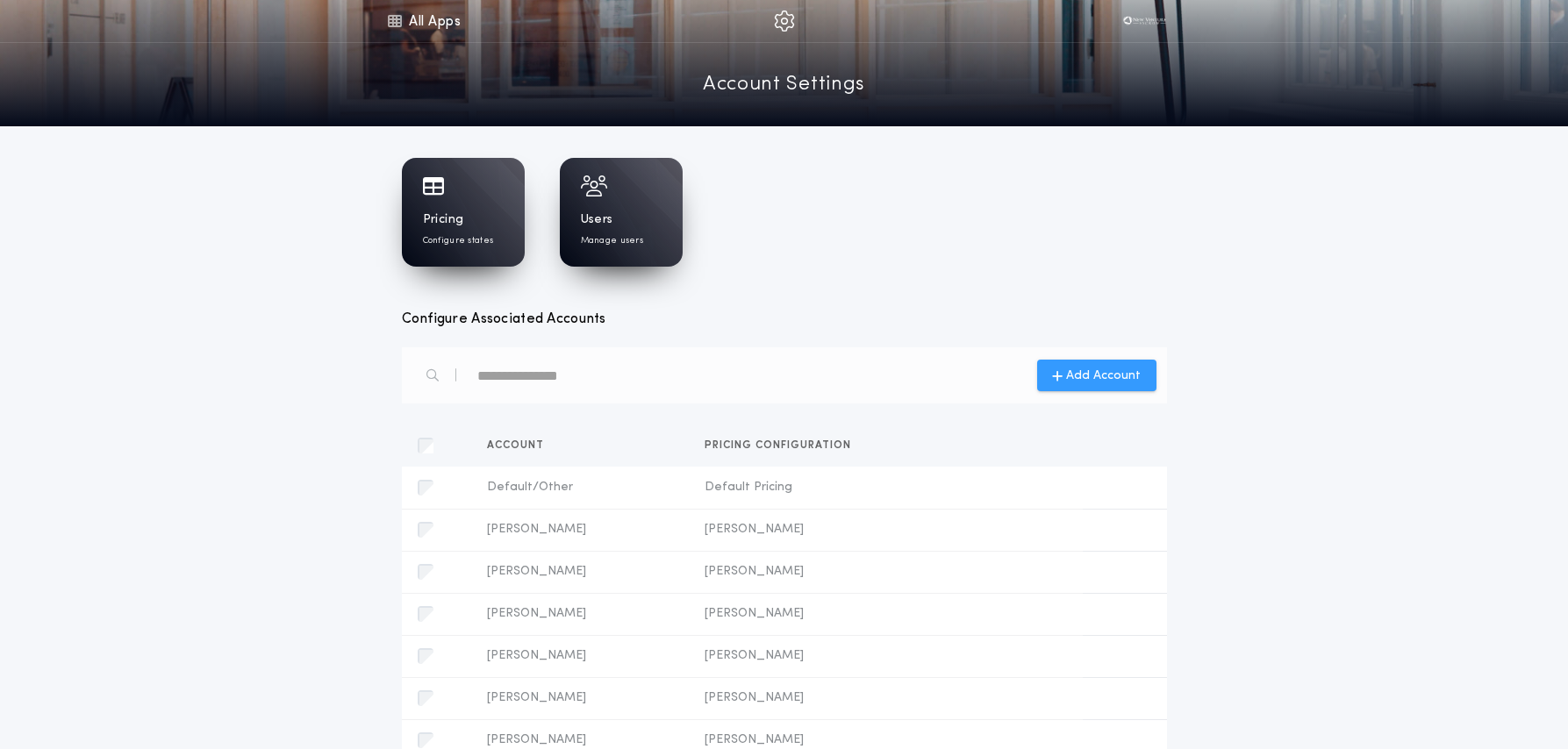
click at [1107, 381] on span "Add Account" at bounding box center [1103, 376] width 75 height 18
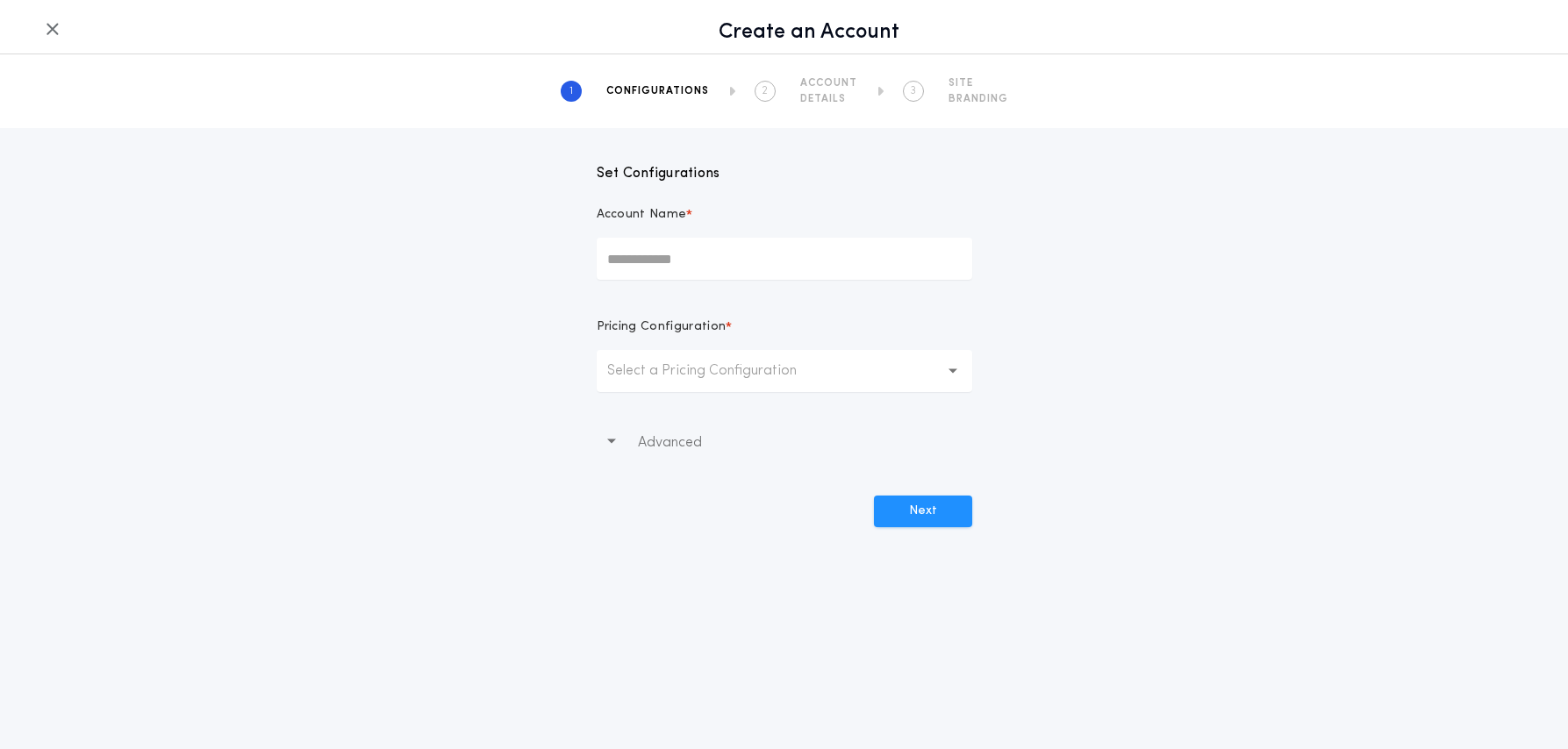
click at [716, 263] on input "Account Name *" at bounding box center [784, 258] width 376 height 42
type input "**********"
click at [714, 374] on p "Select a Pricing Configuration" at bounding box center [716, 371] width 217 height 21
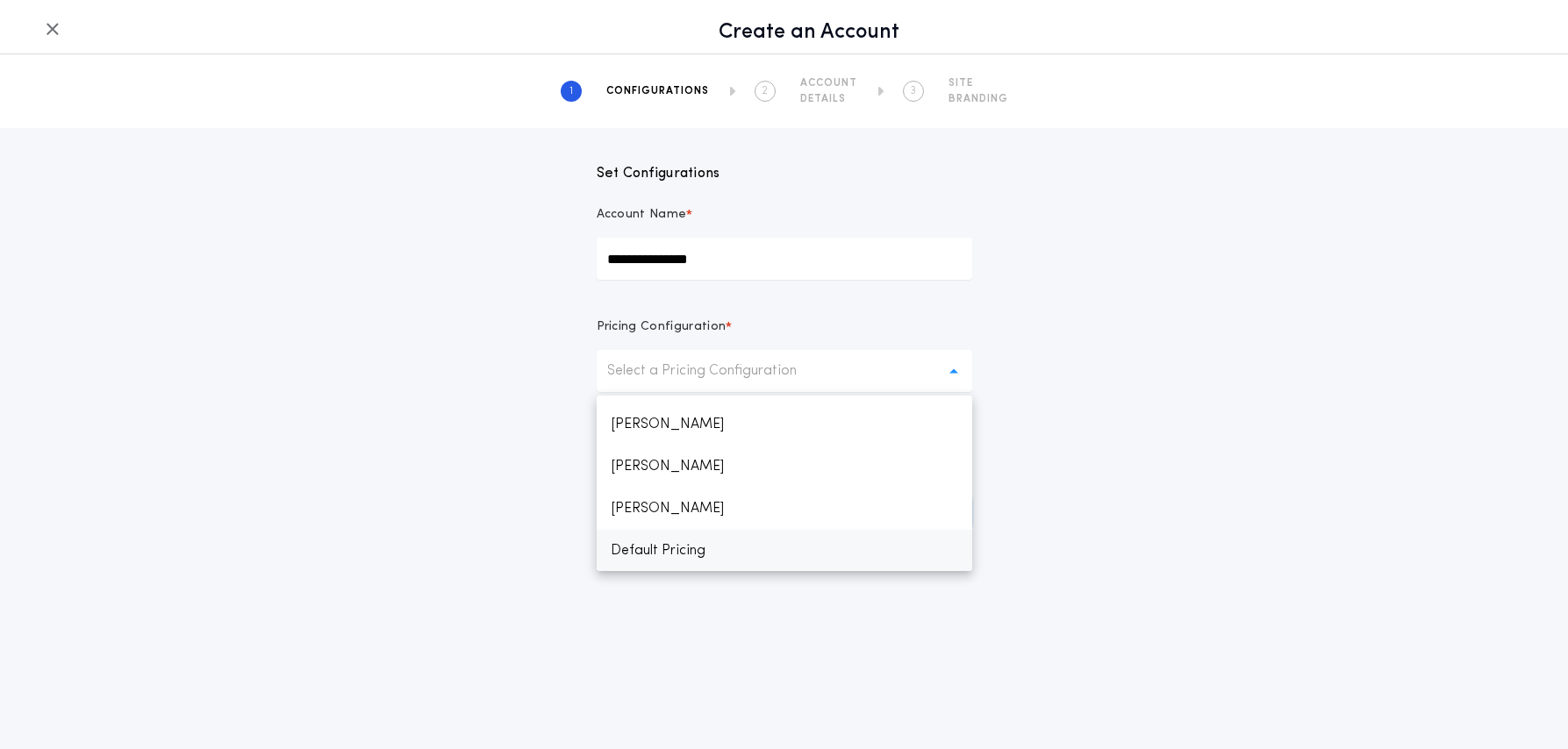
click at [670, 552] on p "Default Pricing" at bounding box center [784, 551] width 376 height 42
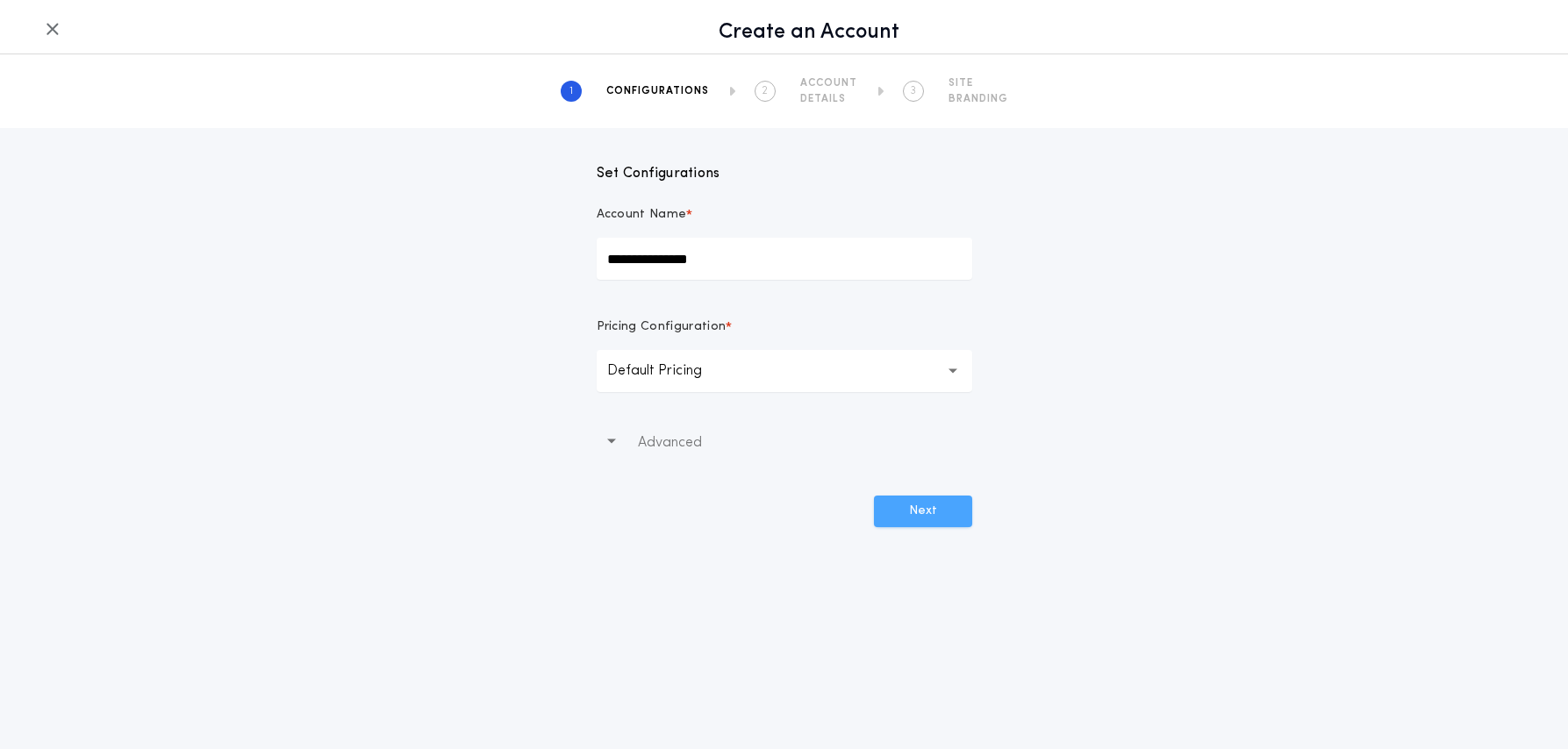
click at [909, 508] on button "Next" at bounding box center [923, 512] width 99 height 32
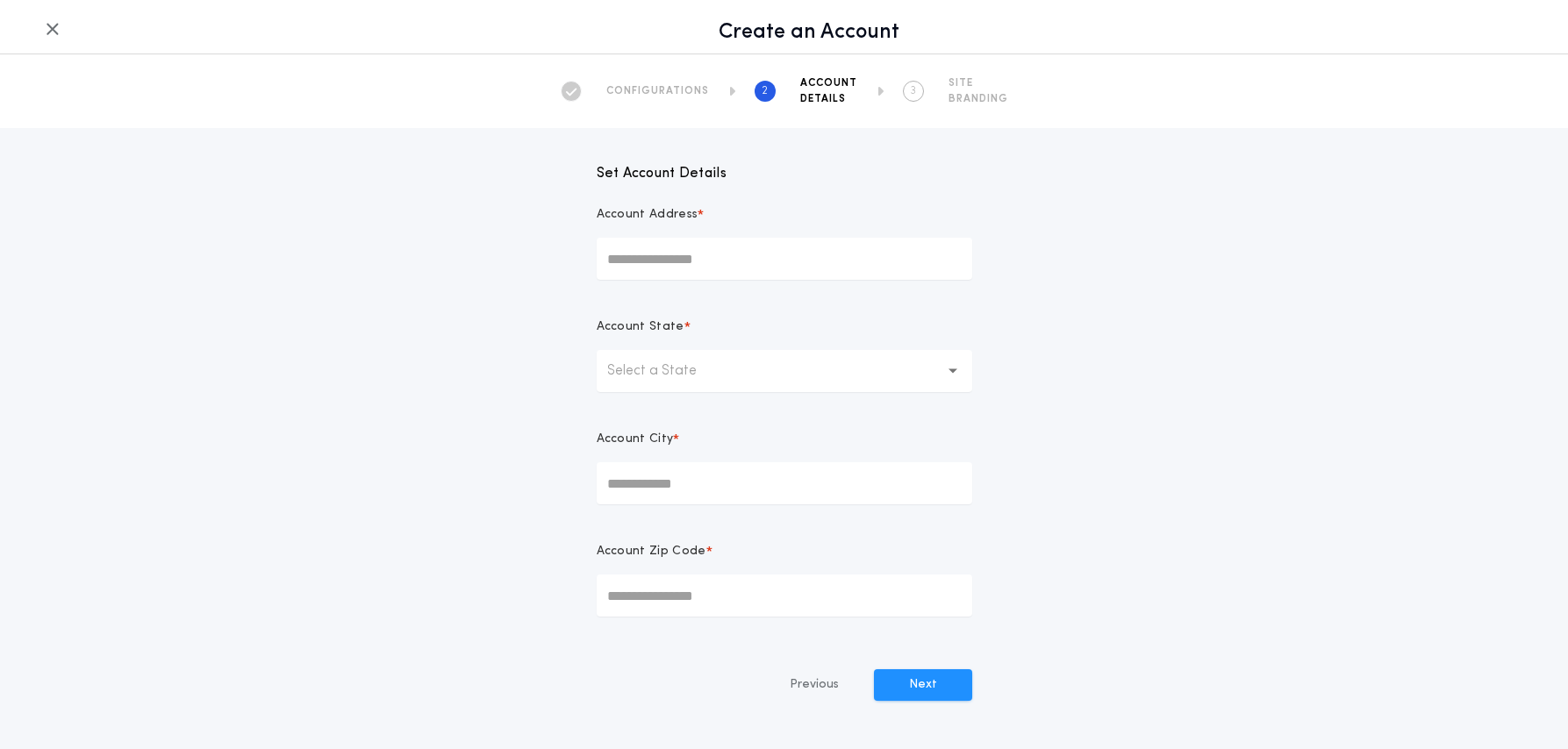
click at [671, 259] on input "Account Address *" at bounding box center [784, 258] width 376 height 42
paste input "**********"
type input "**********"
click at [686, 366] on p "Select a State" at bounding box center [666, 371] width 118 height 21
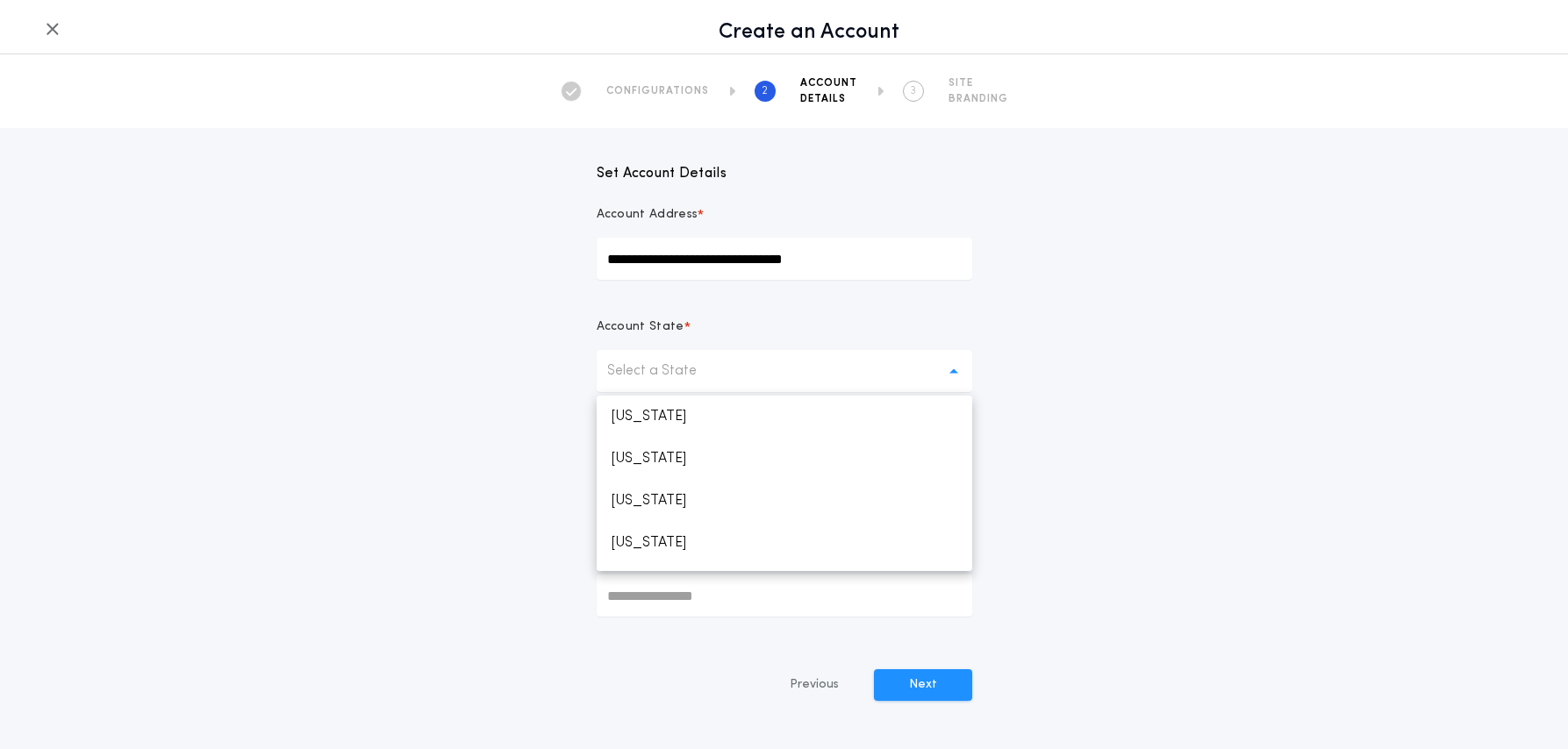
scroll to position [35, 0]
click at [677, 553] on p "[US_STATE]" at bounding box center [784, 551] width 376 height 42
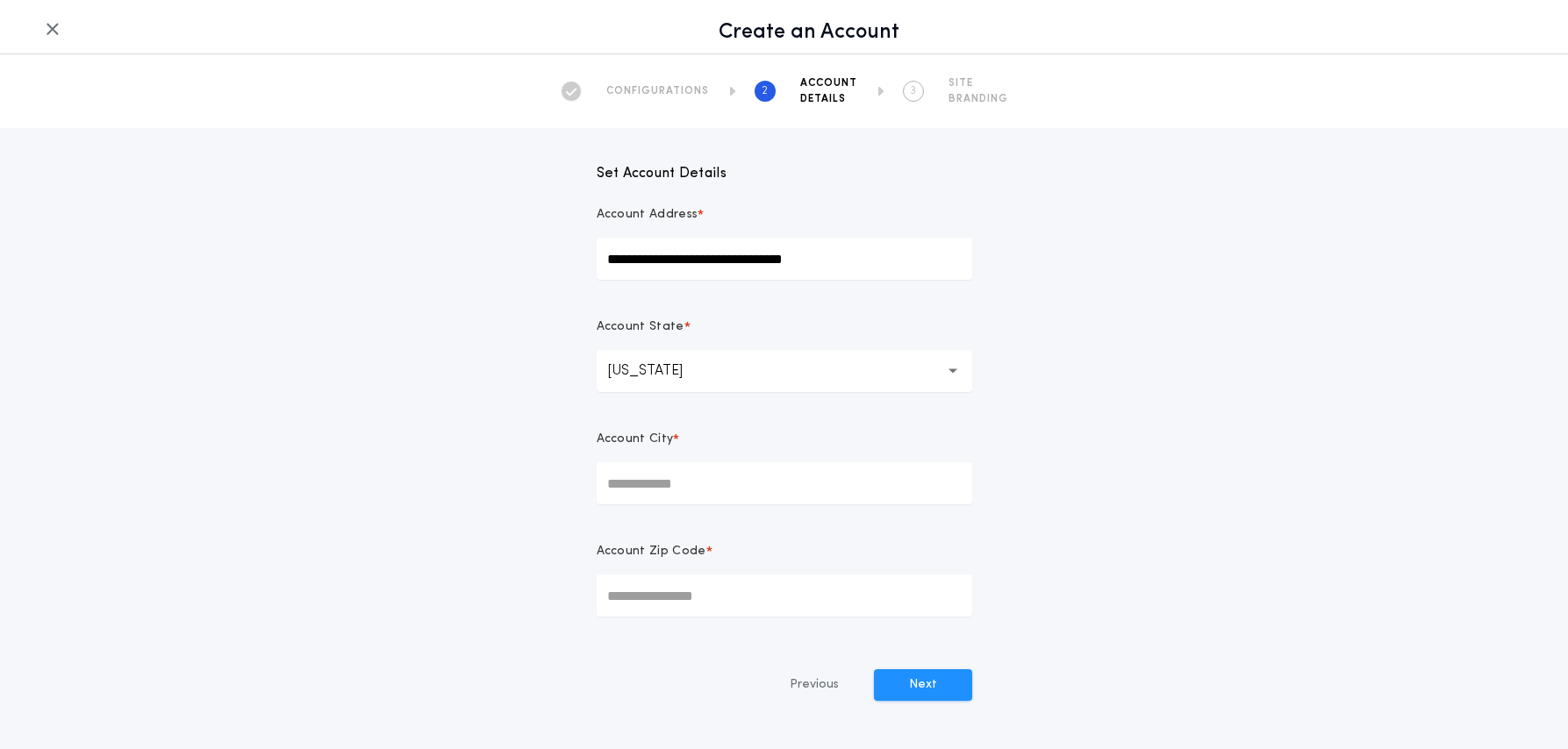
click at [680, 486] on input "Account City *" at bounding box center [784, 484] width 376 height 42
type input "*********"
click at [697, 596] on input "Account Zip Code *" at bounding box center [784, 595] width 376 height 42
type input "*****"
drag, startPoint x: 916, startPoint y: 688, endPoint x: 1036, endPoint y: 684, distance: 120.1
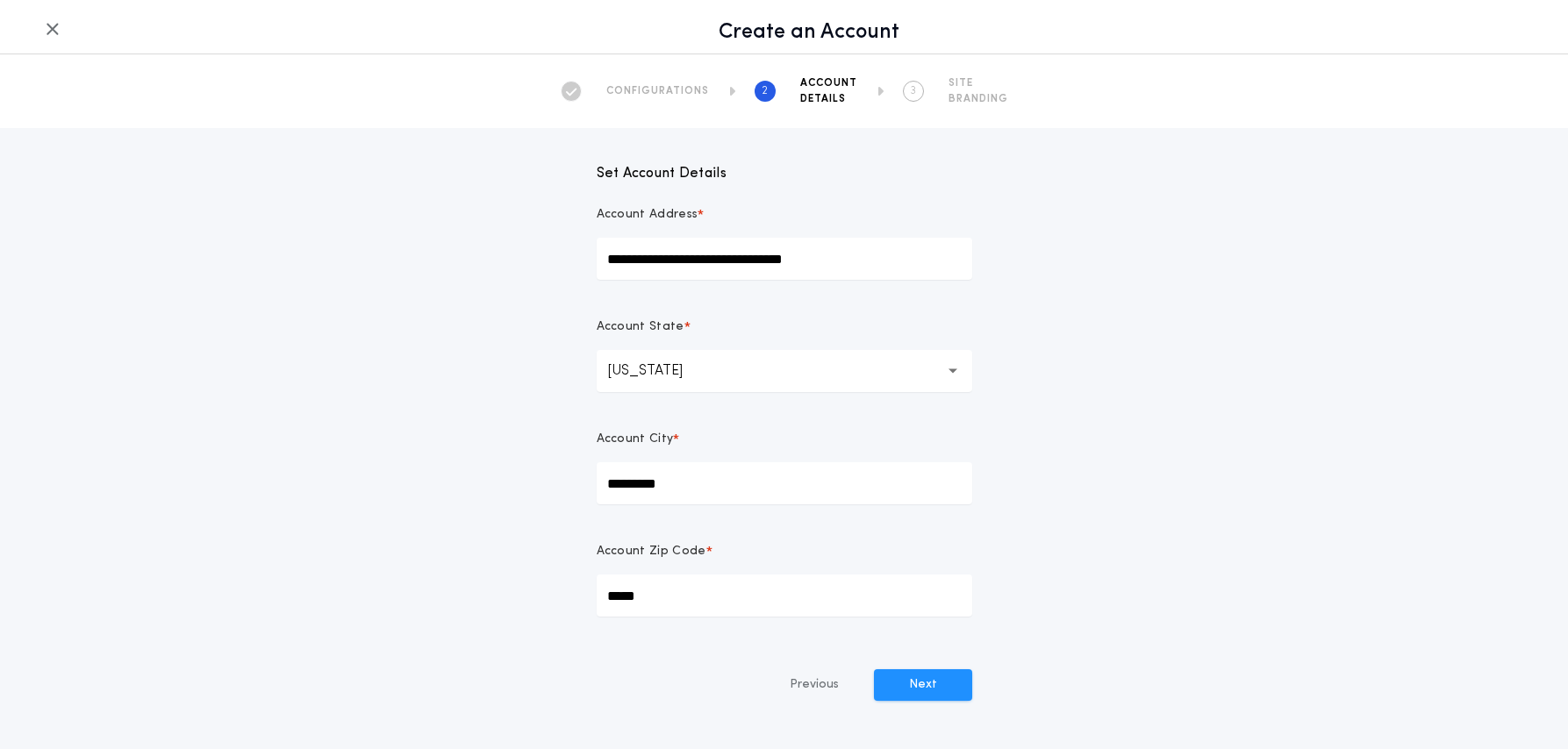
click at [916, 688] on button "Next" at bounding box center [923, 685] width 99 height 32
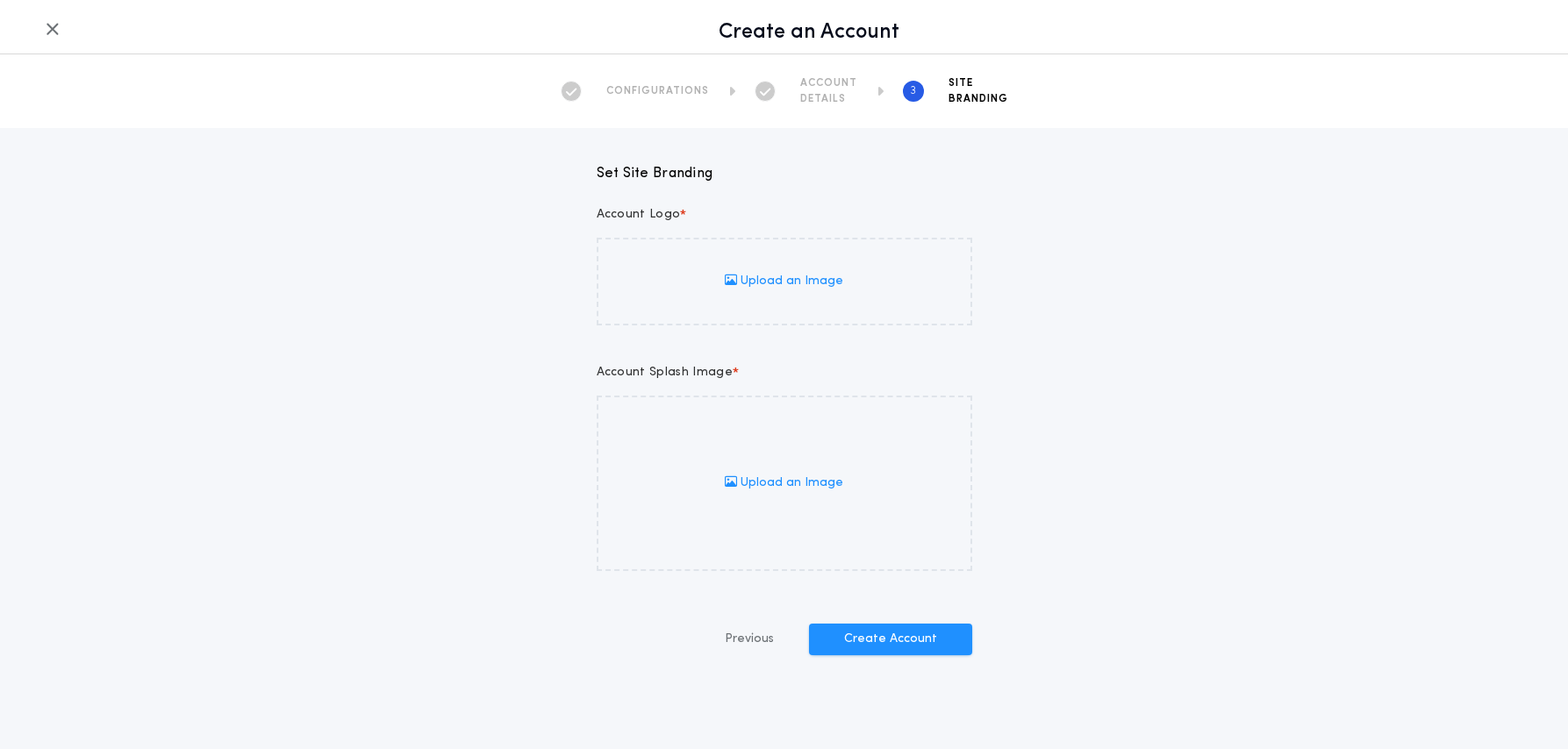
click at [768, 288] on span "Upload an Image" at bounding box center [784, 282] width 119 height 18
click at [0, 0] on input "Upload an Image" at bounding box center [0, 0] width 0 height 0
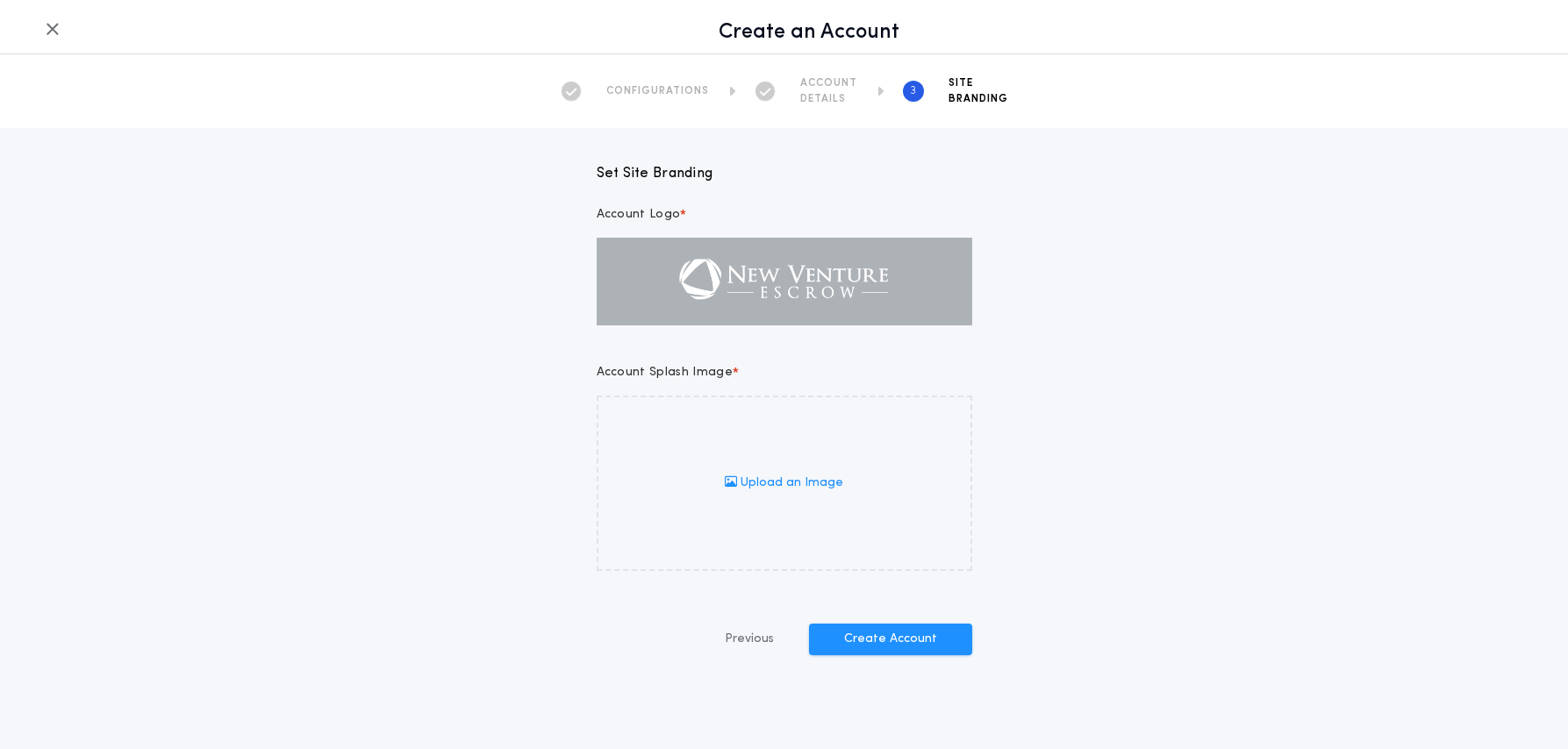
click at [777, 491] on span "Upload an Image" at bounding box center [784, 484] width 119 height 18
click at [0, 0] on input "Upload an Image" at bounding box center [0, 0] width 0 height 0
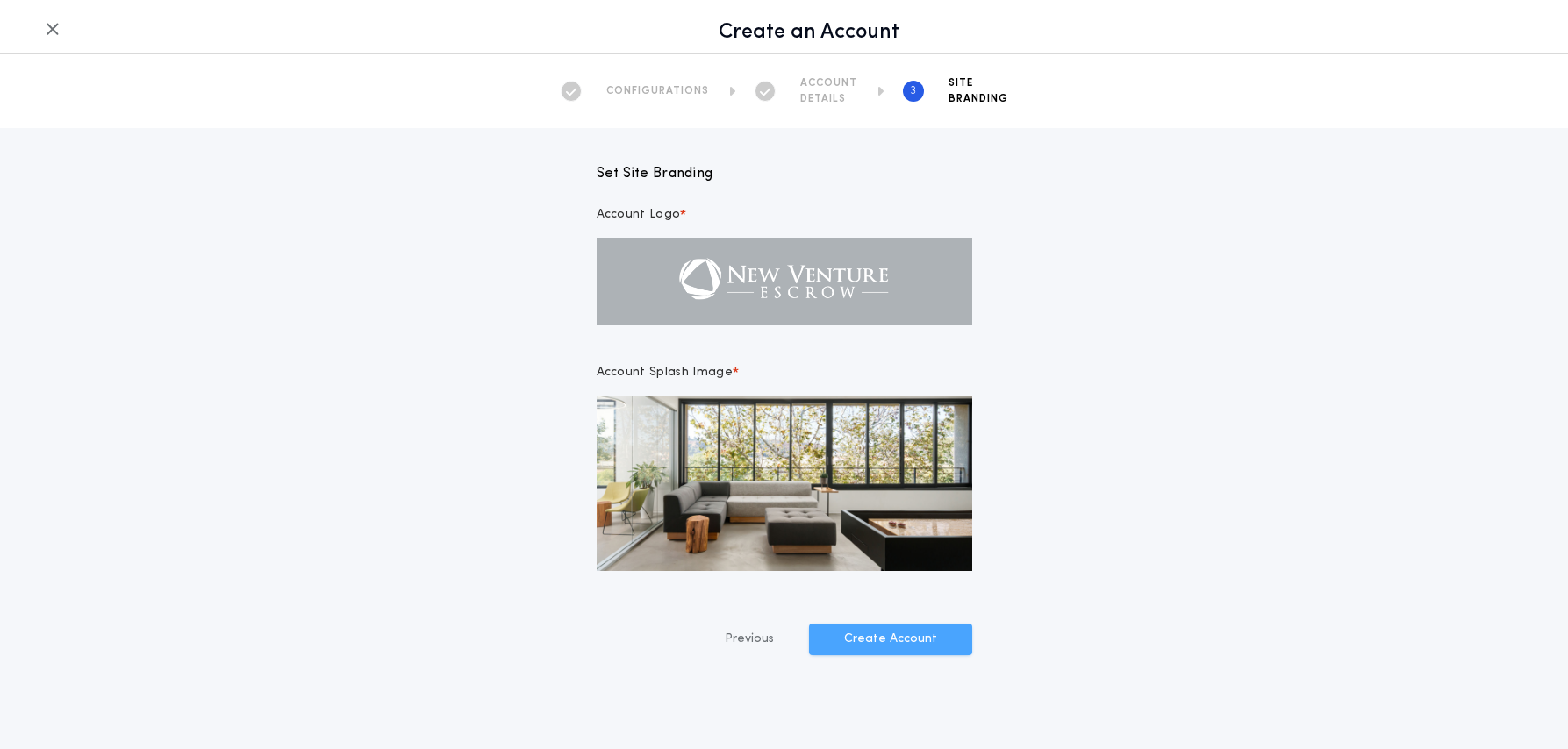
click at [921, 642] on button "Create Account" at bounding box center [891, 640] width 164 height 32
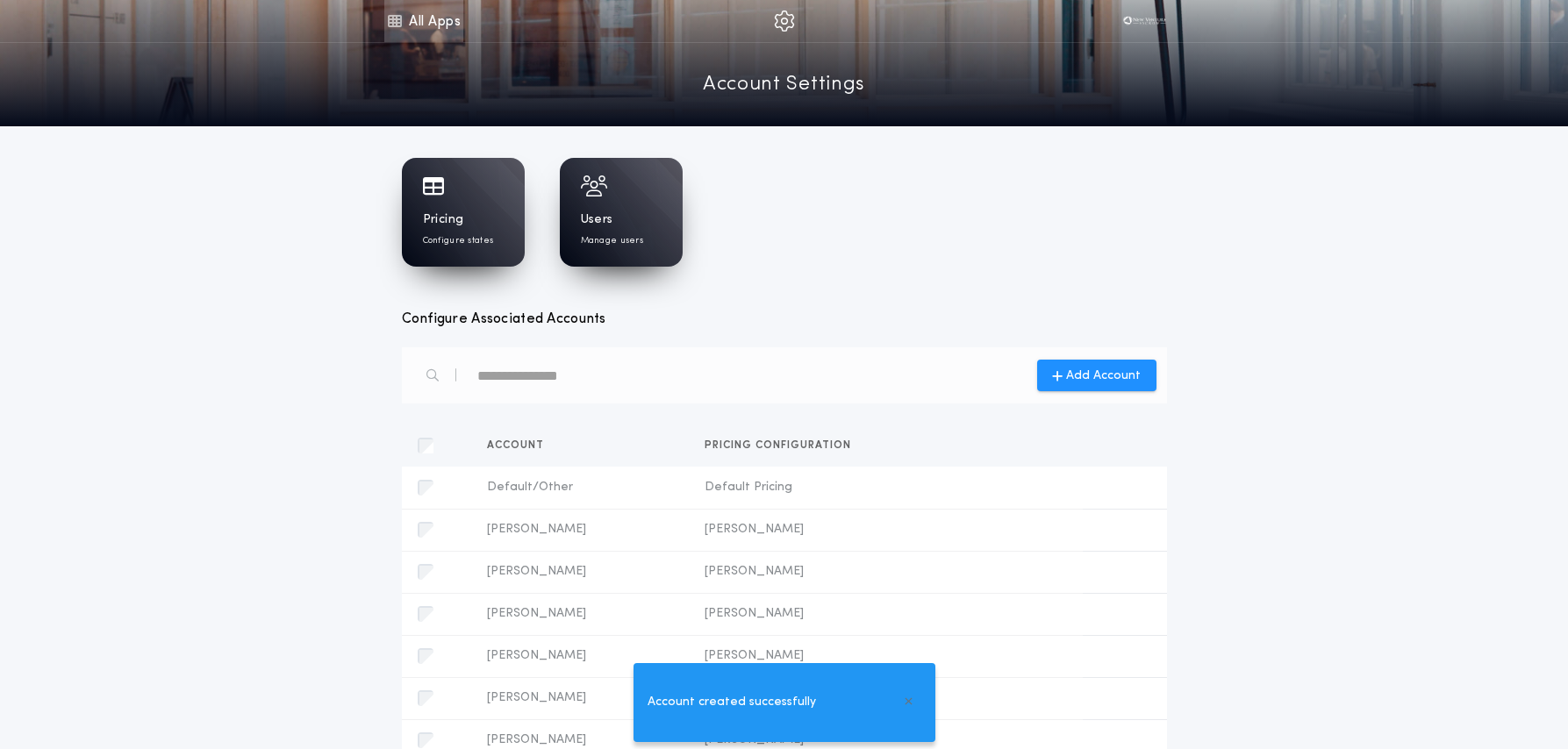
click at [408, 18] on link "All Apps" at bounding box center [423, 21] width 79 height 42
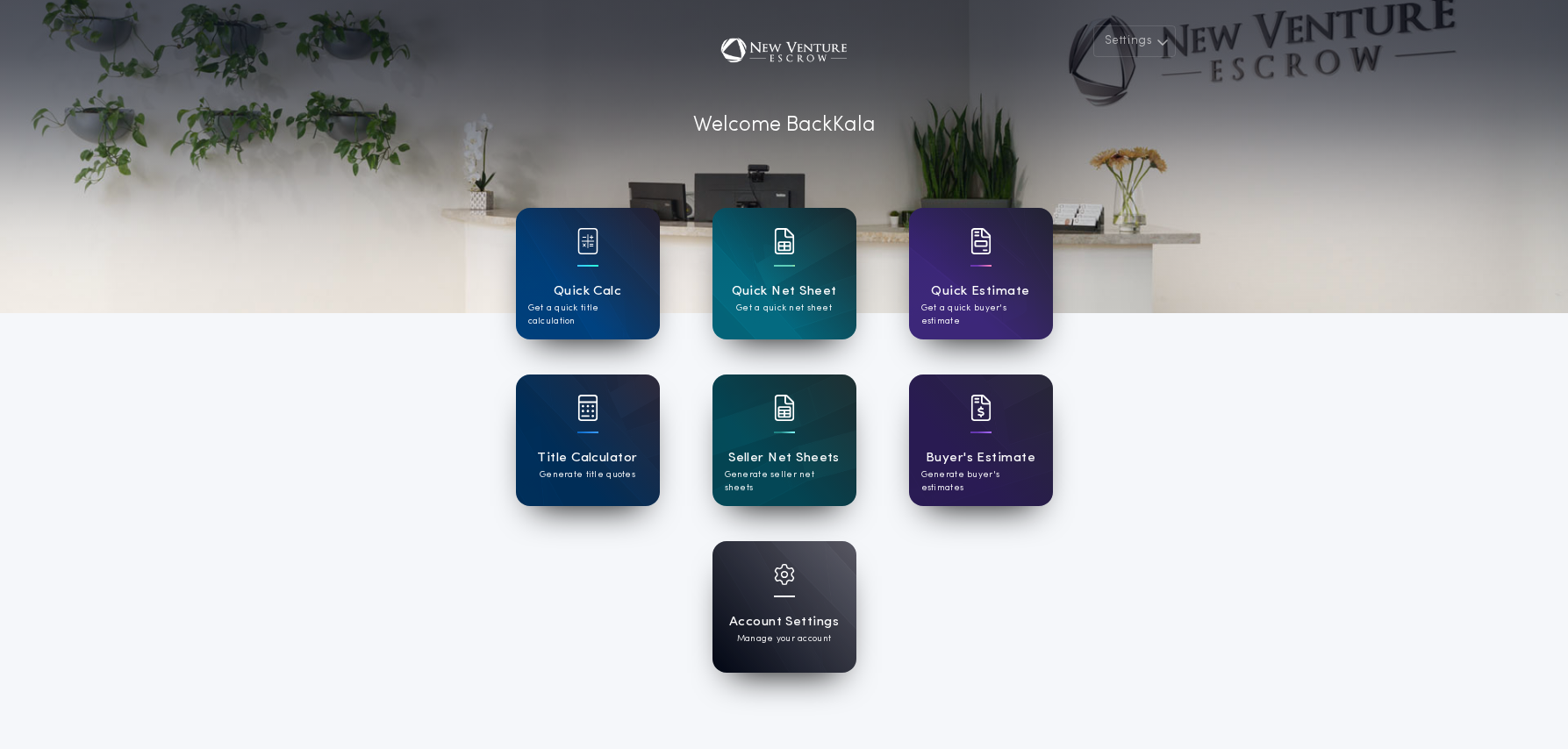
scroll to position [4, 0]
click at [1189, 528] on div "Settings Welcome Back Kala Quick Calc Get a quick title calculation Quick Net S…" at bounding box center [784, 454] width 1568 height 917
click at [801, 623] on h1 "Account Settings" at bounding box center [784, 621] width 110 height 20
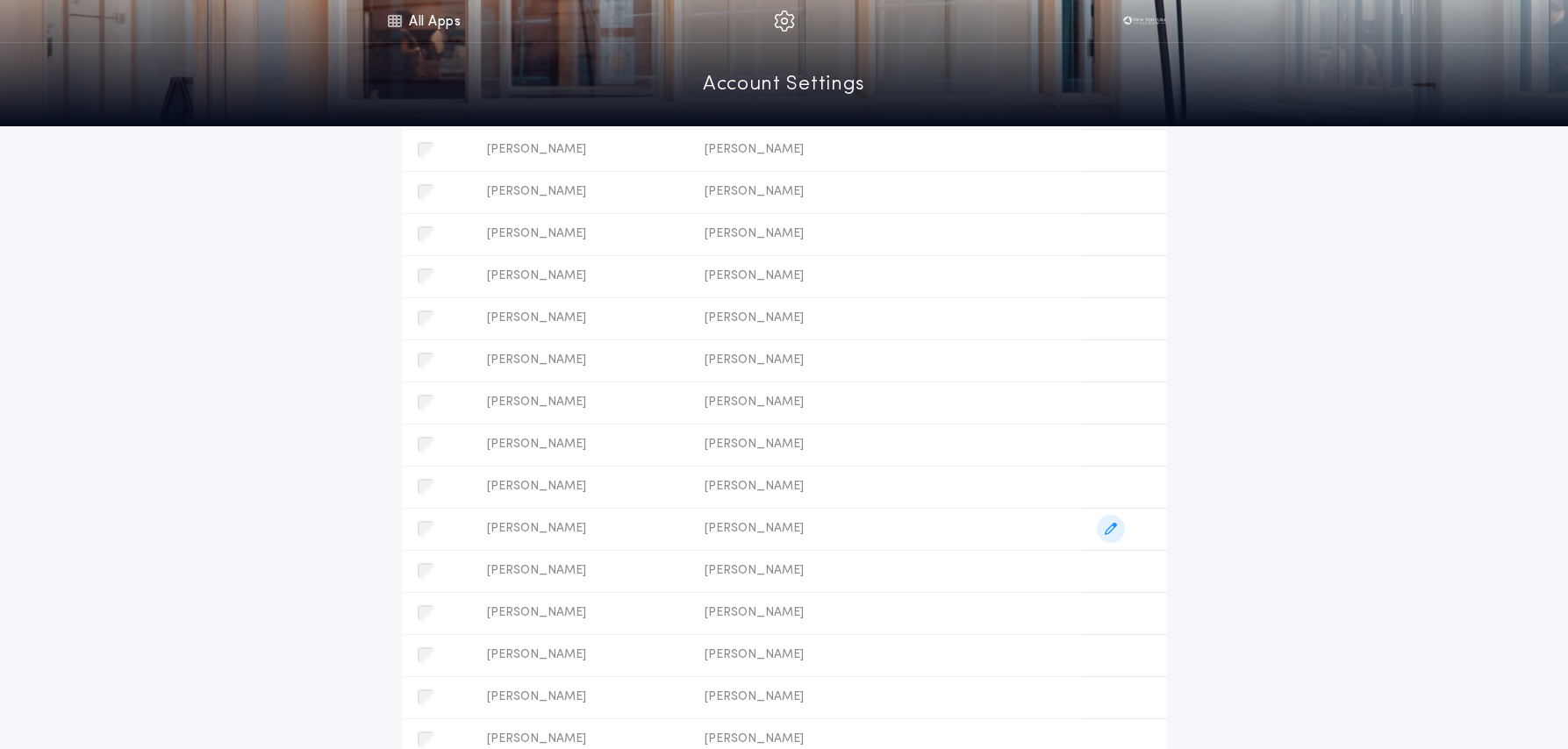
scroll to position [896, 0]
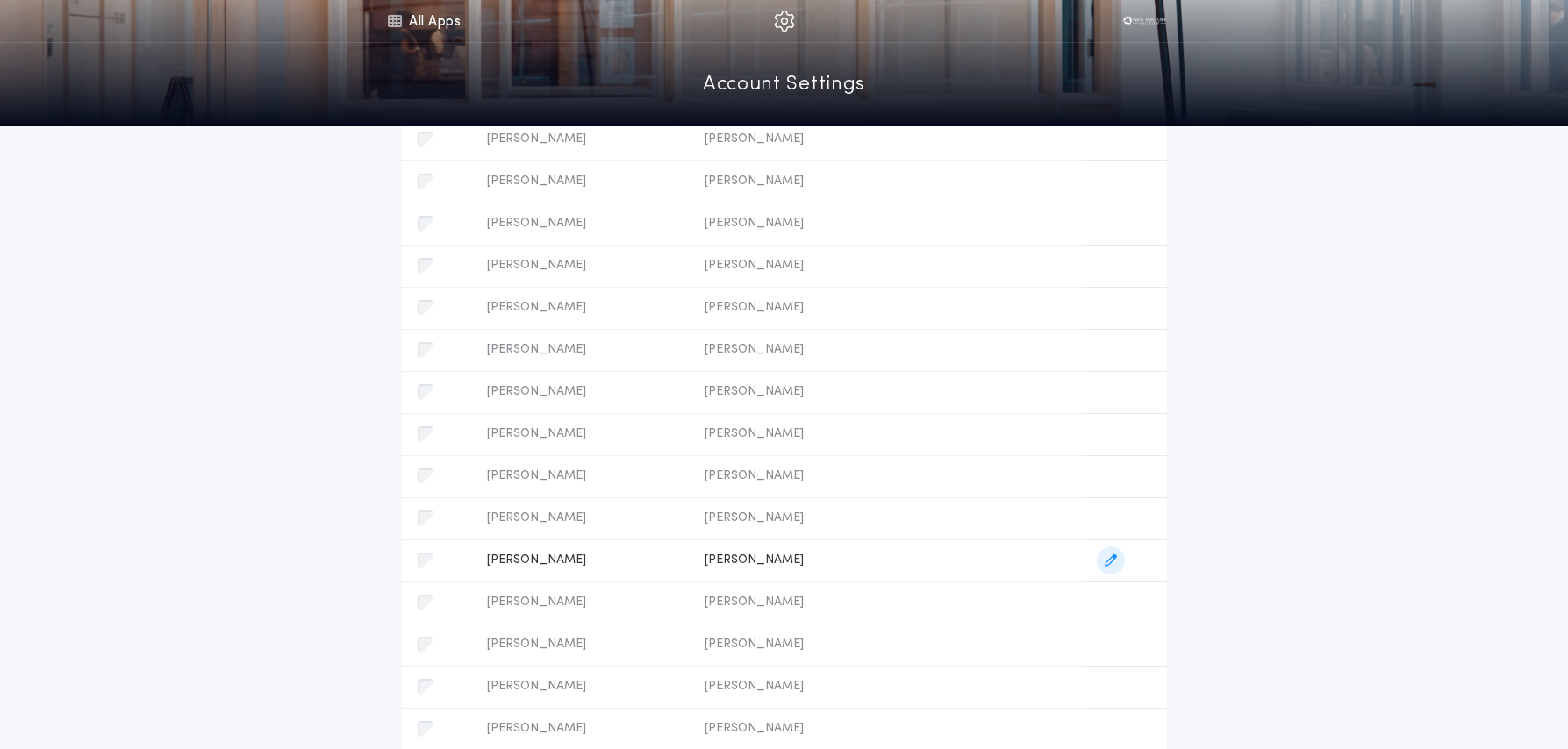
click at [1111, 561] on icon "button" at bounding box center [1111, 561] width 12 height 12
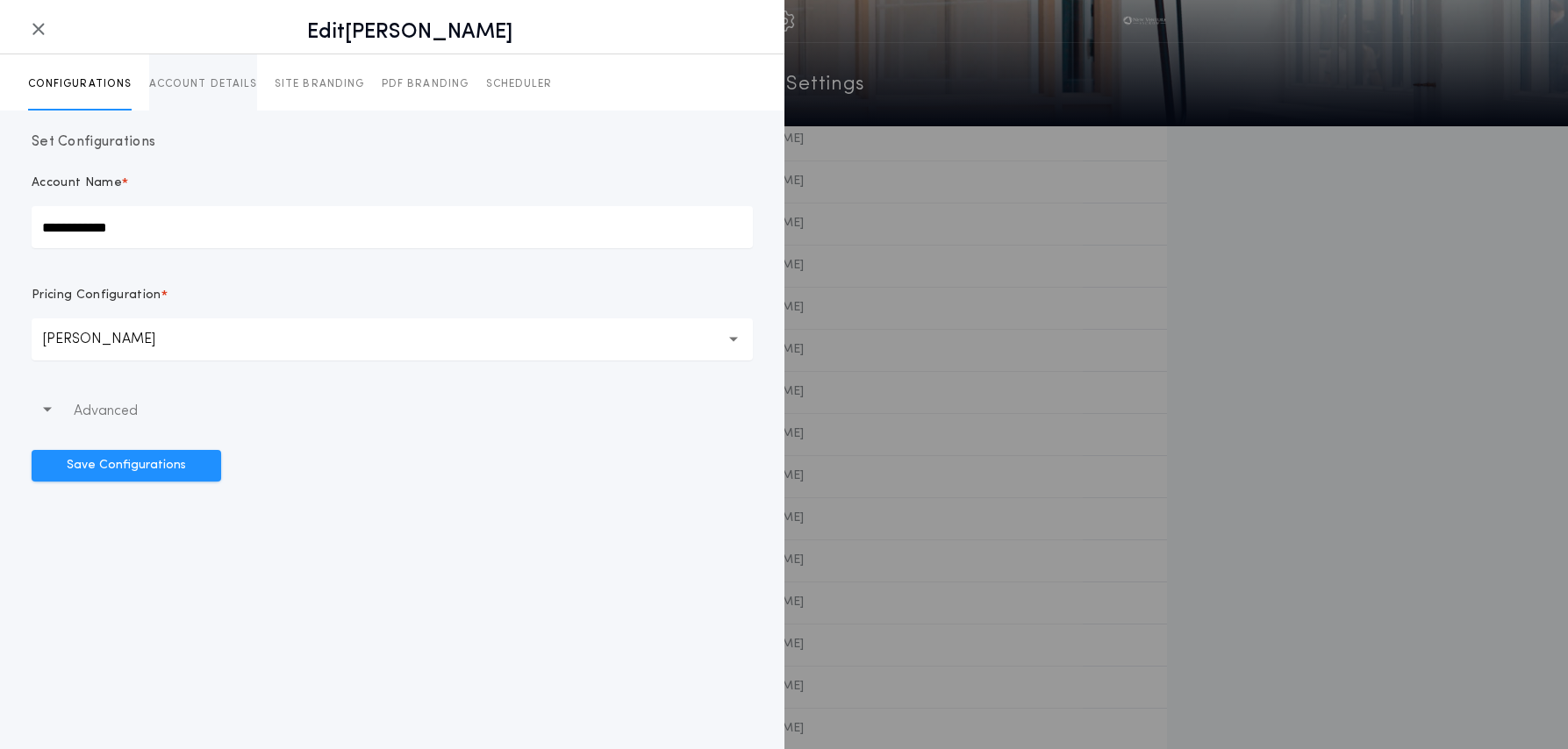
click at [196, 84] on p "ACCOUNT DETAILS" at bounding box center [203, 84] width 108 height 14
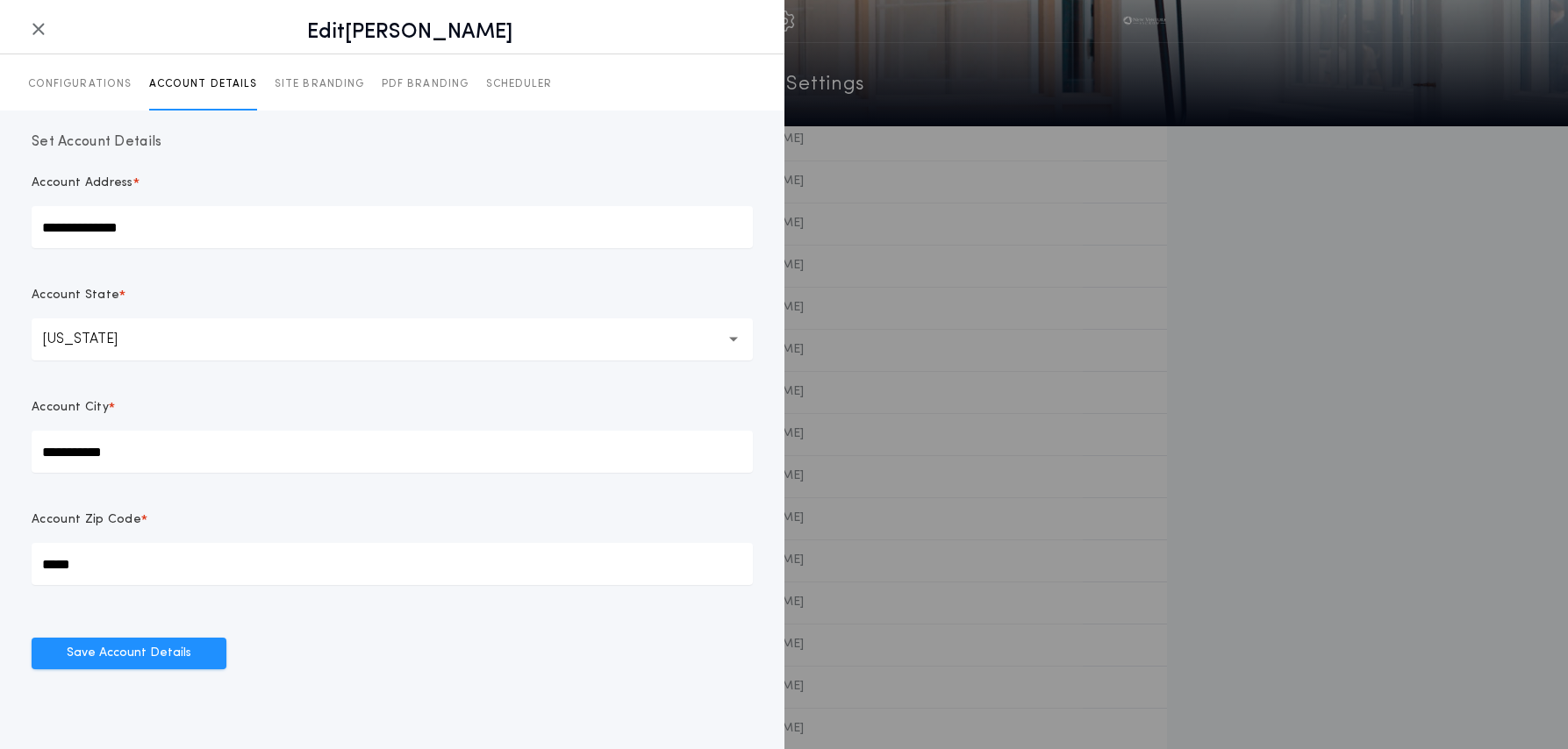
drag, startPoint x: 39, startPoint y: 32, endPoint x: 17, endPoint y: 34, distance: 22.1
click at [39, 30] on icon "button" at bounding box center [39, 29] width 14 height 1
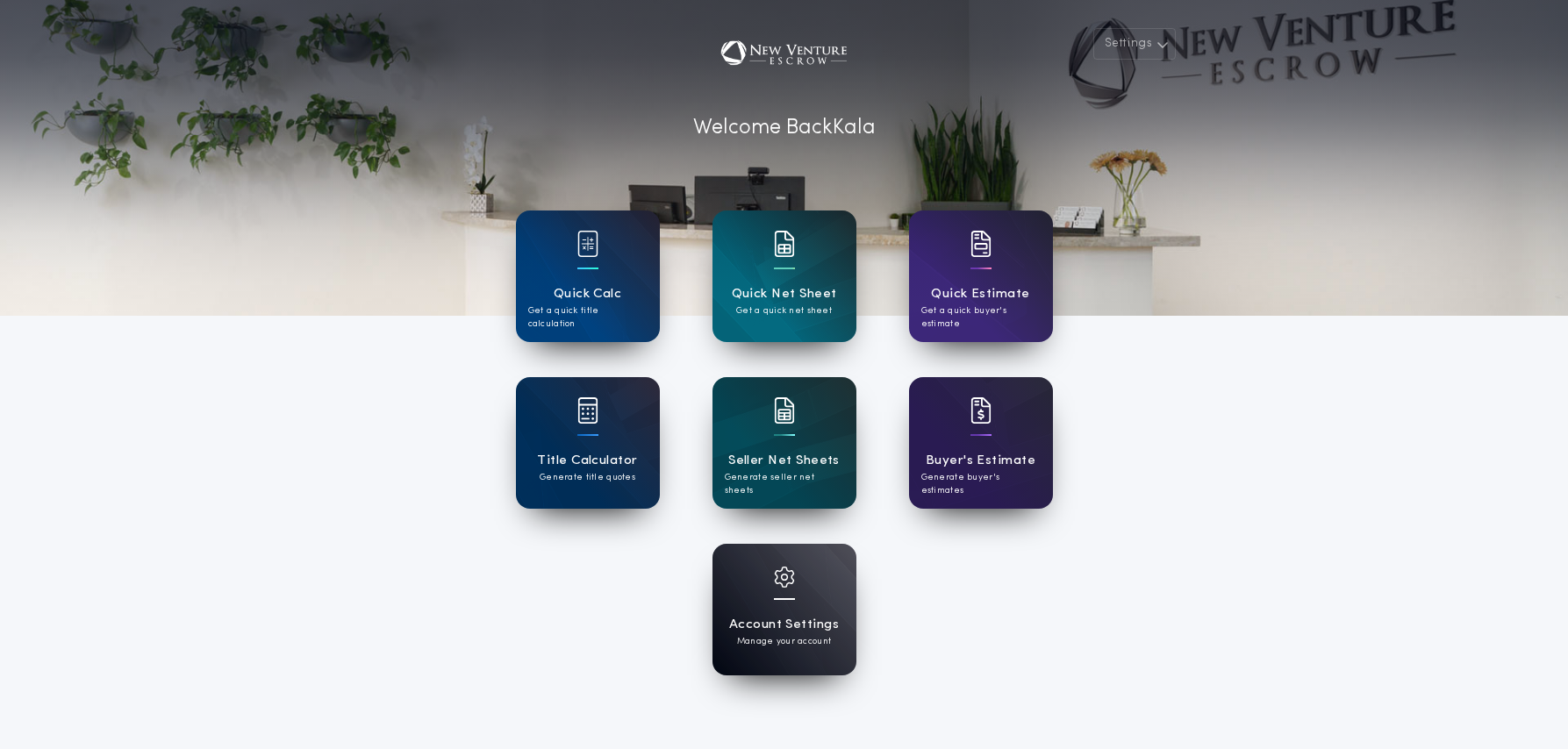
click at [809, 604] on div "Account Settings Manage your account" at bounding box center [784, 609] width 144 height 132
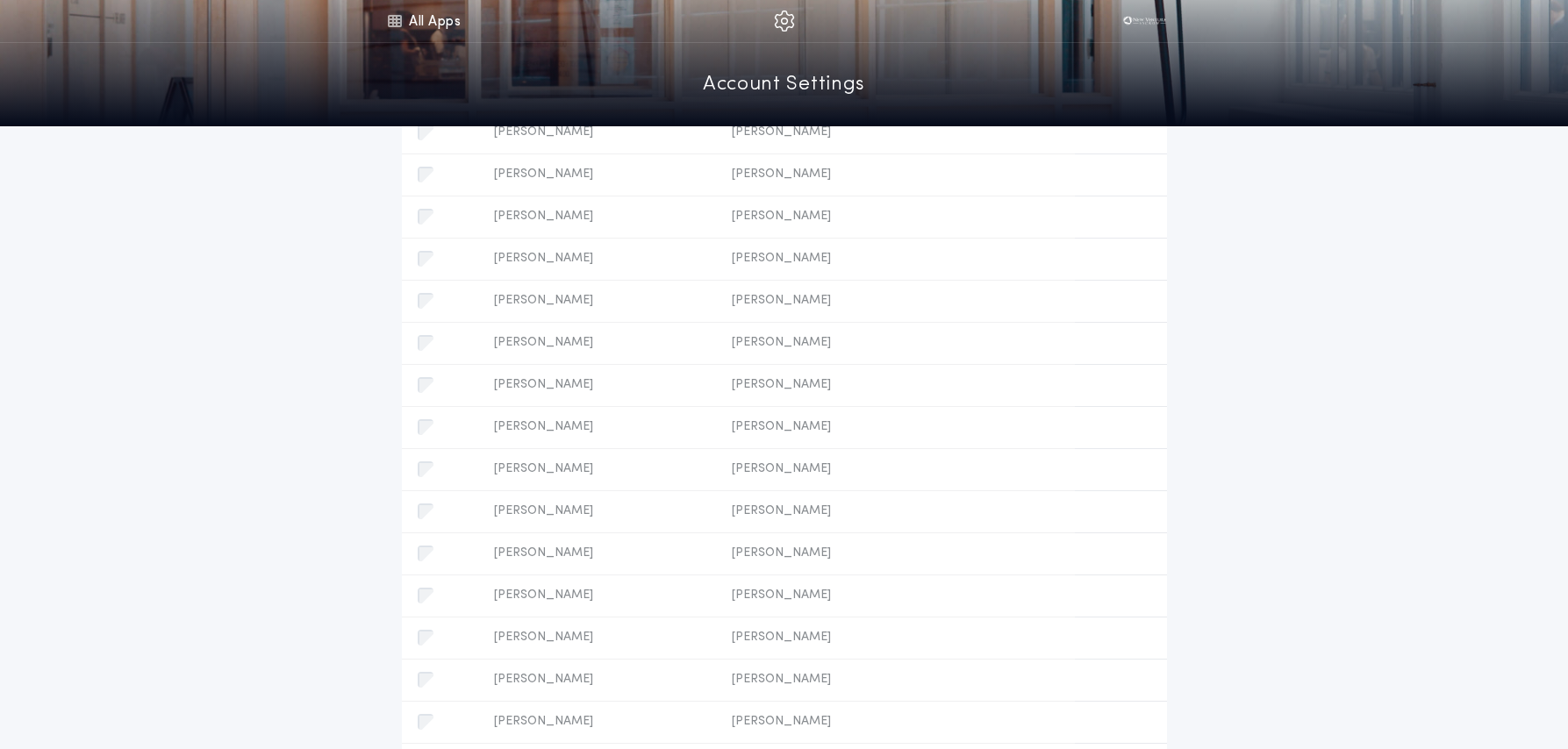
scroll to position [1020, 0]
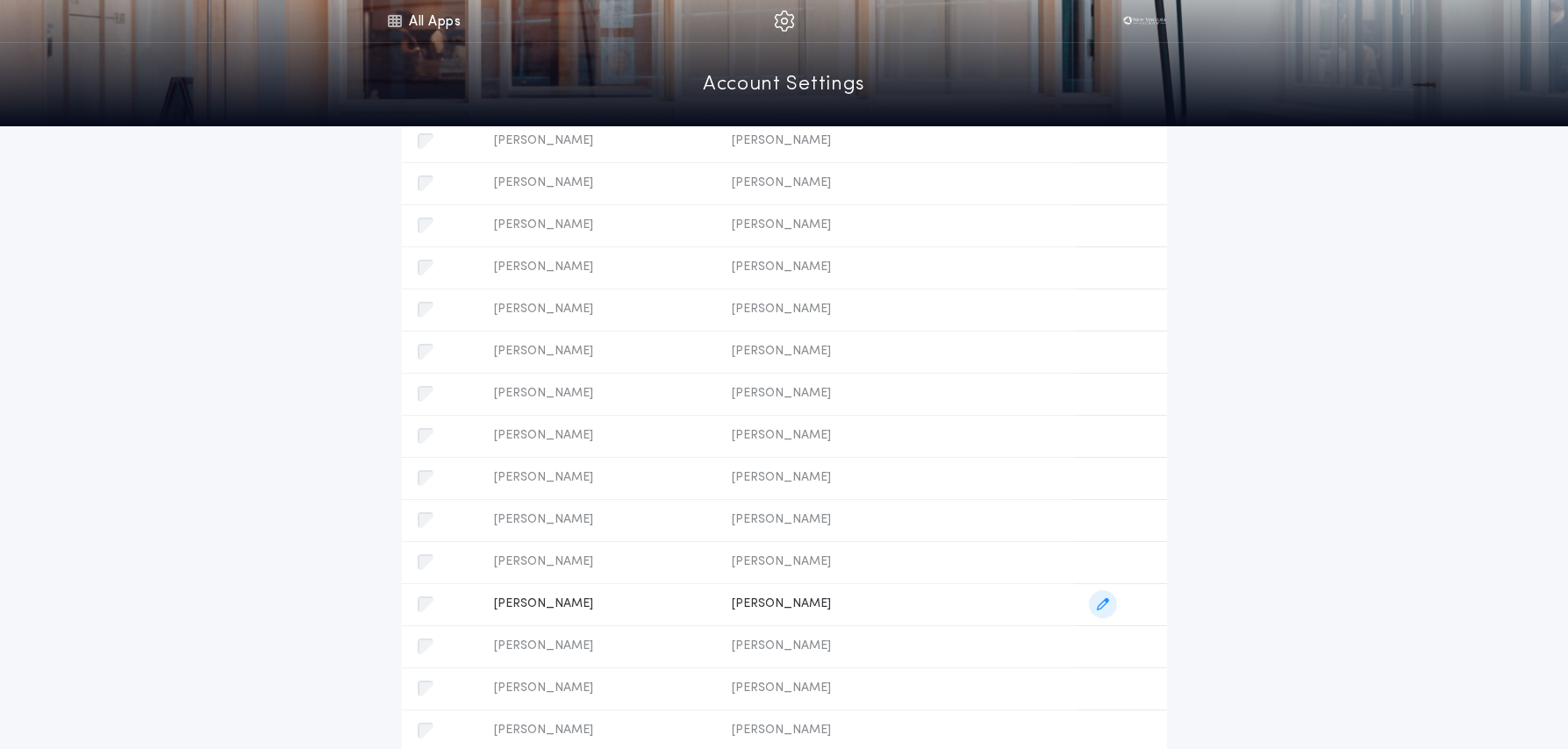
click at [1105, 607] on icon "button" at bounding box center [1103, 604] width 12 height 12
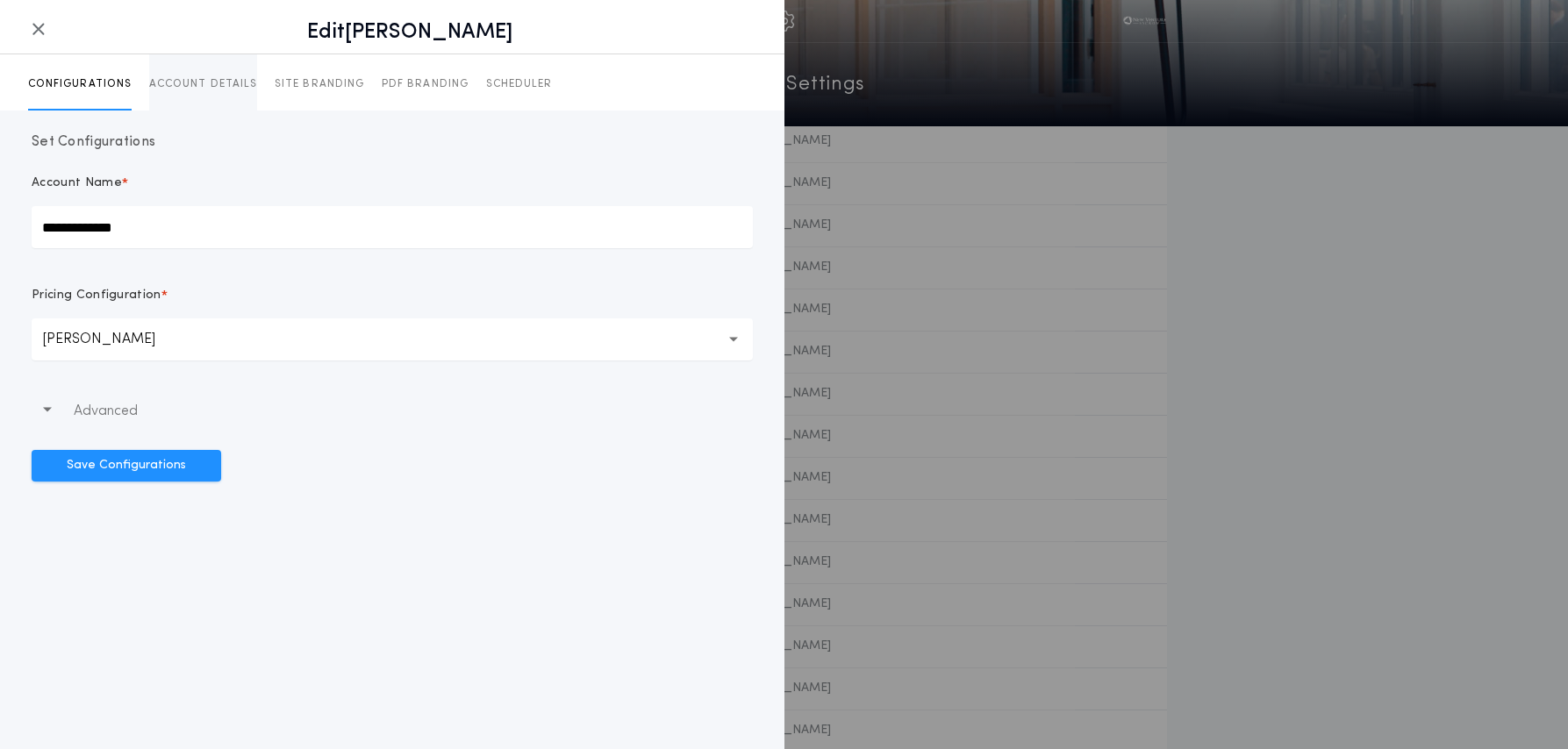
drag, startPoint x: 224, startPoint y: 83, endPoint x: 206, endPoint y: 85, distance: 18.1
click at [224, 83] on p "ACCOUNT DETAILS" at bounding box center [203, 84] width 108 height 14
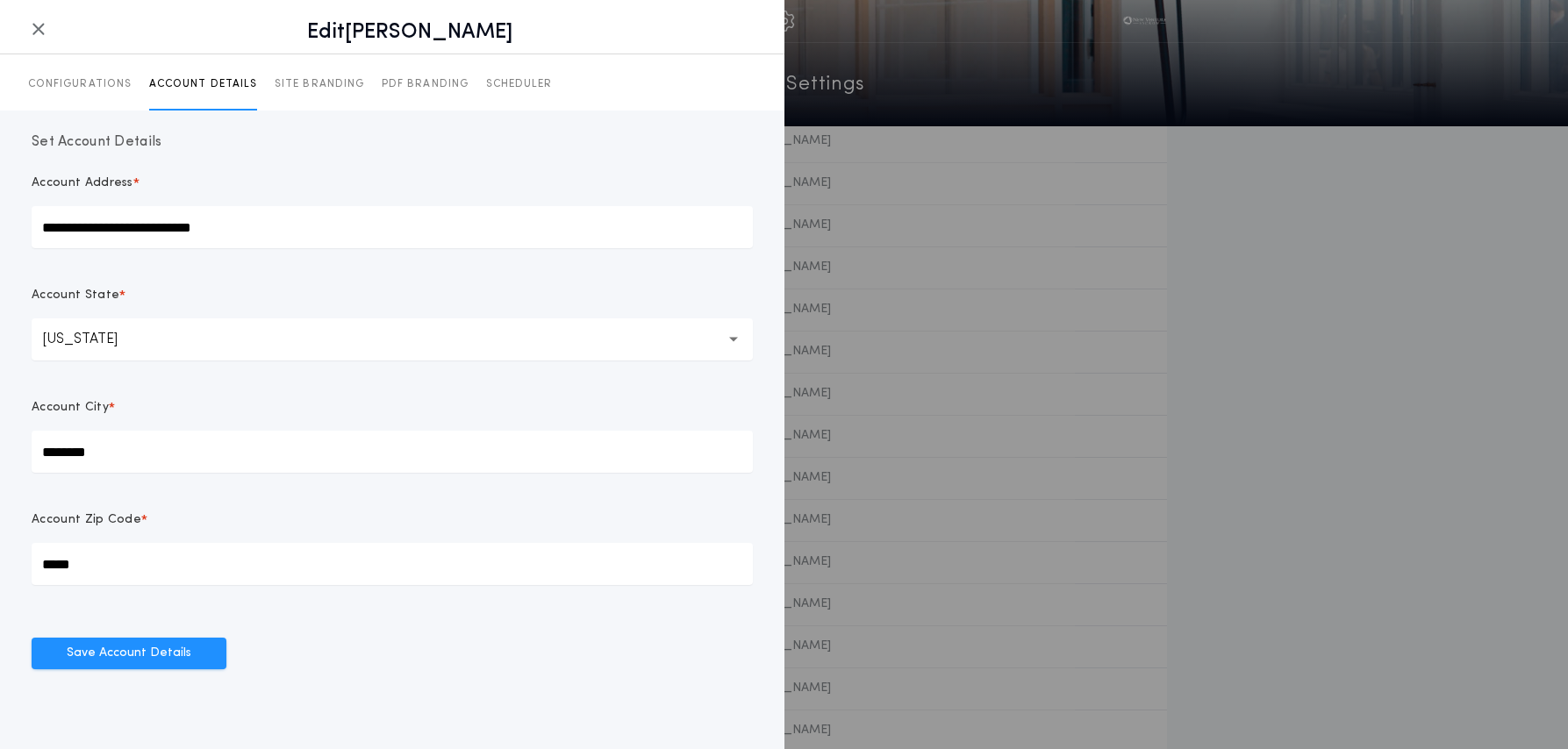
drag, startPoint x: 254, startPoint y: 230, endPoint x: 10, endPoint y: 216, distance: 244.4
click at [10, 216] on div "**********" at bounding box center [392, 401] width 785 height 580
drag, startPoint x: 407, startPoint y: 84, endPoint x: 369, endPoint y: 86, distance: 38.1
click at [406, 84] on p "PDF BRANDING" at bounding box center [425, 84] width 87 height 14
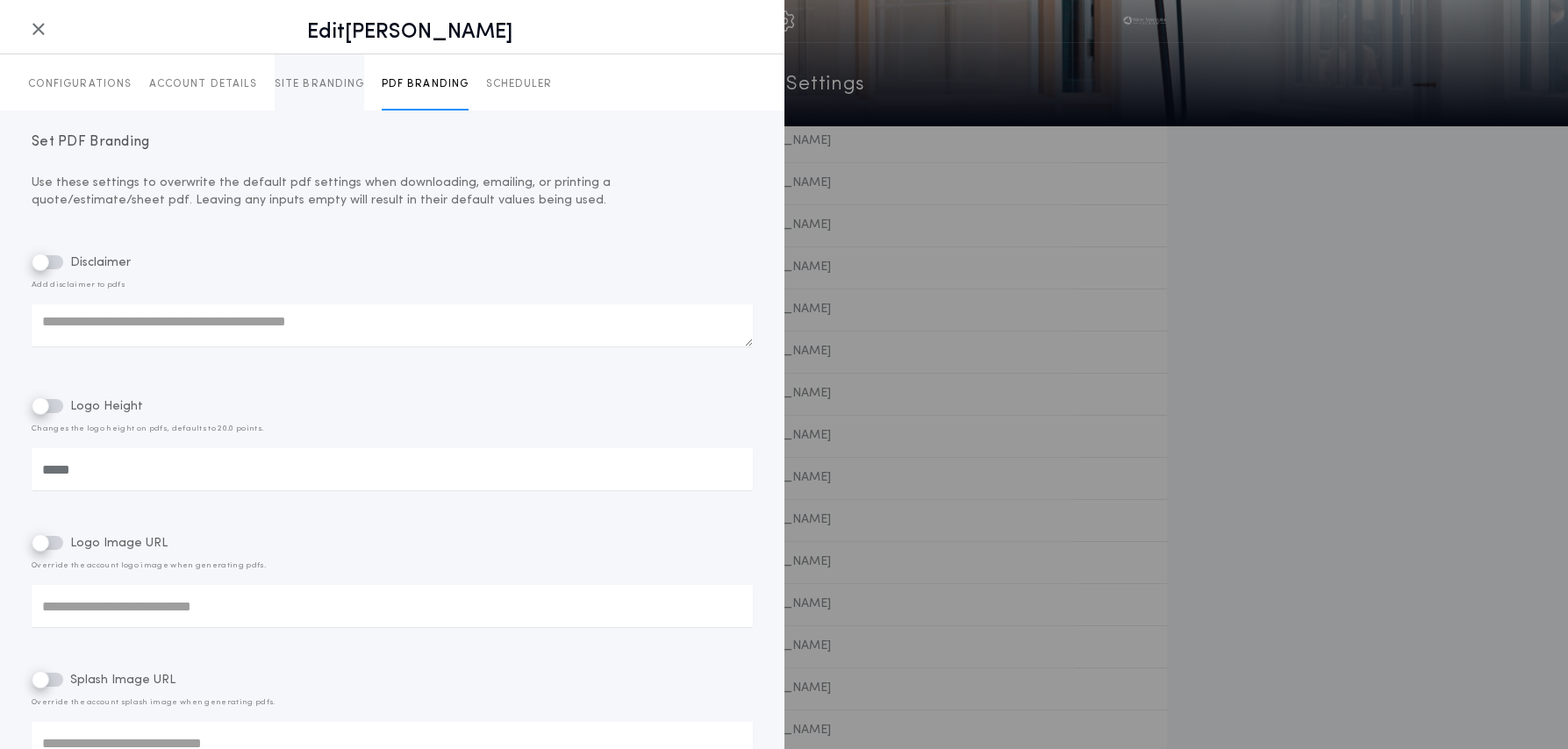
click at [324, 85] on p "SITE BRANDING" at bounding box center [319, 84] width 90 height 14
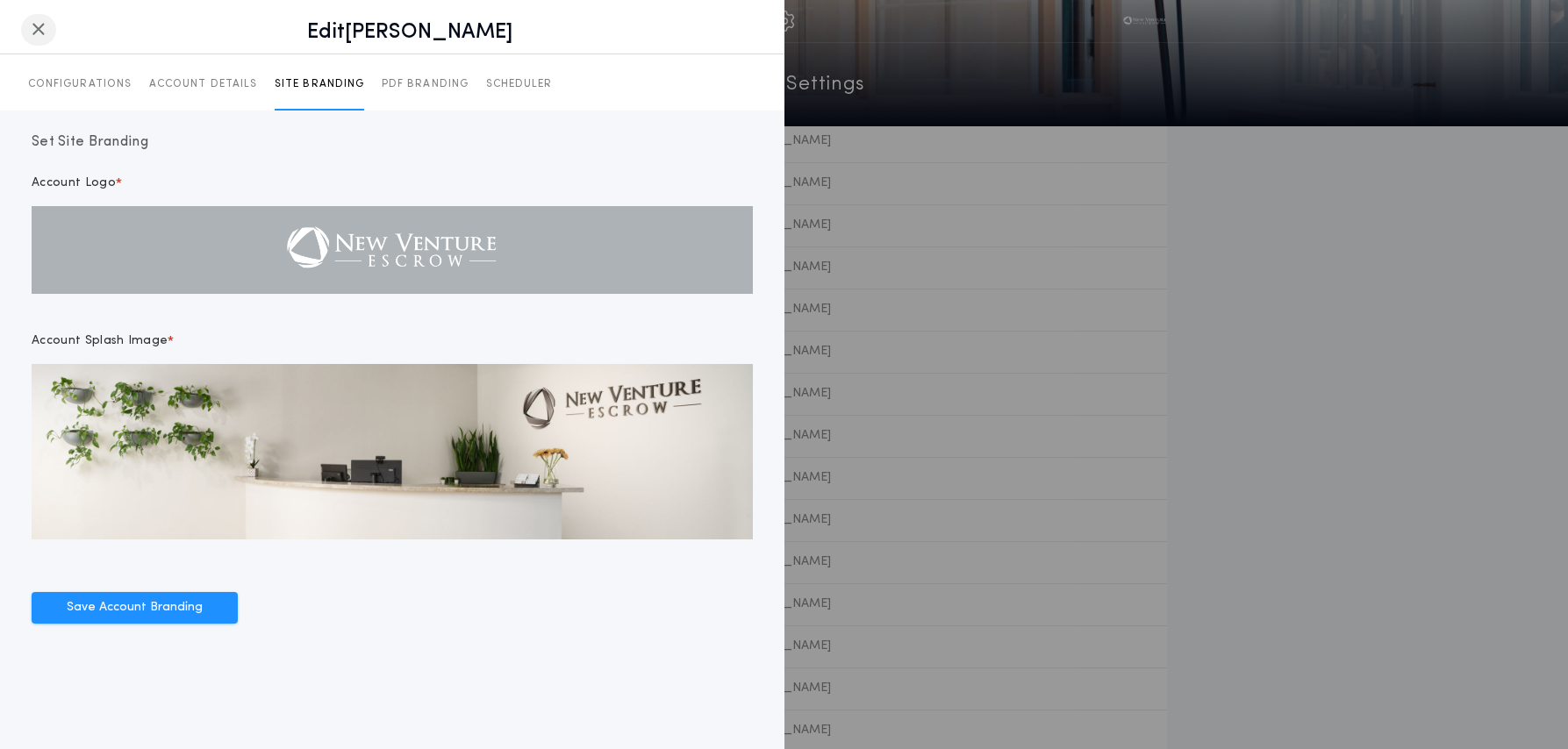
drag, startPoint x: 40, startPoint y: 30, endPoint x: 145, endPoint y: 34, distance: 105.1
click at [40, 30] on icon "button" at bounding box center [39, 29] width 14 height 1
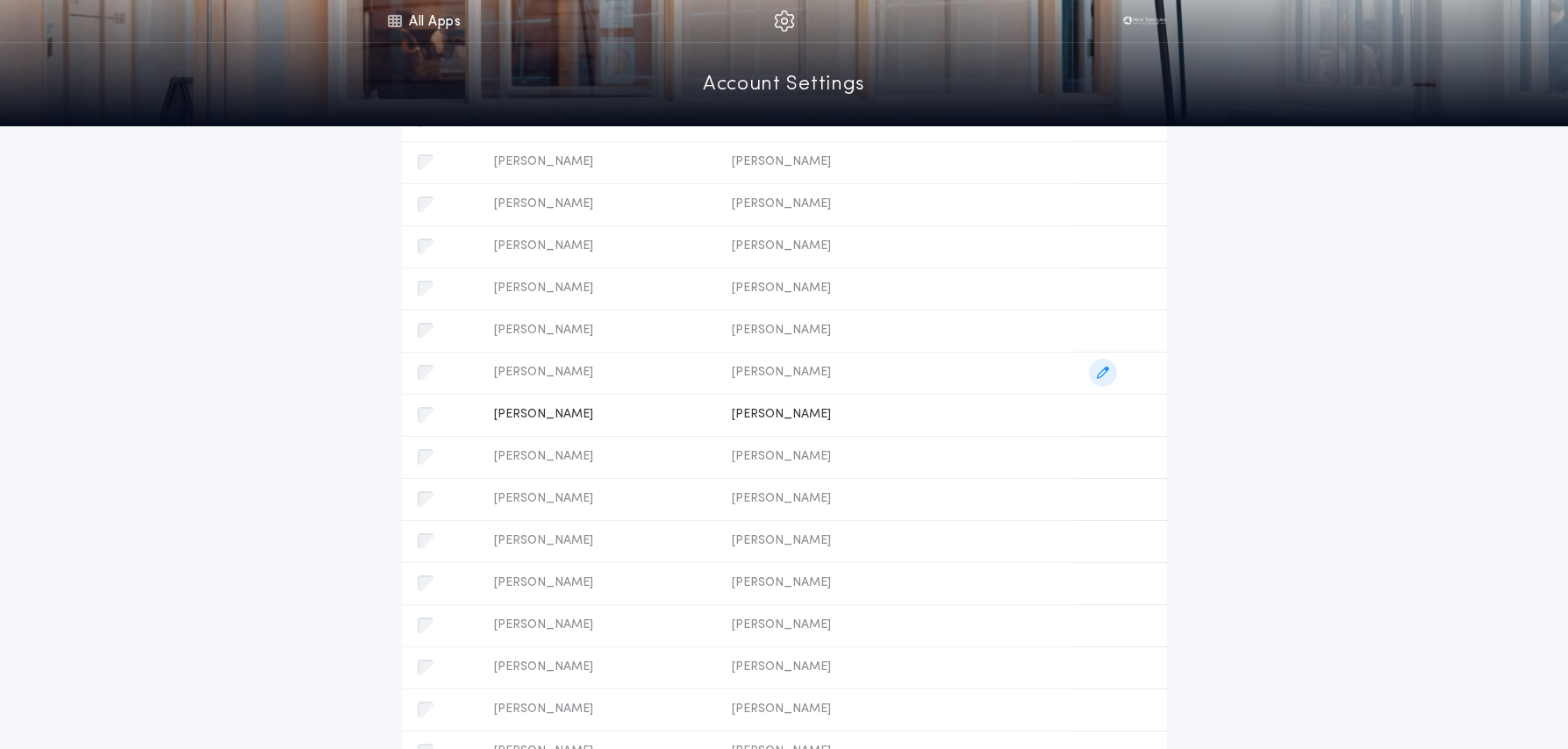
scroll to position [834, 0]
click at [1117, 414] on span "button" at bounding box center [1103, 412] width 28 height 28
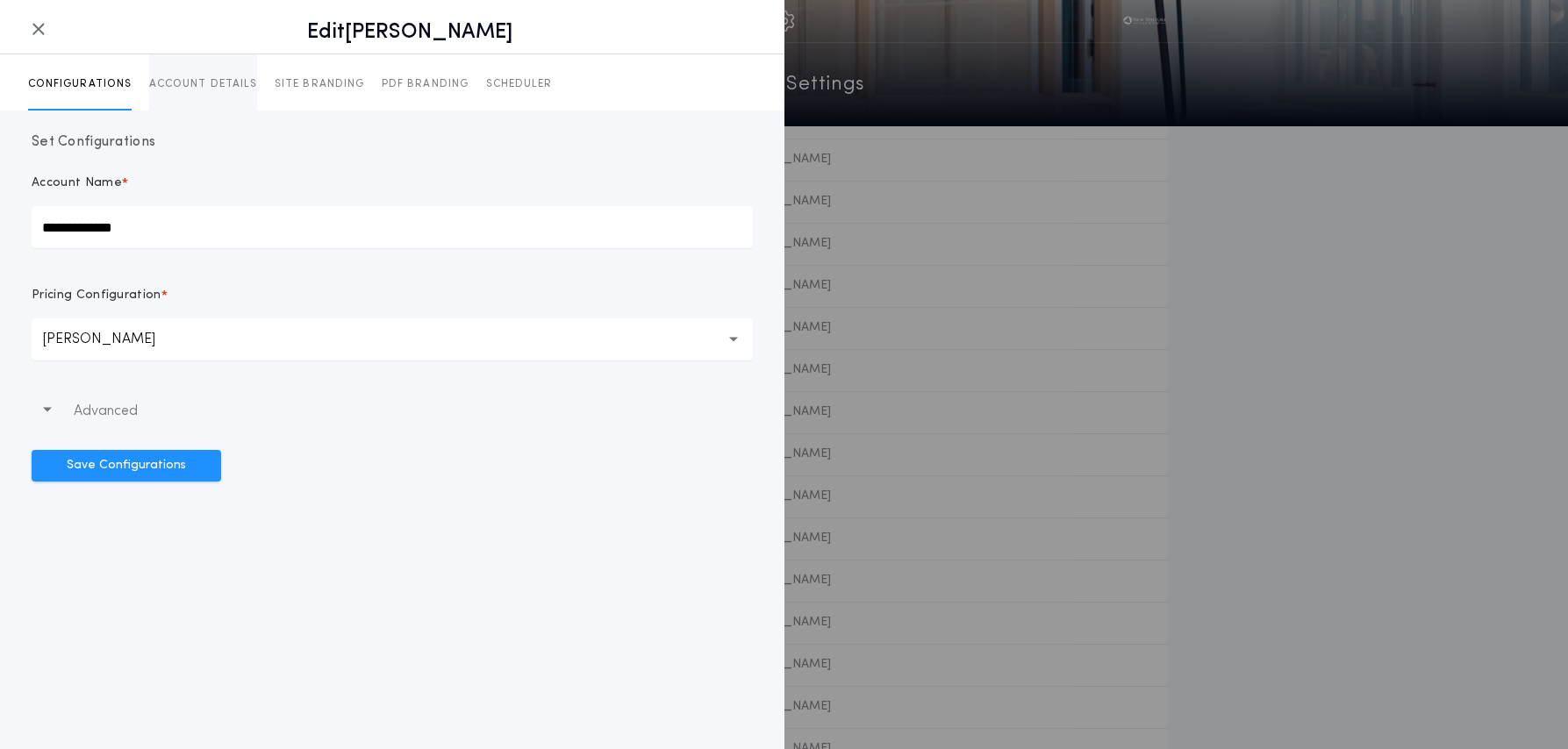
click at [213, 84] on p "ACCOUNT DETAILS" at bounding box center [203, 84] width 108 height 14
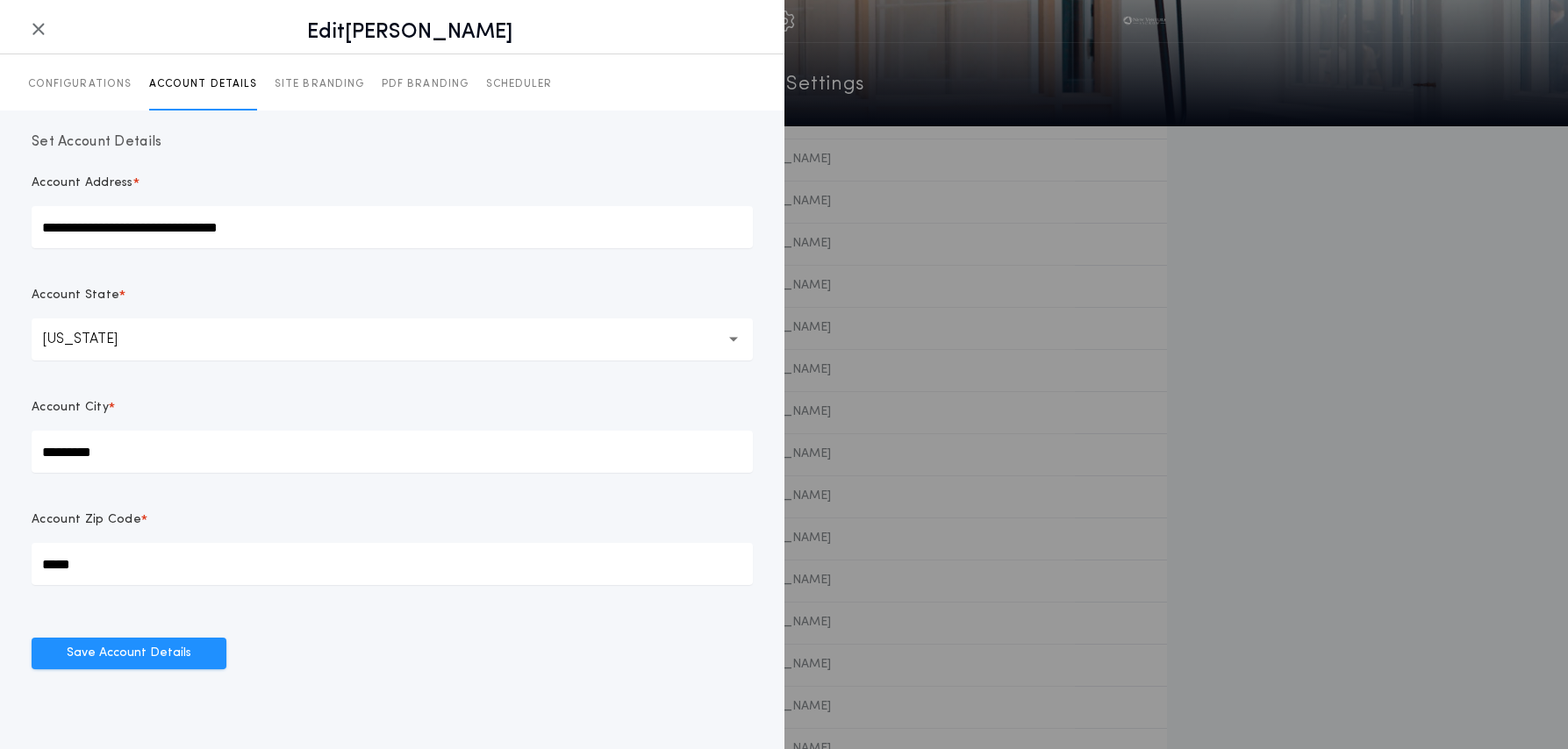
drag, startPoint x: 287, startPoint y: 224, endPoint x: 28, endPoint y: 221, distance: 259.0
click at [28, 221] on div "**********" at bounding box center [392, 401] width 785 height 580
click at [317, 85] on p "SITE BRANDING" at bounding box center [319, 84] width 90 height 14
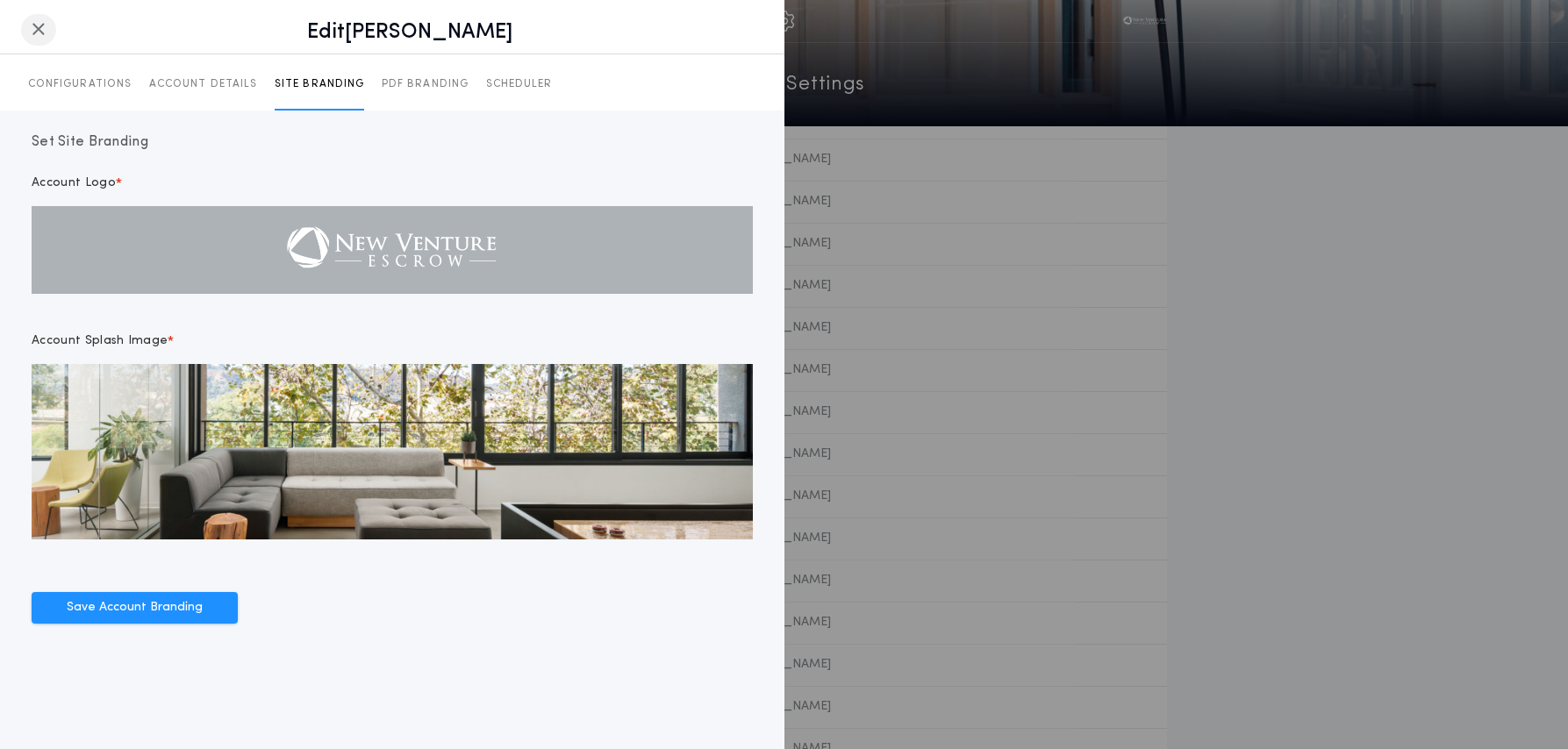
click at [35, 30] on icon "button" at bounding box center [39, 29] width 14 height 1
